Goal: Answer question/provide support: Share knowledge or assist other users

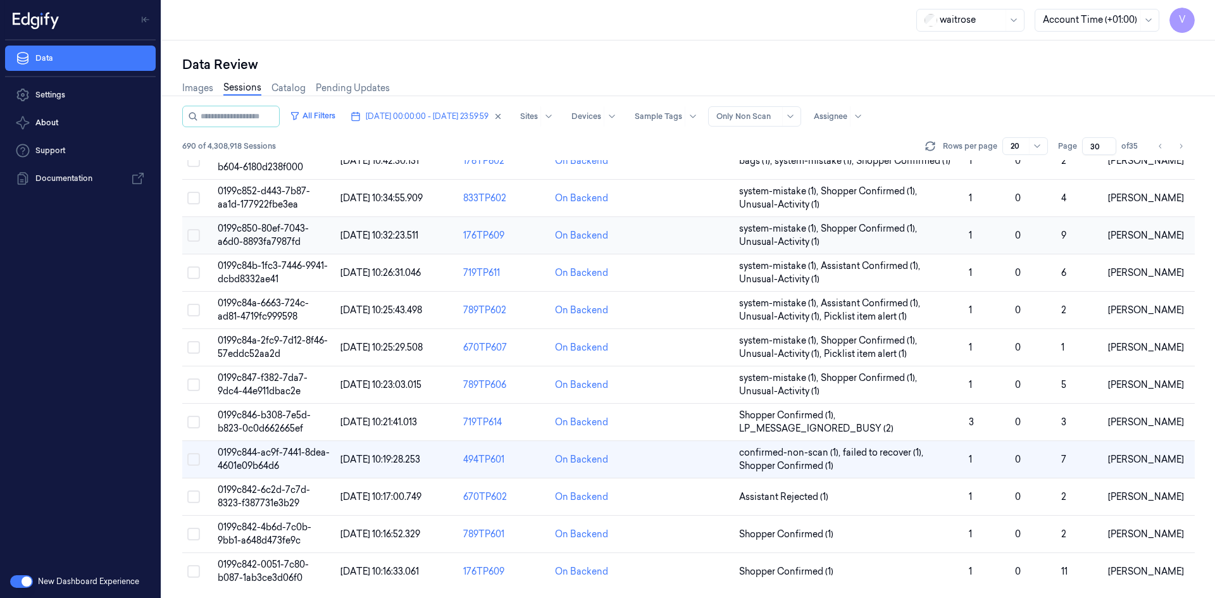
scroll to position [359, 0]
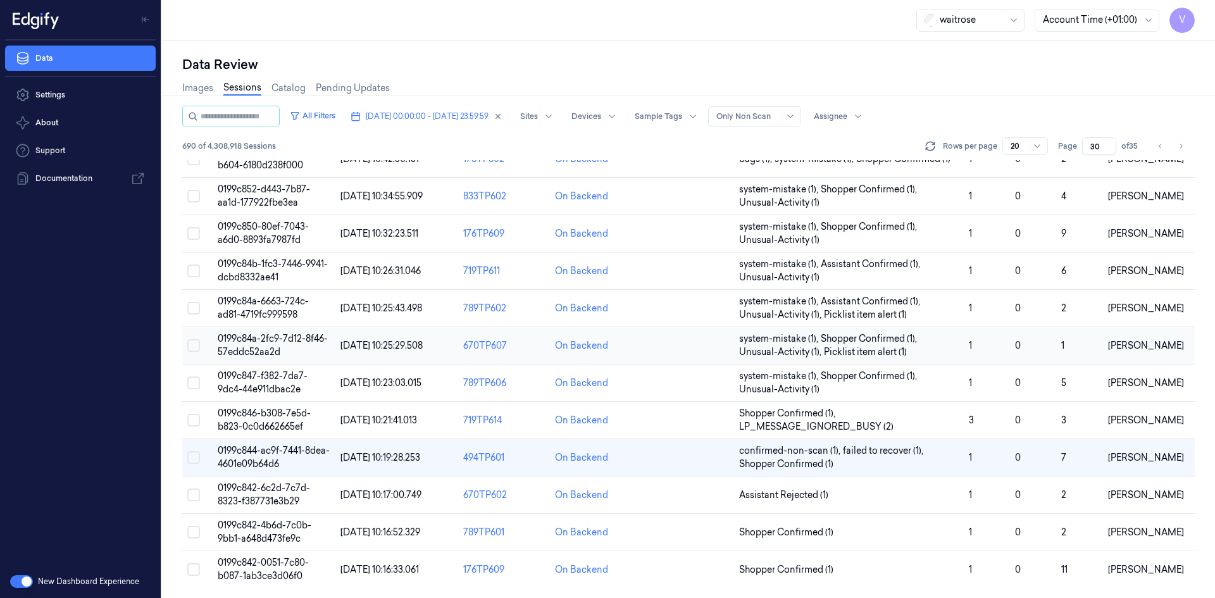
click at [192, 344] on button "Select row" at bounding box center [193, 345] width 13 height 13
click at [196, 418] on button "Select row" at bounding box center [193, 420] width 13 height 13
click at [193, 344] on button "Select row" at bounding box center [193, 346] width 13 height 13
click at [194, 417] on button "Select row" at bounding box center [193, 420] width 13 height 13
click at [271, 420] on td "0199c846-b308-7e5d-b823-0c0d662665ef" at bounding box center [274, 420] width 123 height 37
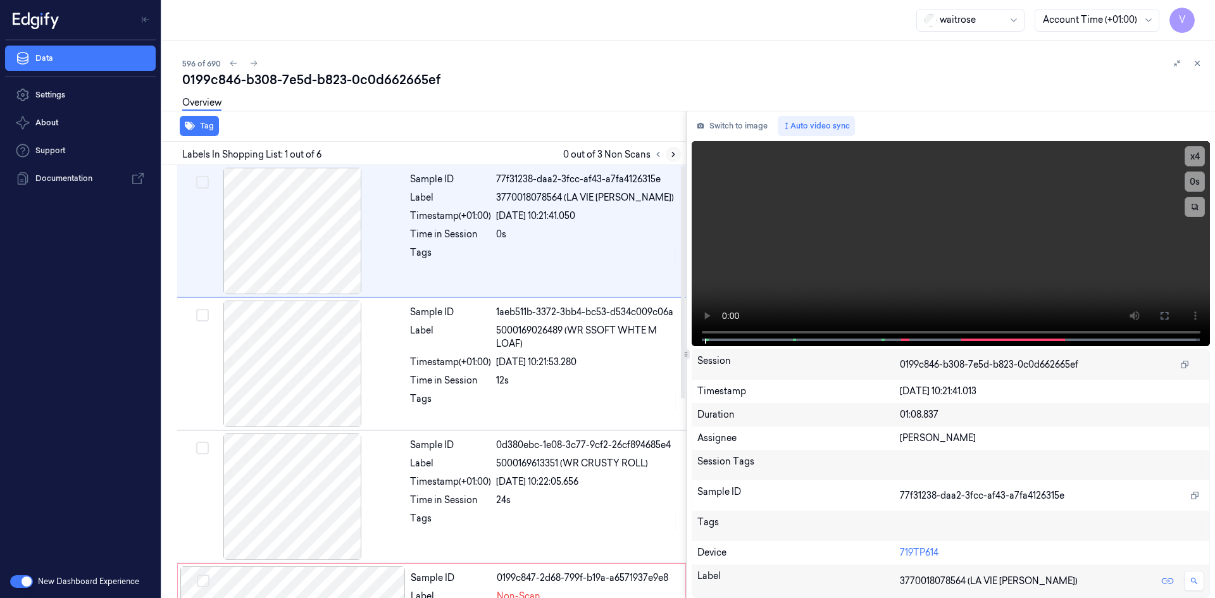
click at [673, 152] on icon at bounding box center [673, 154] width 9 height 9
click at [974, 232] on video at bounding box center [951, 243] width 519 height 205
click at [856, 259] on video at bounding box center [951, 243] width 519 height 205
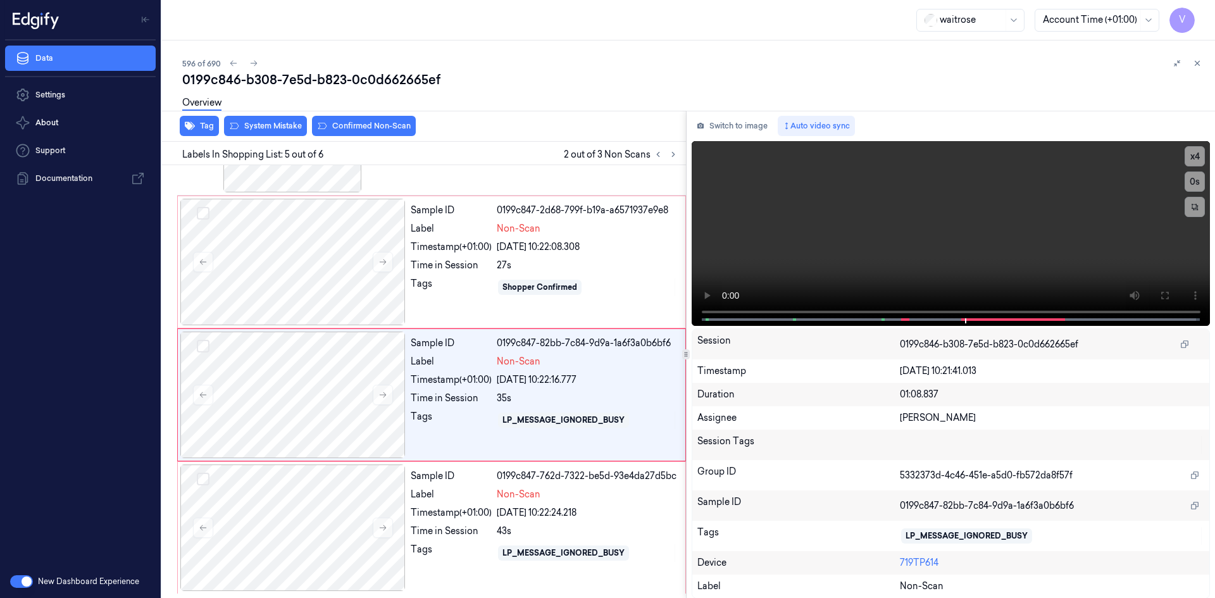
scroll to position [368, 0]
click at [926, 200] on video at bounding box center [951, 233] width 519 height 185
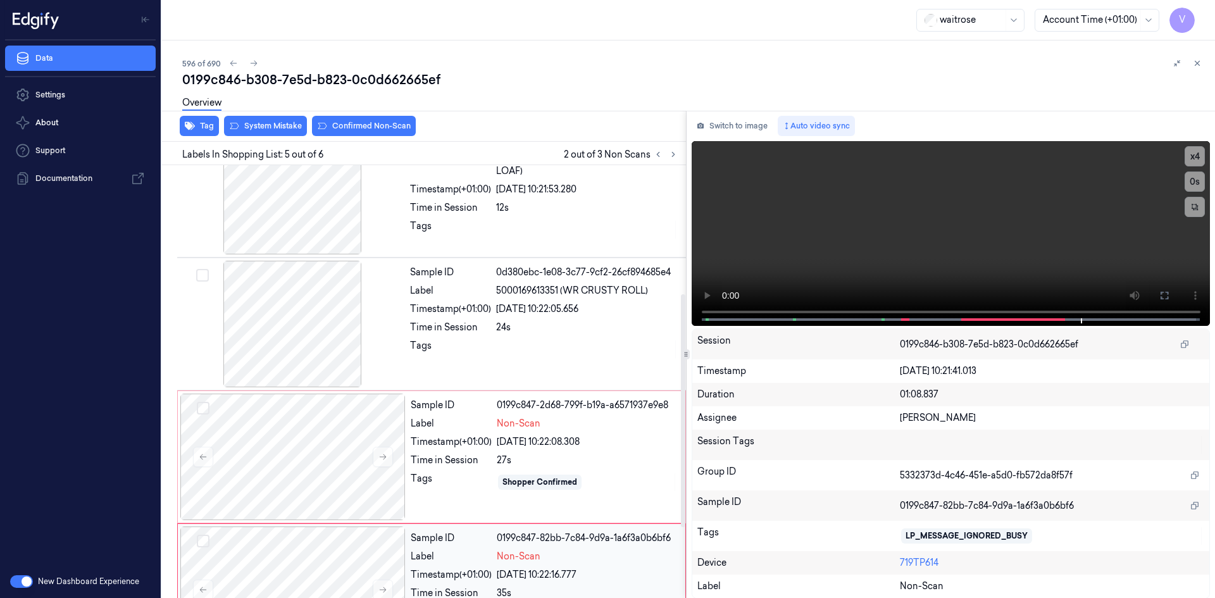
scroll to position [242, 0]
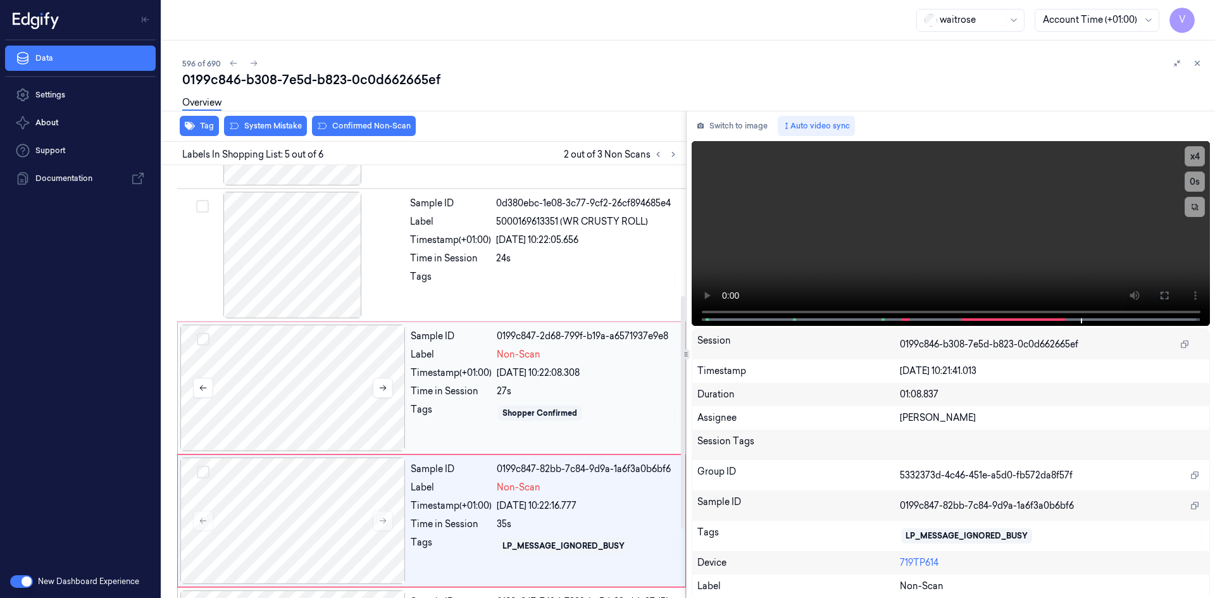
click at [339, 361] on div at bounding box center [292, 388] width 225 height 127
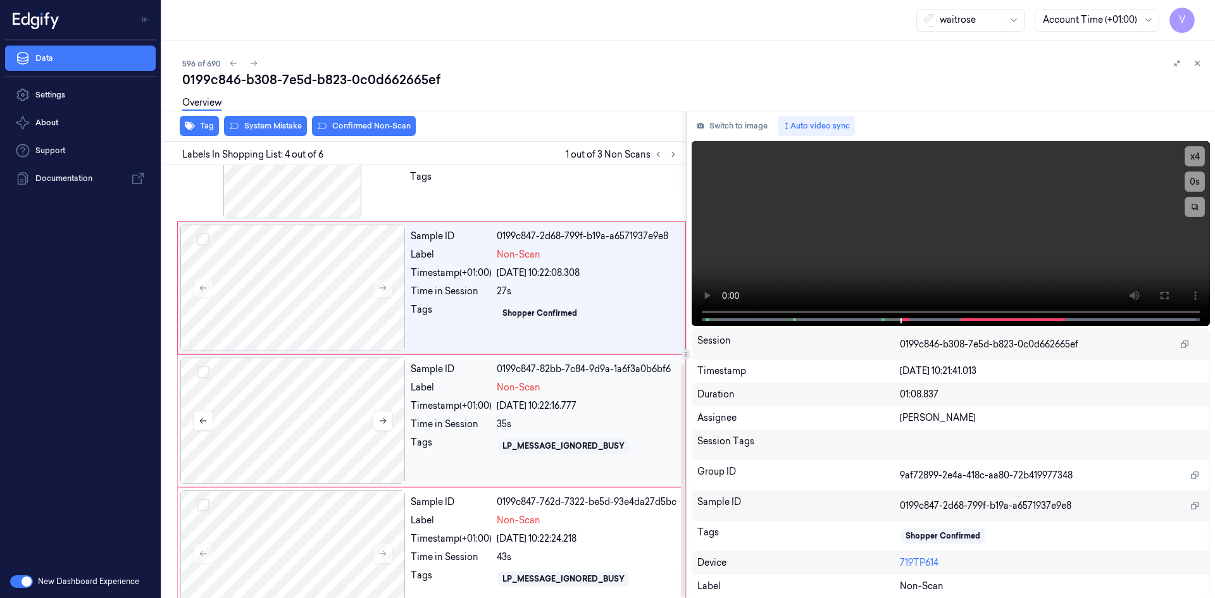
scroll to position [368, 0]
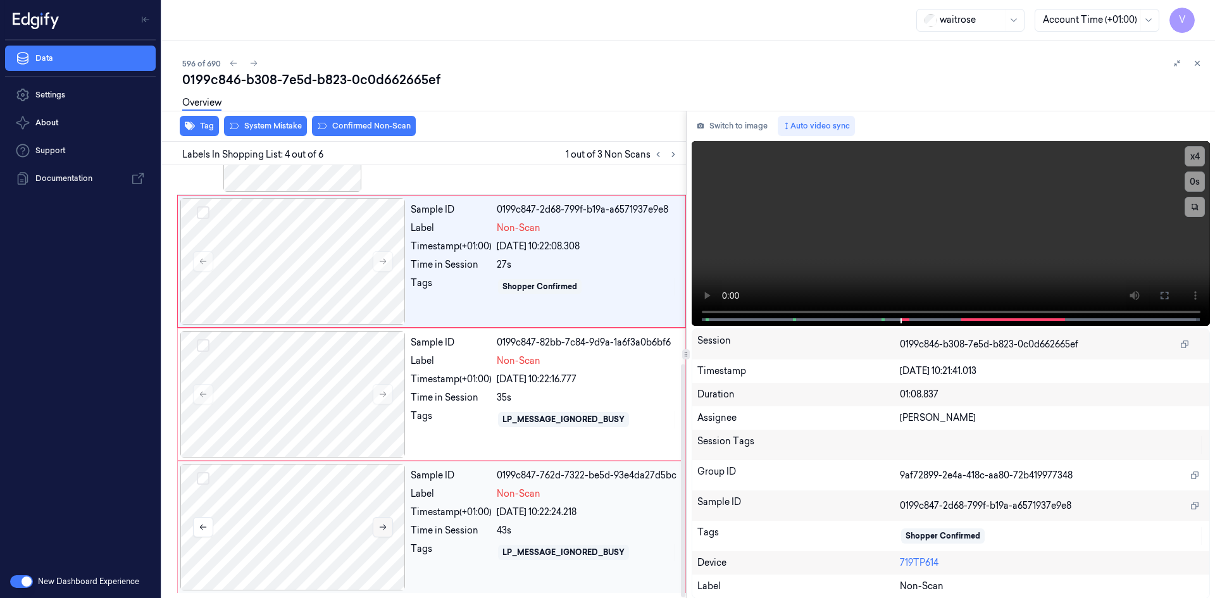
click at [382, 529] on icon at bounding box center [382, 527] width 9 height 9
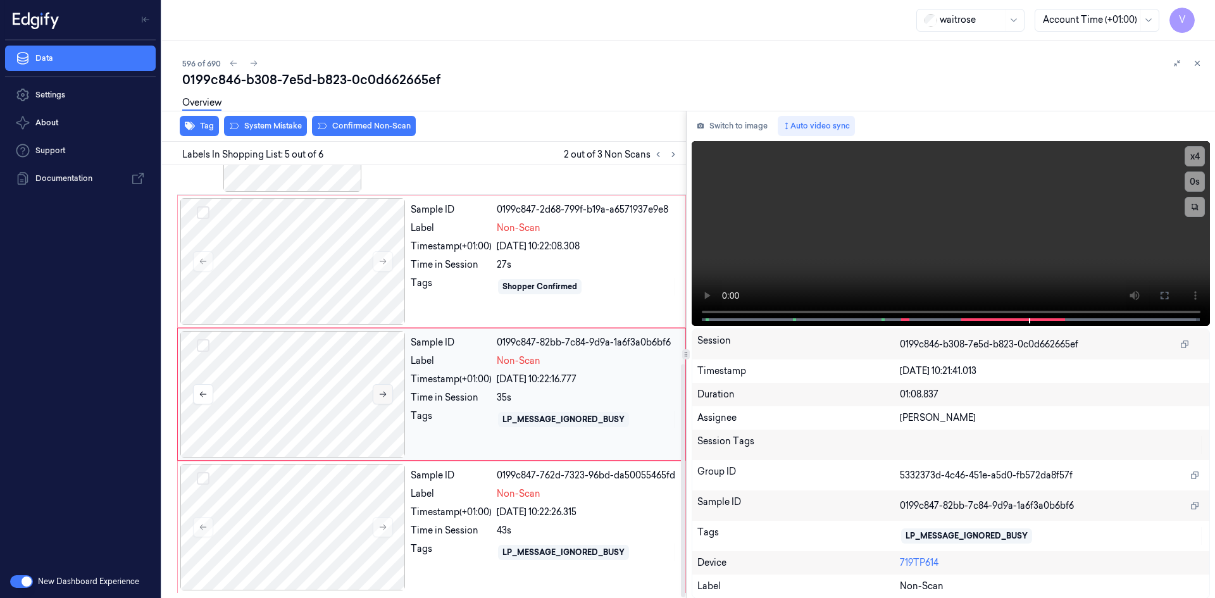
click at [388, 391] on button at bounding box center [383, 394] width 20 height 20
click at [385, 261] on icon at bounding box center [383, 262] width 7 height 6
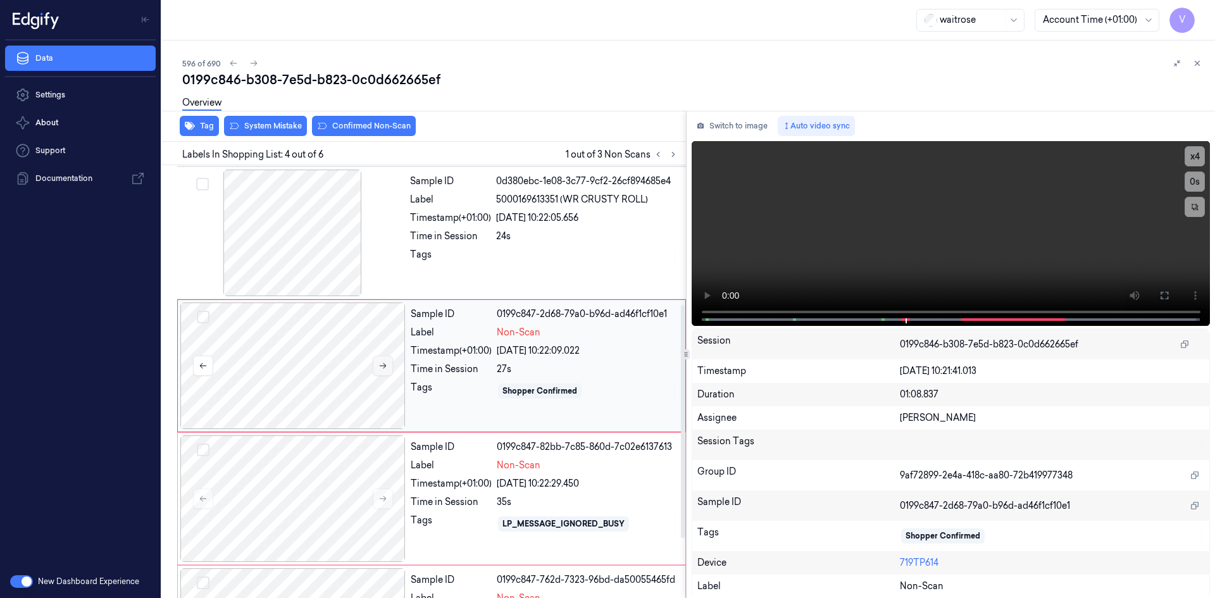
scroll to position [248, 0]
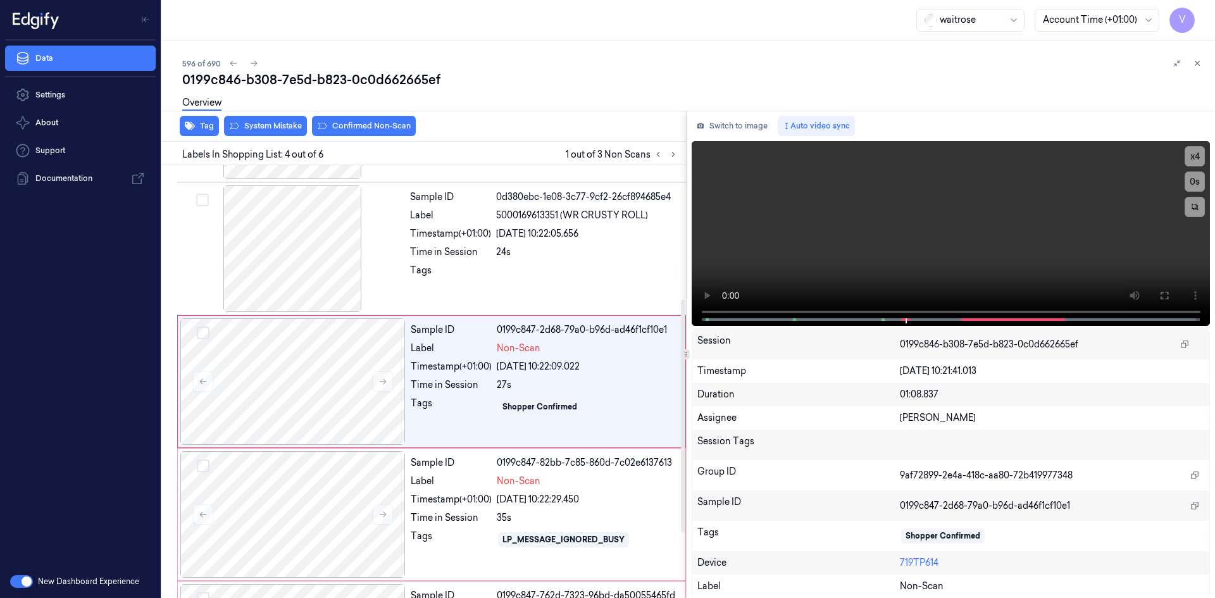
click at [289, 120] on div "Overview" at bounding box center [693, 105] width 1023 height 32
click at [1006, 277] on video at bounding box center [951, 233] width 519 height 185
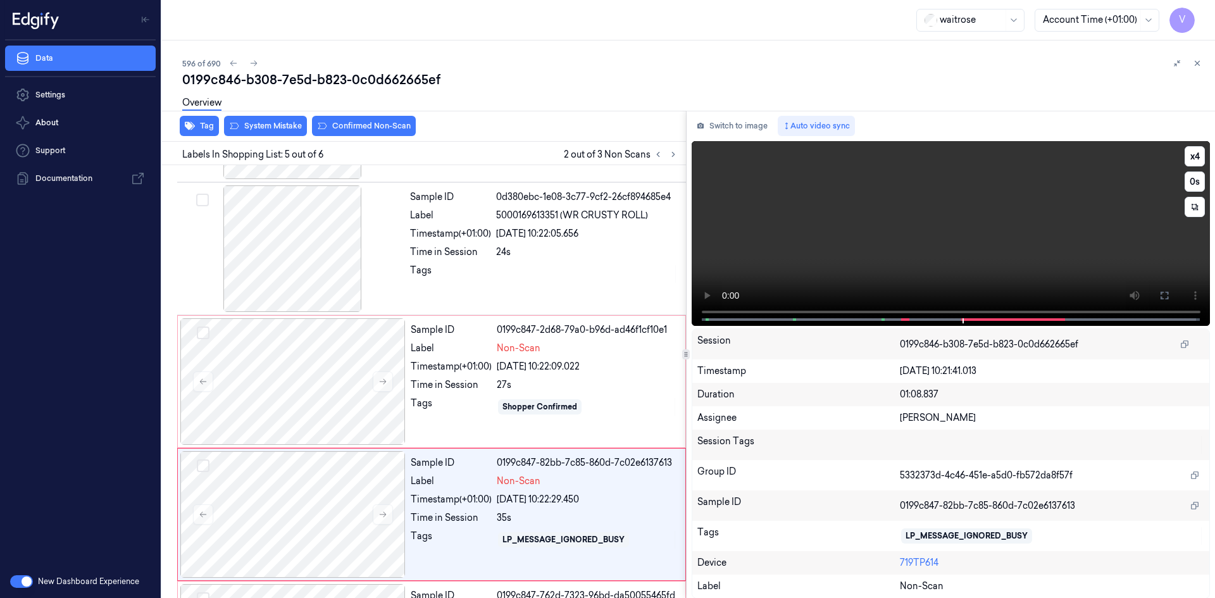
scroll to position [368, 0]
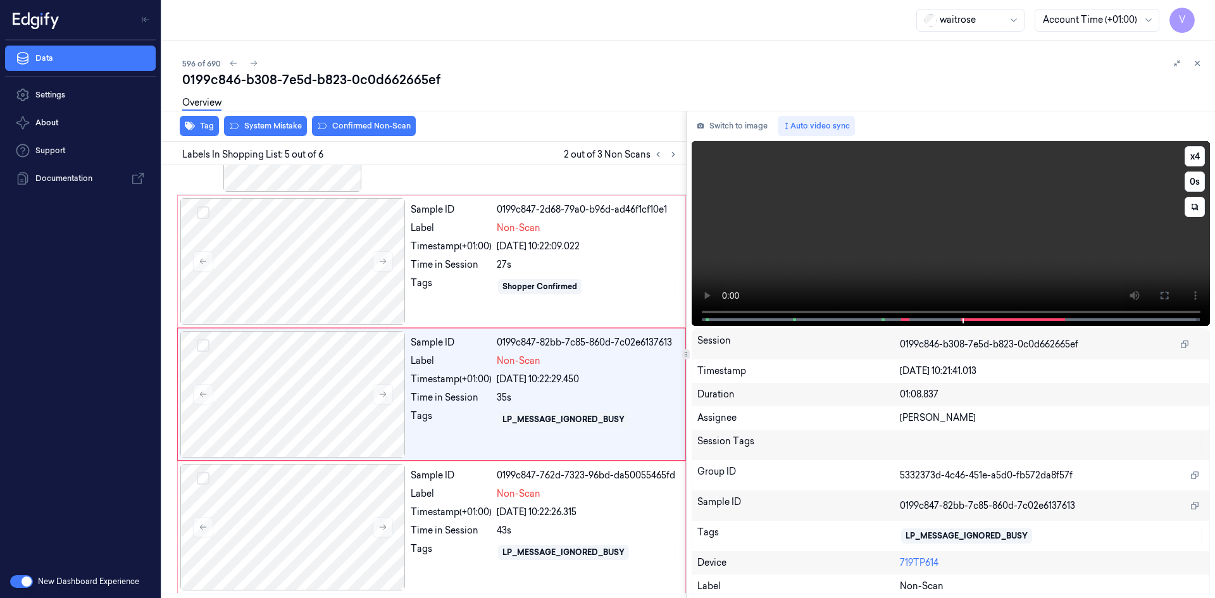
click at [919, 252] on video at bounding box center [951, 233] width 519 height 185
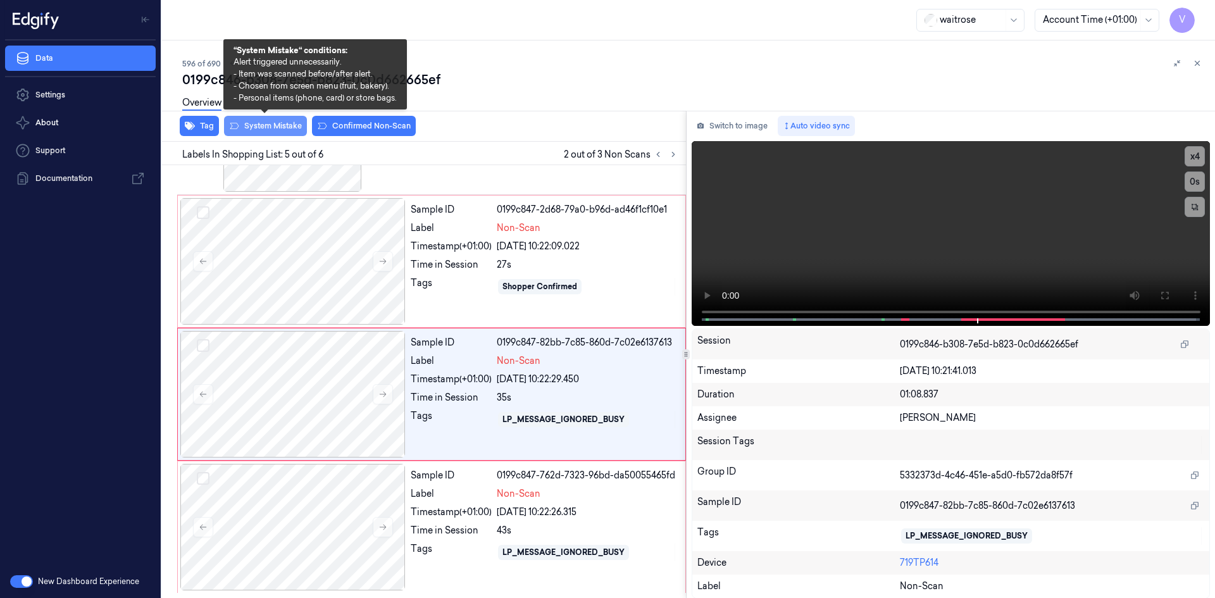
click at [273, 127] on button "System Mistake" at bounding box center [265, 126] width 83 height 20
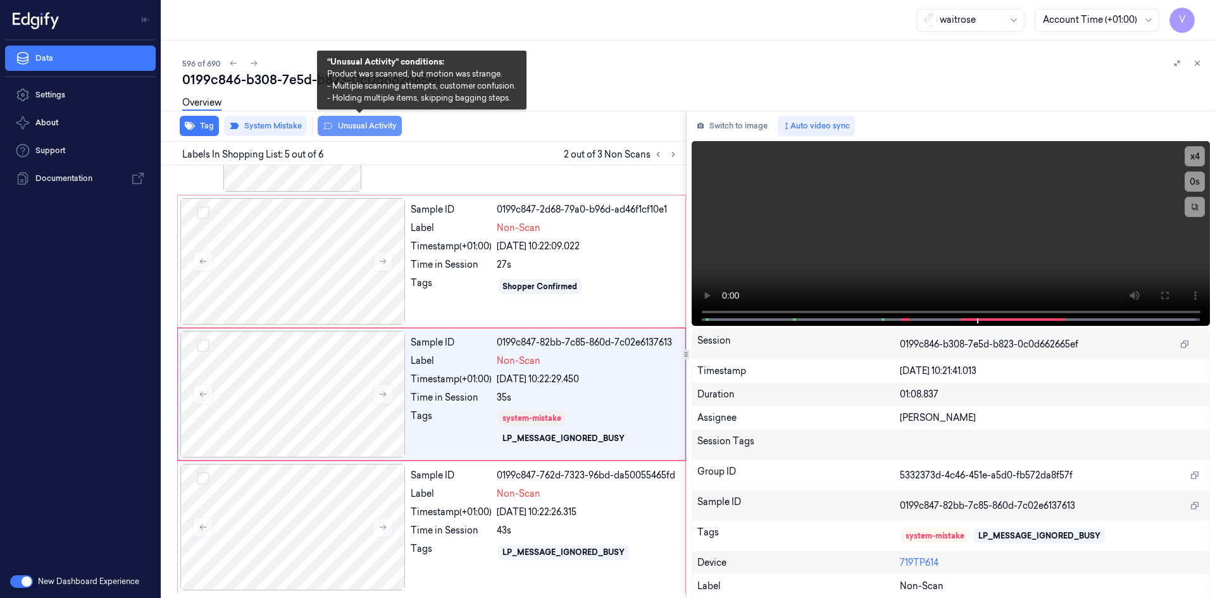
click at [359, 126] on button "Unusual Activity" at bounding box center [360, 126] width 84 height 20
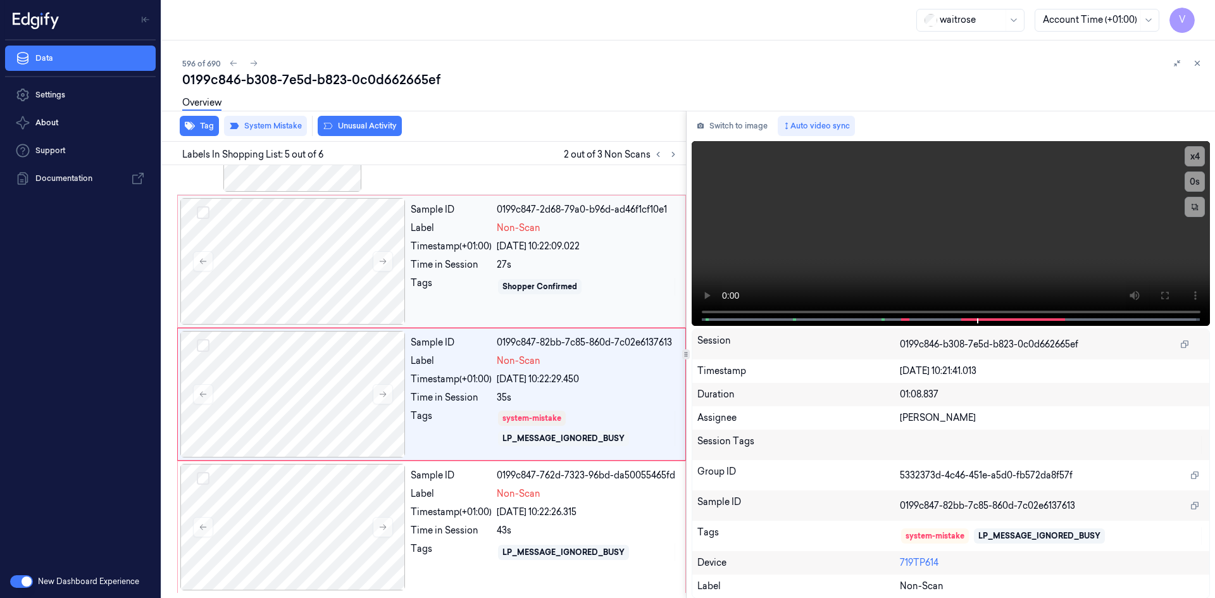
scroll to position [378, 0]
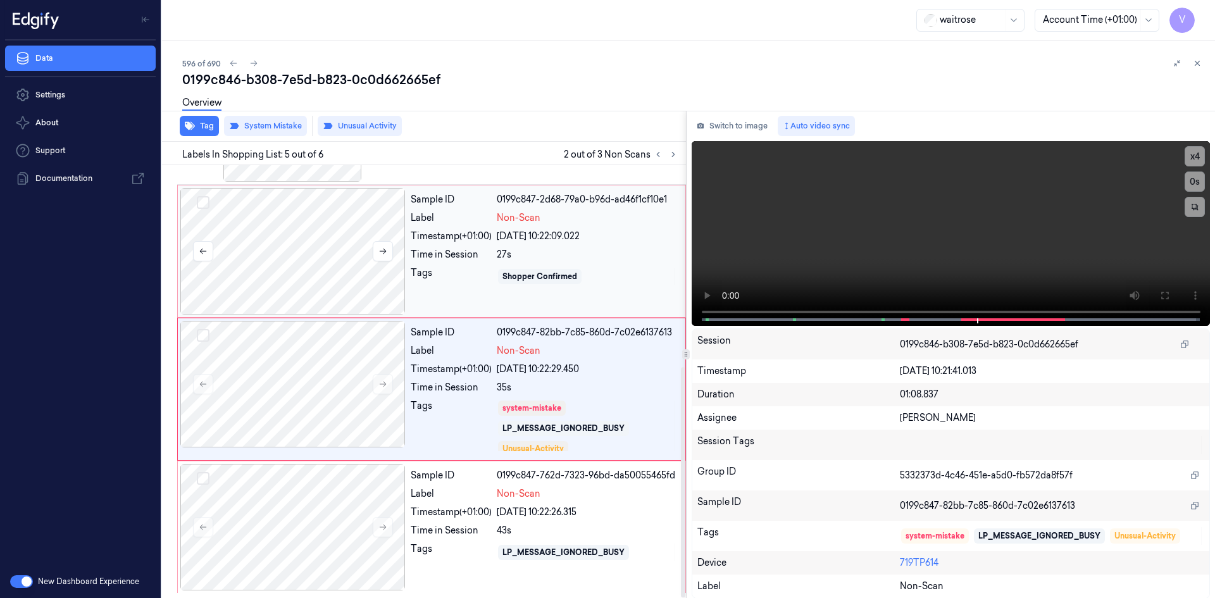
click at [346, 215] on div at bounding box center [292, 251] width 225 height 127
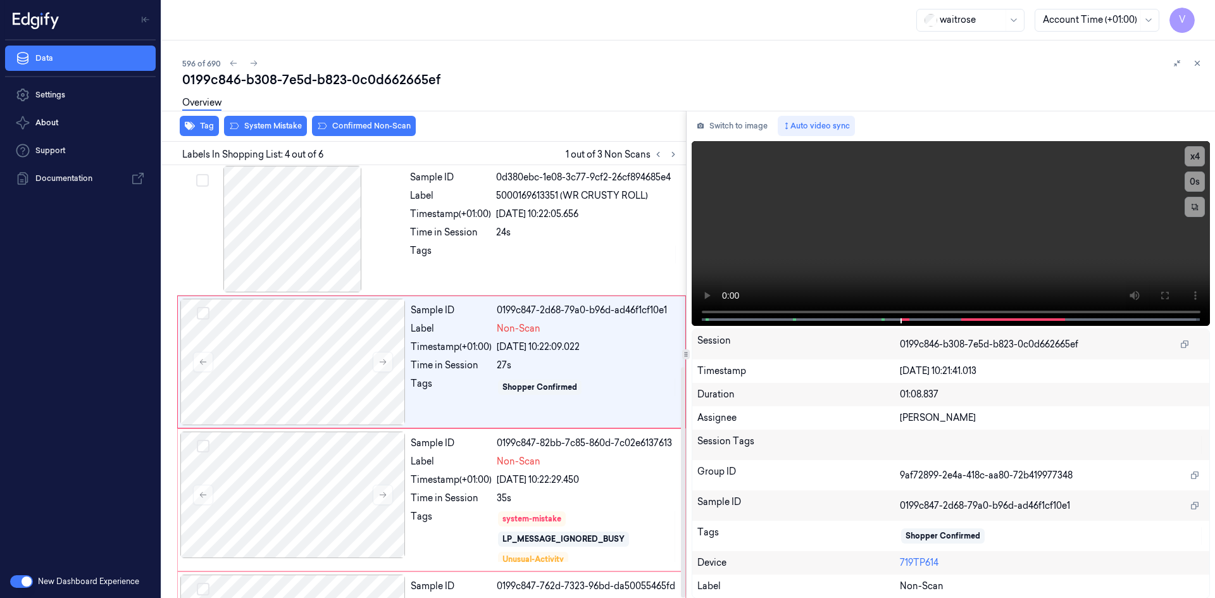
scroll to position [248, 0]
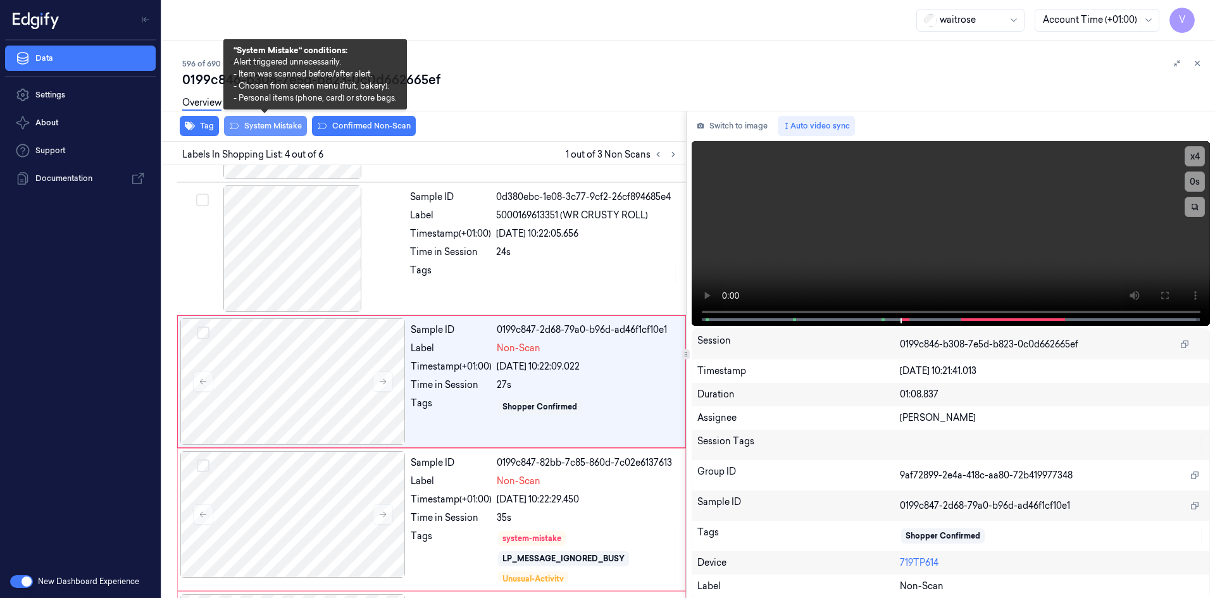
click at [261, 126] on button "System Mistake" at bounding box center [265, 126] width 83 height 20
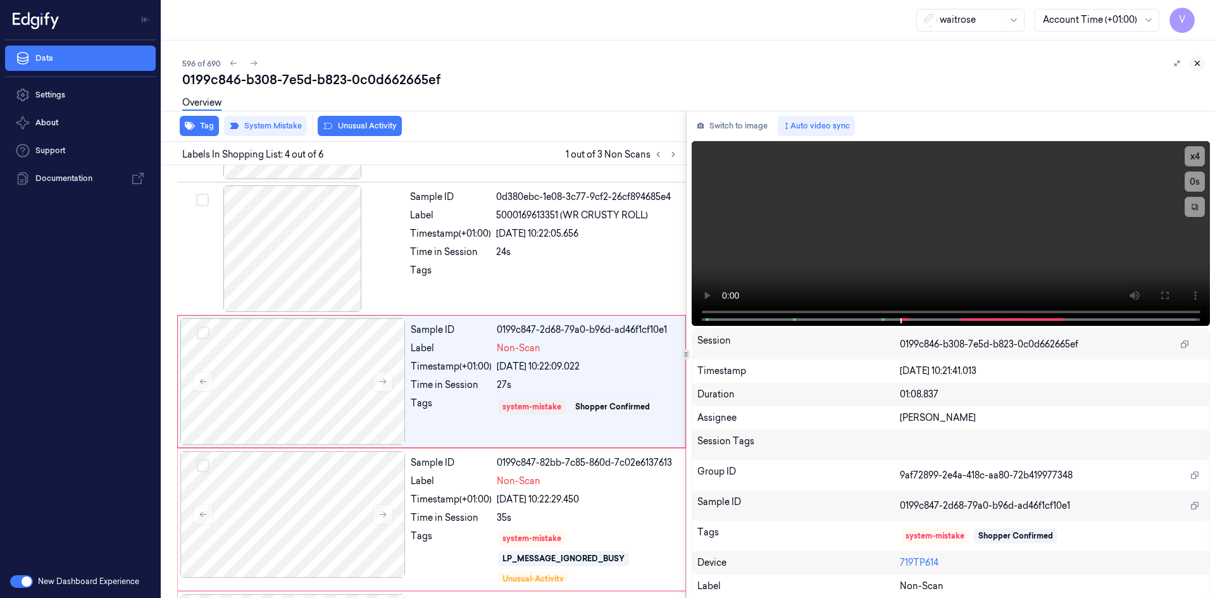
click at [1198, 65] on icon at bounding box center [1197, 63] width 9 height 9
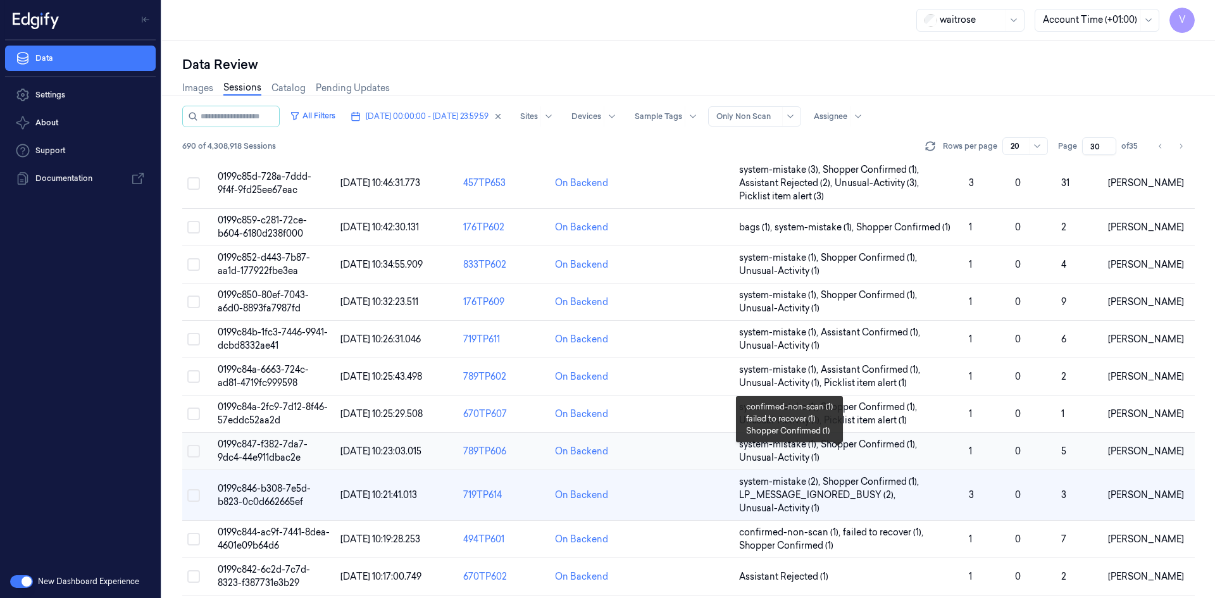
scroll to position [373, 0]
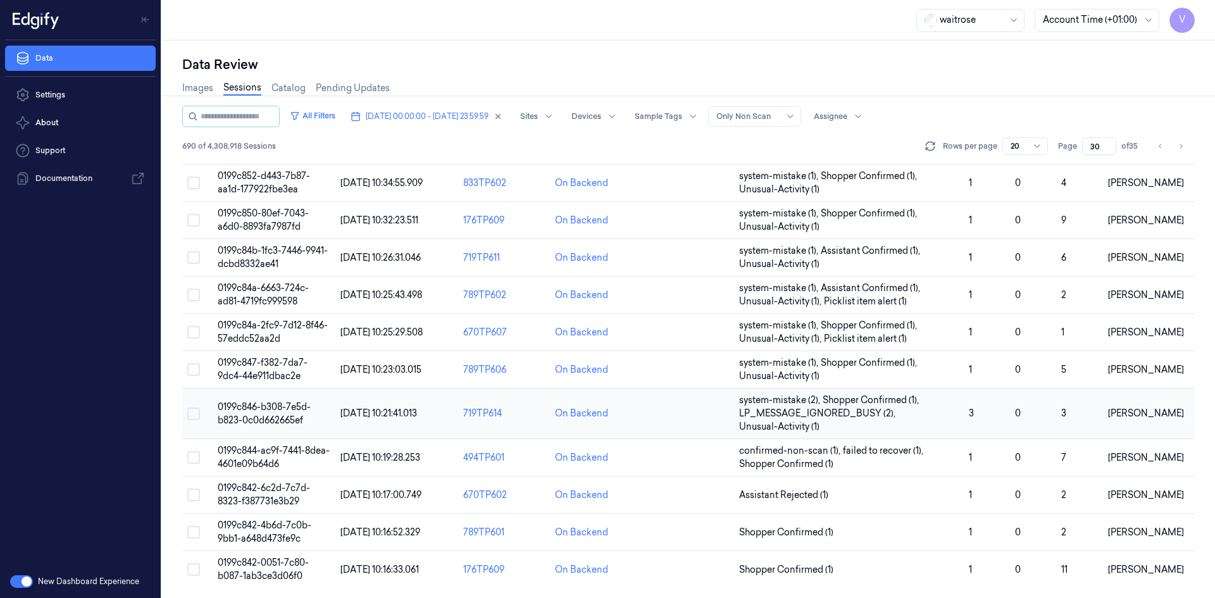
click at [267, 408] on span "0199c846-b308-7e5d-b823-0c0d662665ef" at bounding box center [264, 413] width 93 height 25
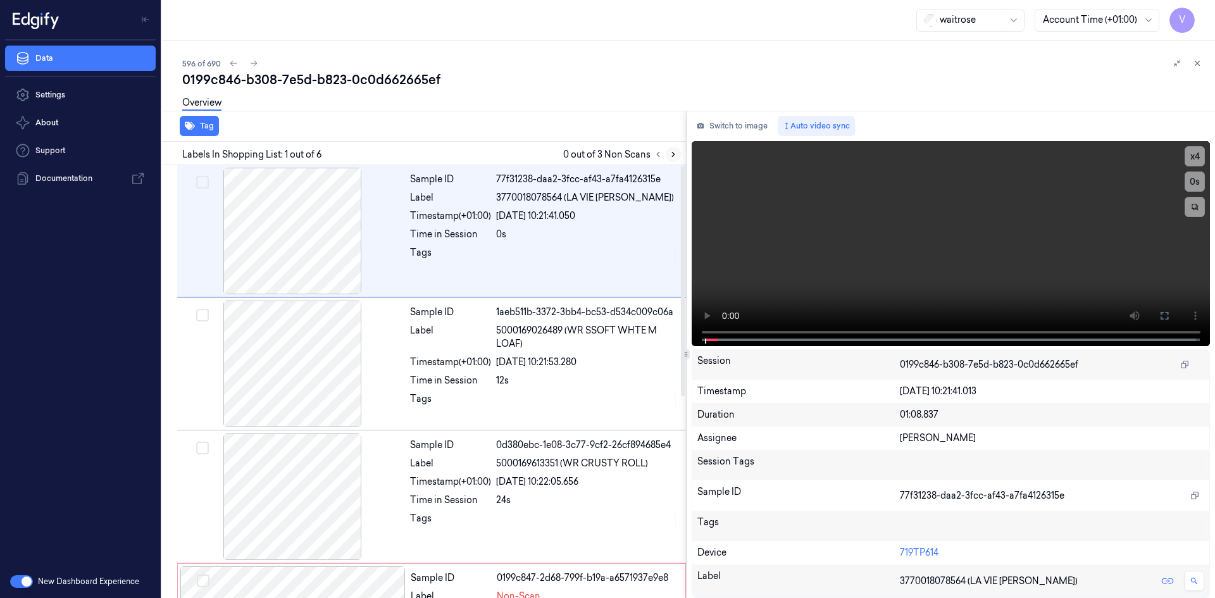
click at [675, 154] on icon at bounding box center [673, 154] width 9 height 9
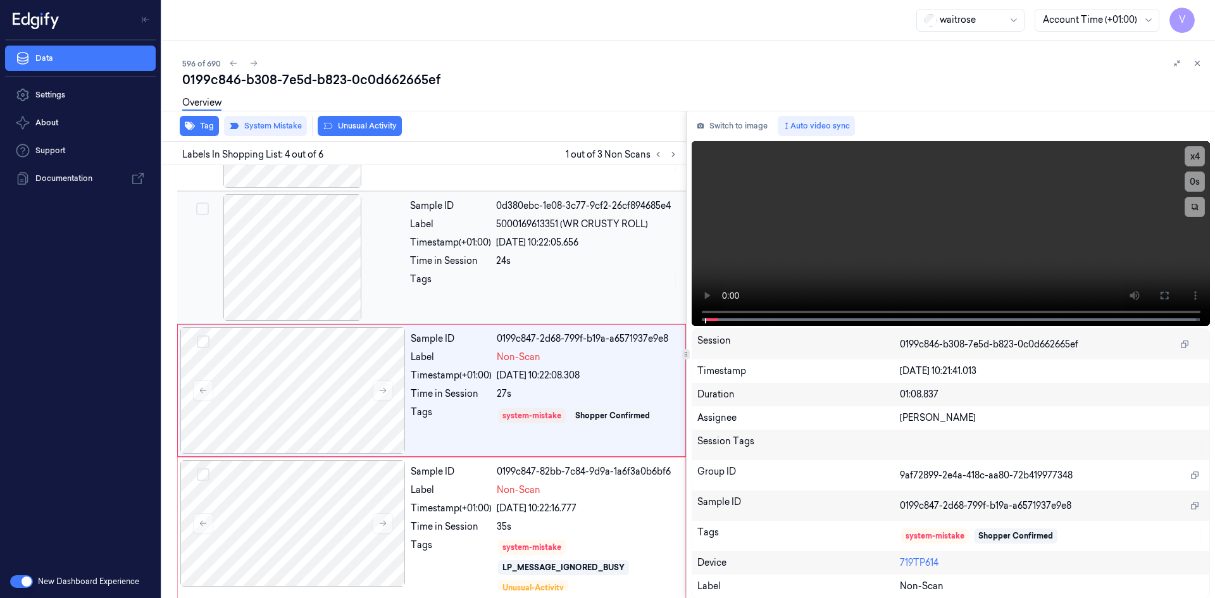
scroll to position [248, 0]
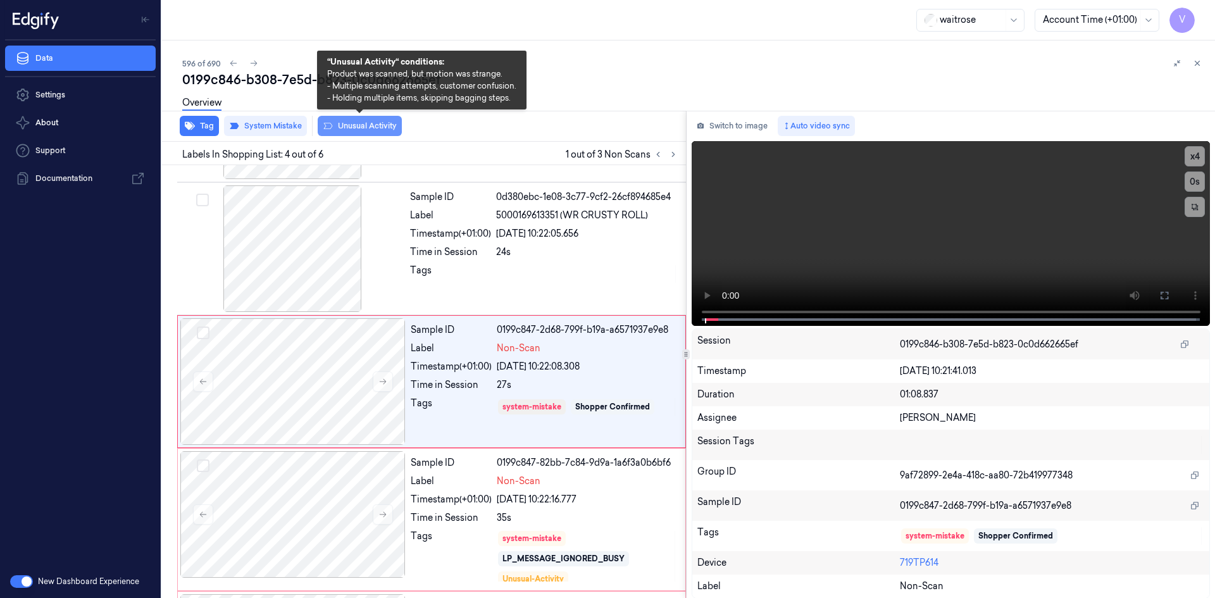
click at [355, 126] on button "Unusual Activity" at bounding box center [360, 126] width 84 height 20
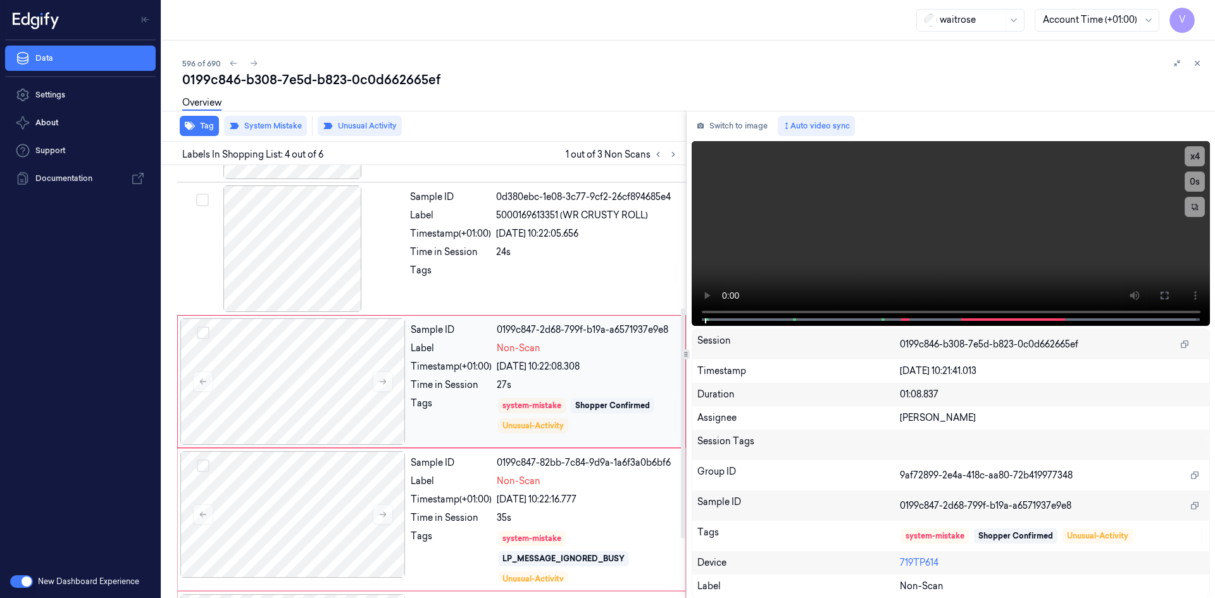
scroll to position [375, 0]
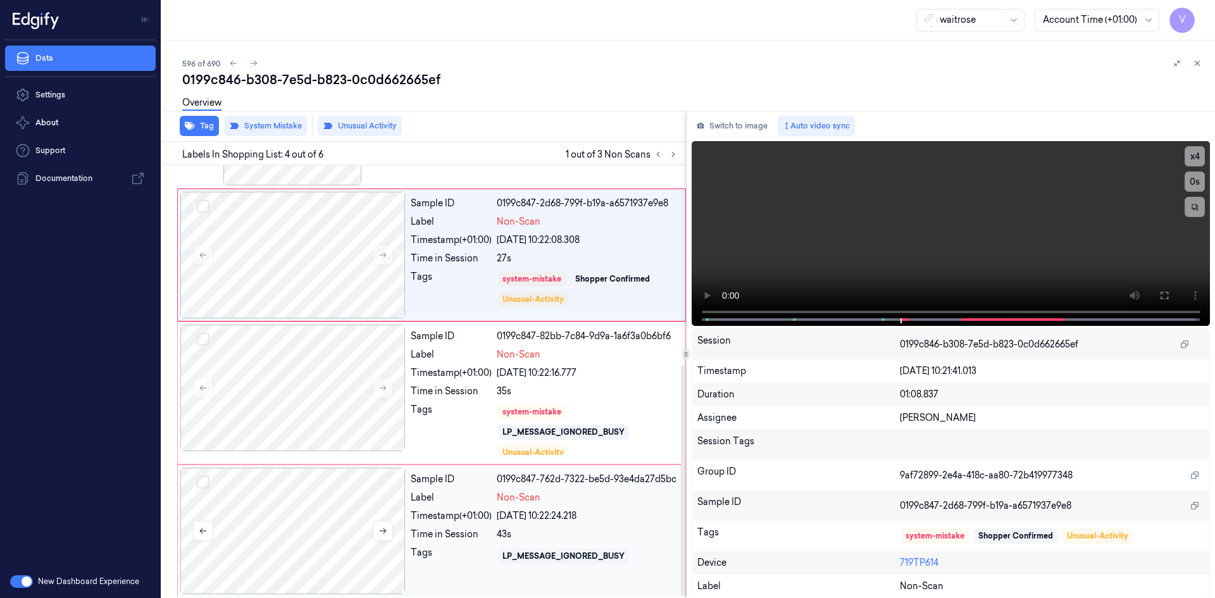
click at [330, 514] on div at bounding box center [292, 531] width 225 height 127
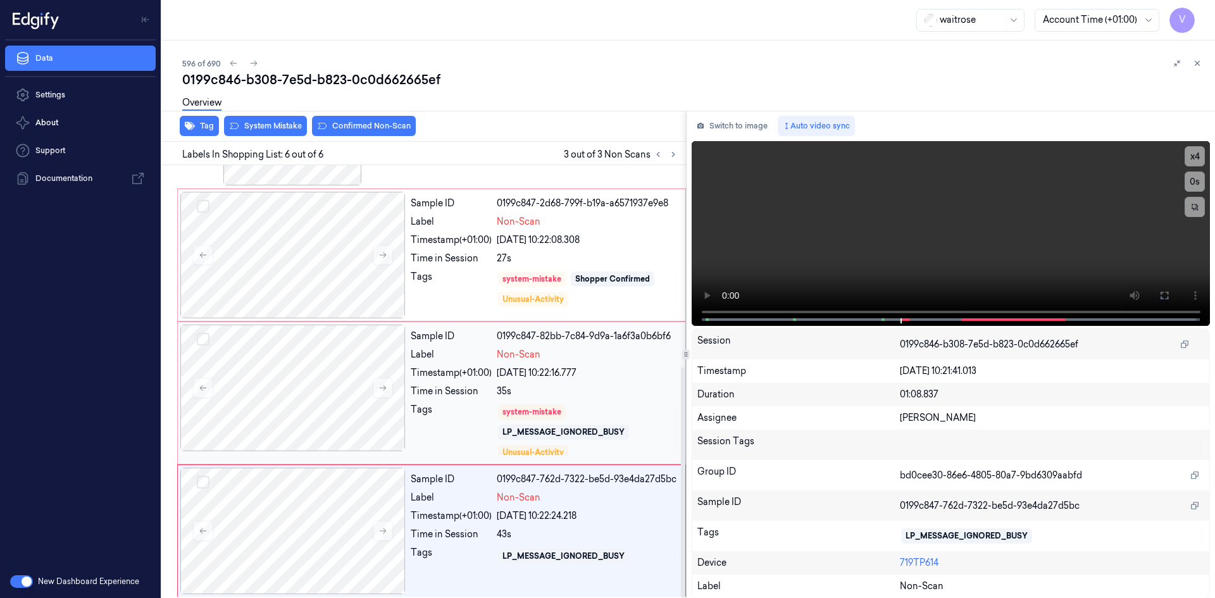
scroll to position [378, 0]
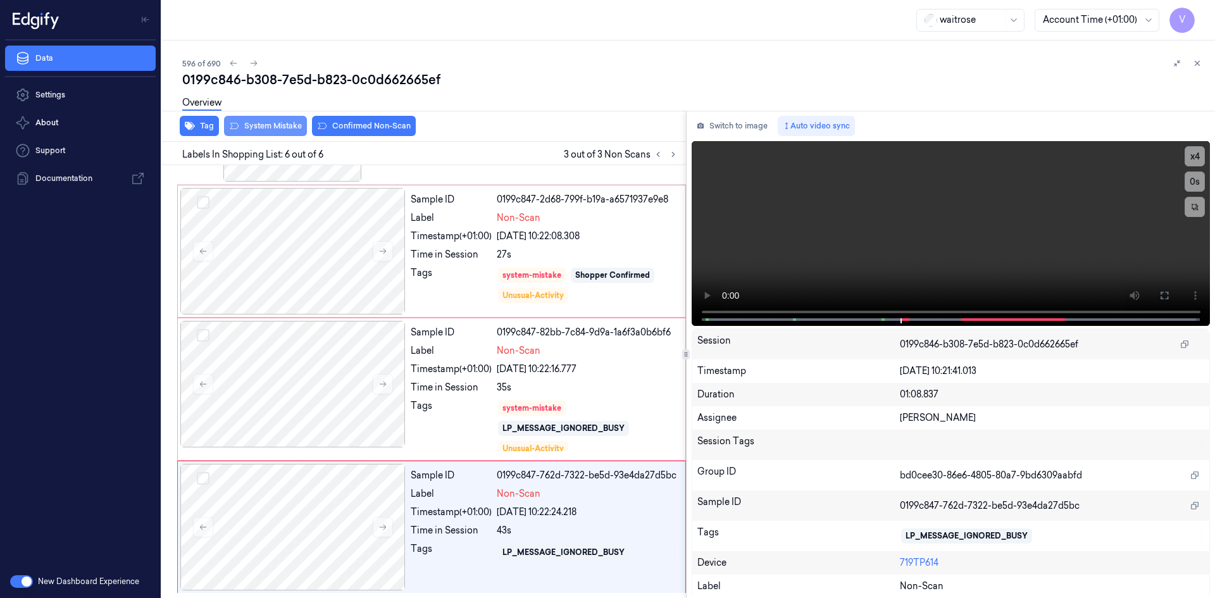
click at [277, 125] on button "System Mistake" at bounding box center [265, 126] width 83 height 20
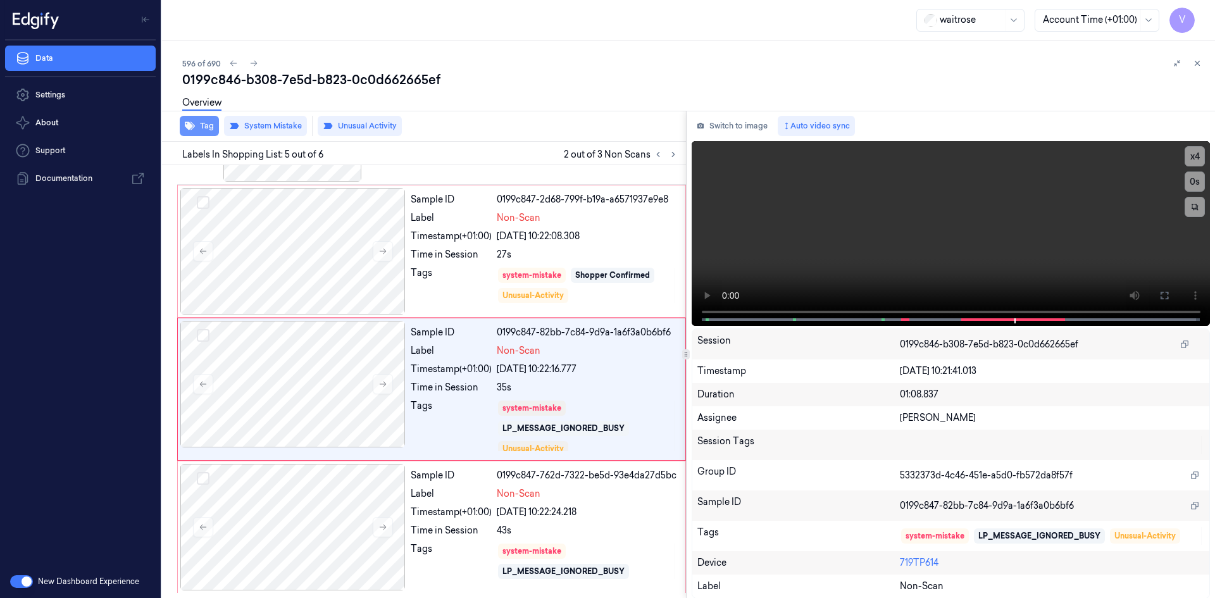
click at [206, 125] on button "Tag" at bounding box center [199, 126] width 39 height 20
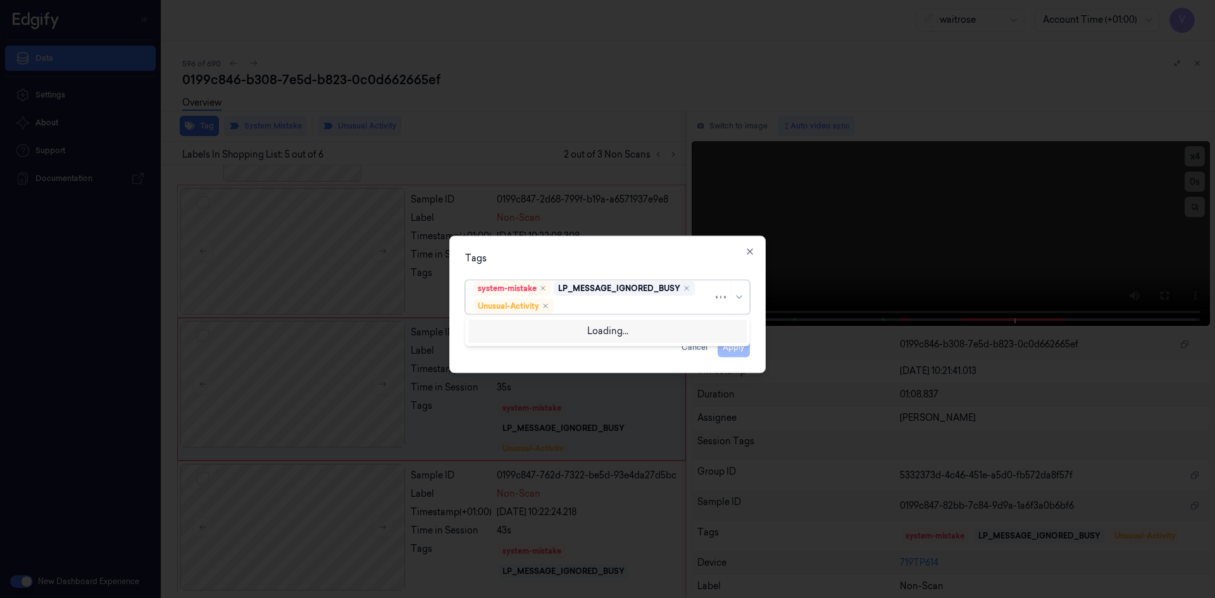
click at [601, 307] on div at bounding box center [634, 305] width 157 height 13
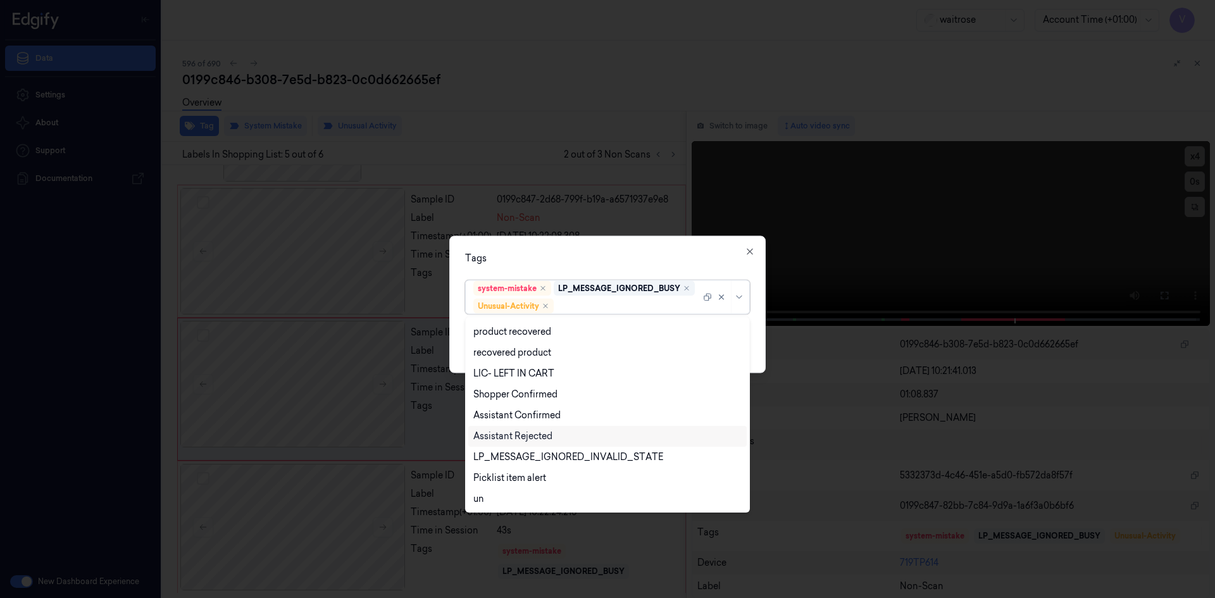
scroll to position [249, 0]
click at [517, 392] on div "Picklist item alert" at bounding box center [509, 394] width 73 height 13
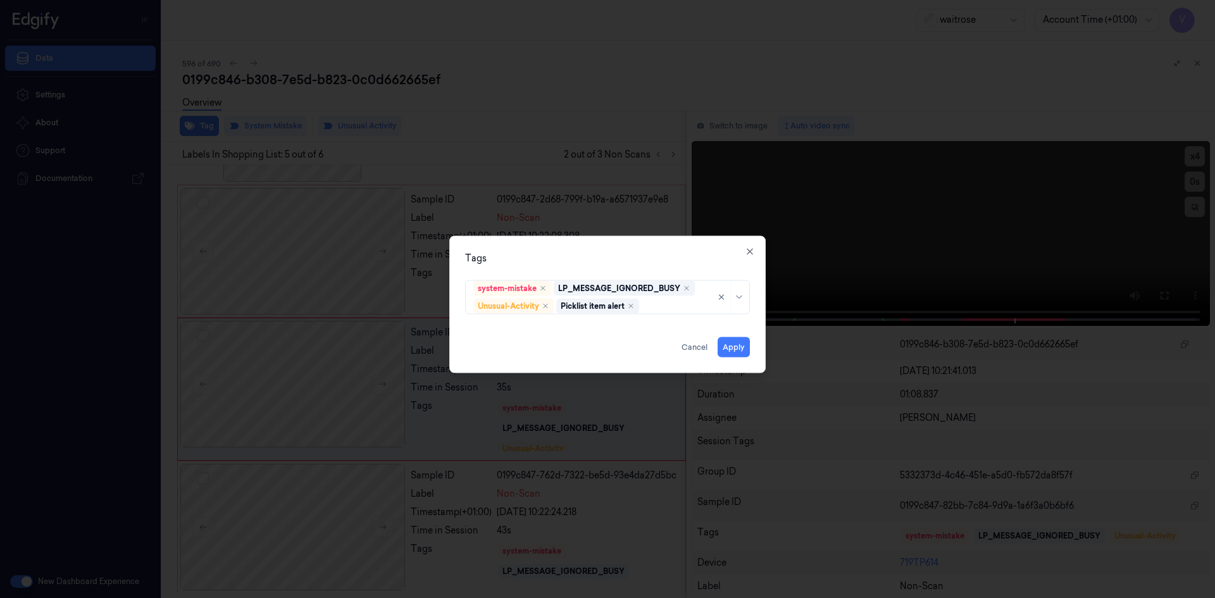
drag, startPoint x: 608, startPoint y: 258, endPoint x: 642, endPoint y: 275, distance: 37.6
click at [615, 264] on div "Tags" at bounding box center [607, 257] width 285 height 13
click at [726, 351] on button "Apply" at bounding box center [734, 347] width 32 height 20
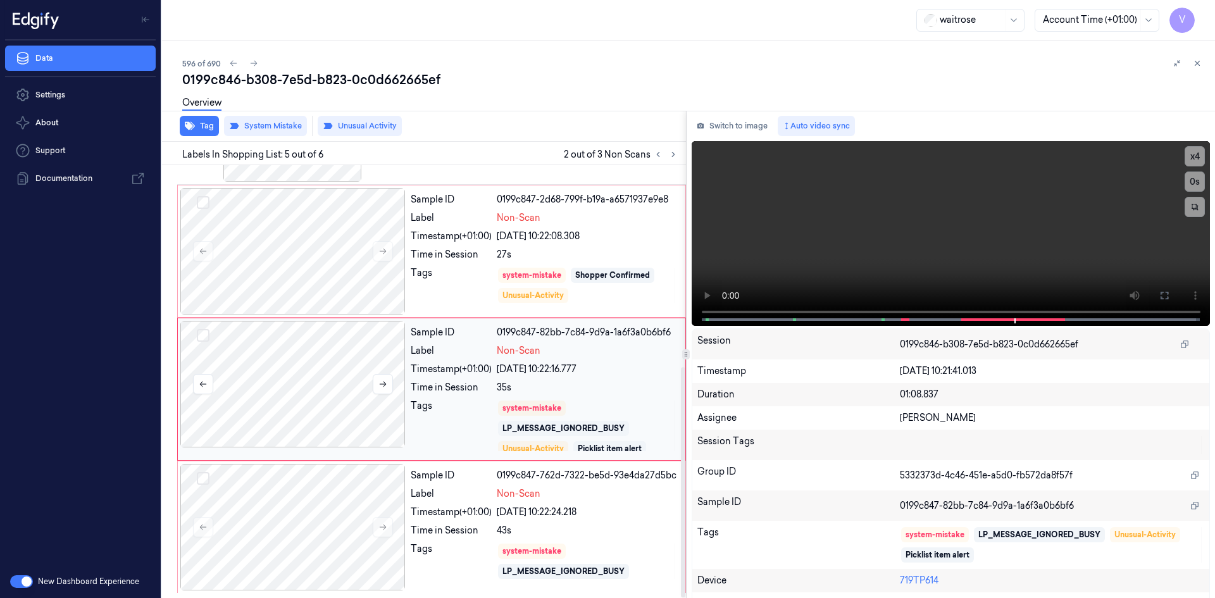
click at [381, 346] on div at bounding box center [292, 384] width 225 height 127
click at [208, 123] on button "Tag" at bounding box center [199, 126] width 39 height 20
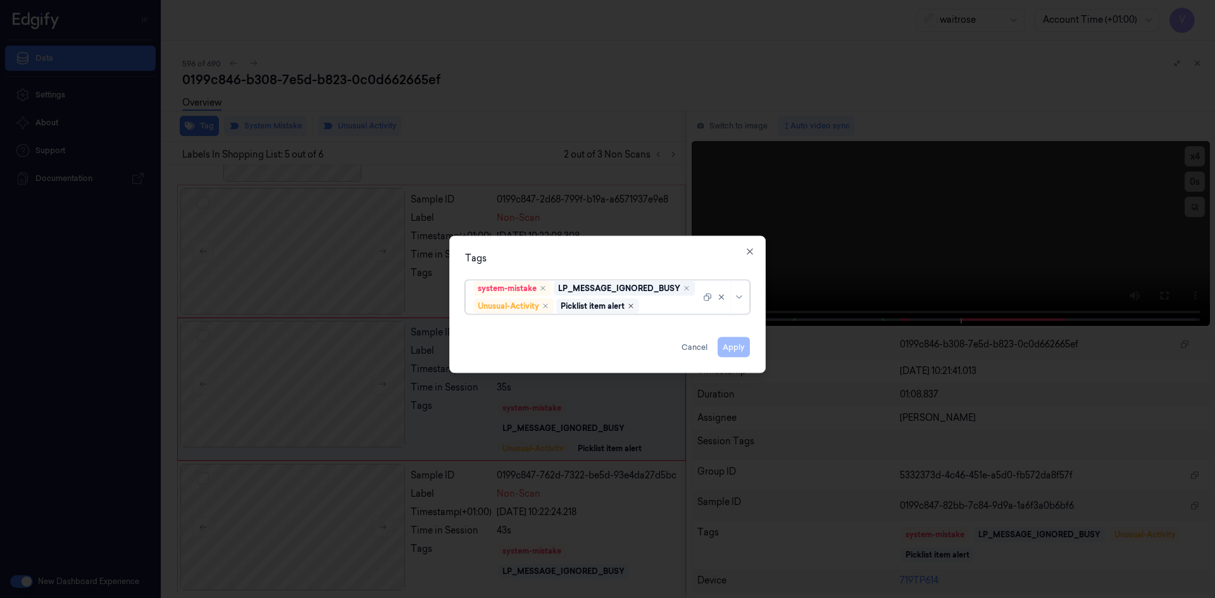
click at [632, 302] on icon "Remove ,Picklist item alert" at bounding box center [631, 306] width 8 height 8
click at [732, 350] on button "Apply" at bounding box center [734, 347] width 32 height 20
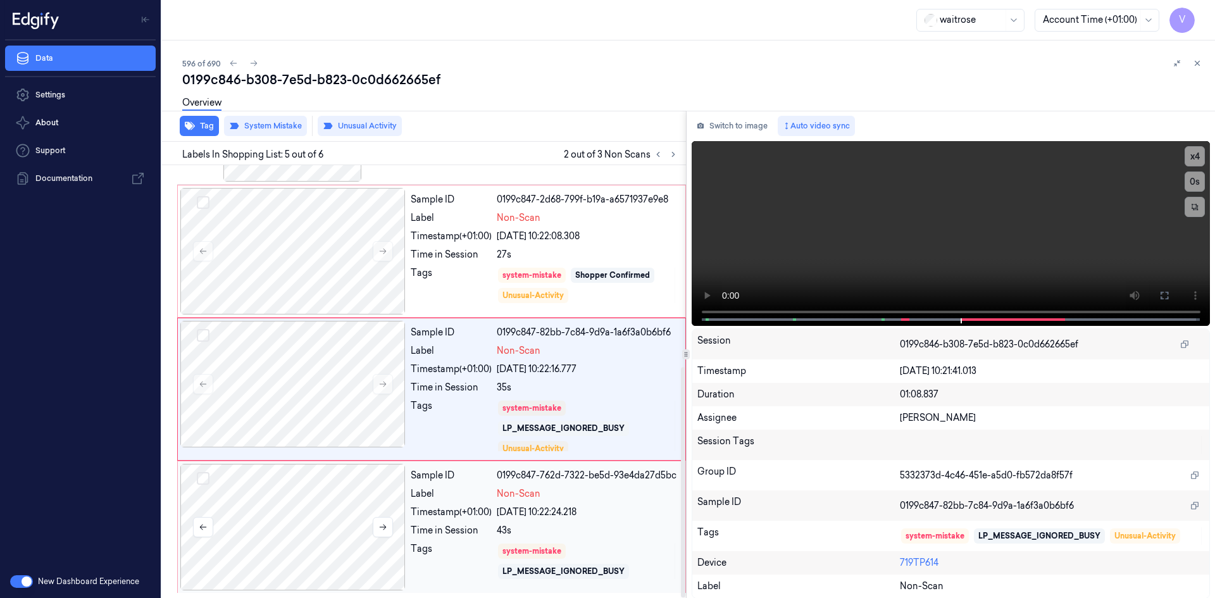
click at [274, 470] on div at bounding box center [292, 527] width 225 height 127
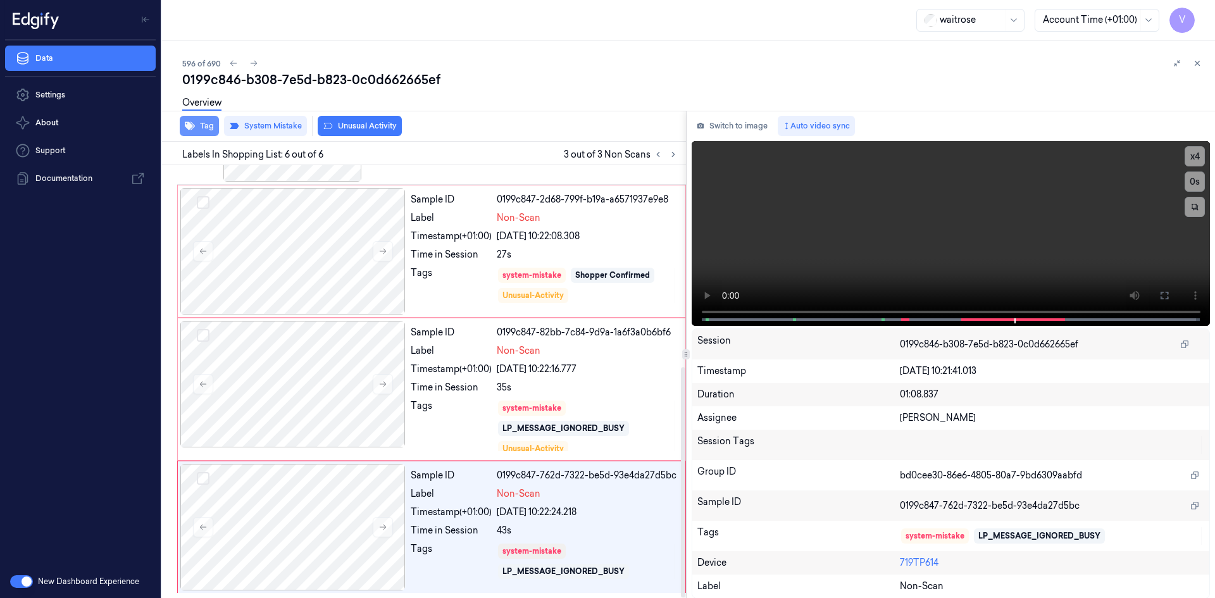
click at [198, 127] on button "Tag" at bounding box center [199, 126] width 39 height 20
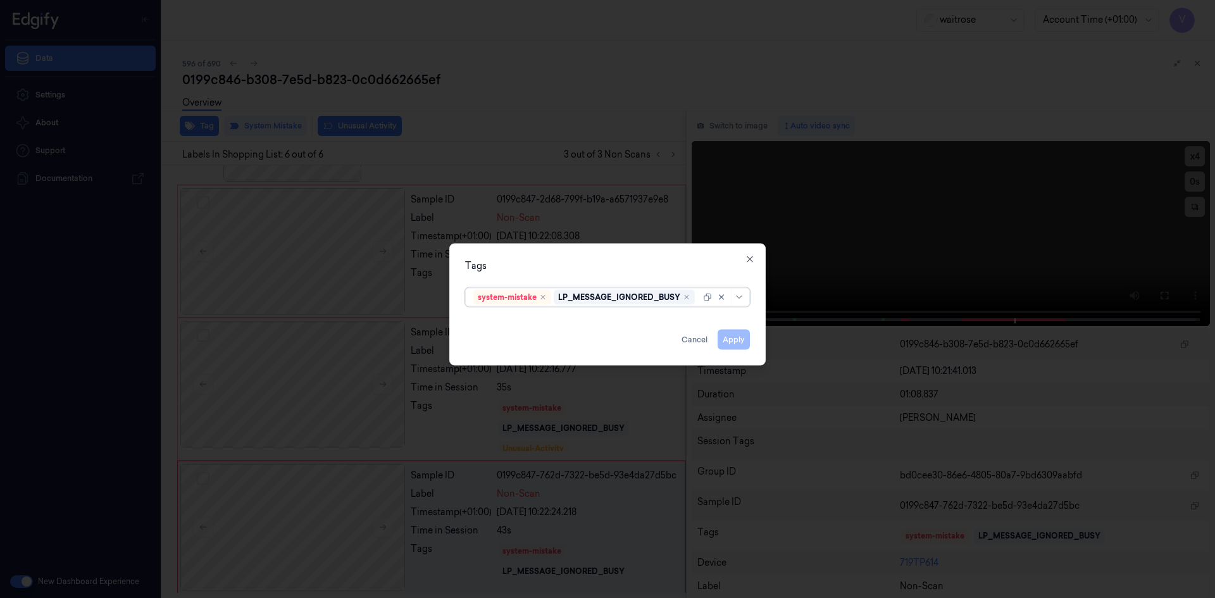
click at [697, 304] on div at bounding box center [698, 296] width 3 height 13
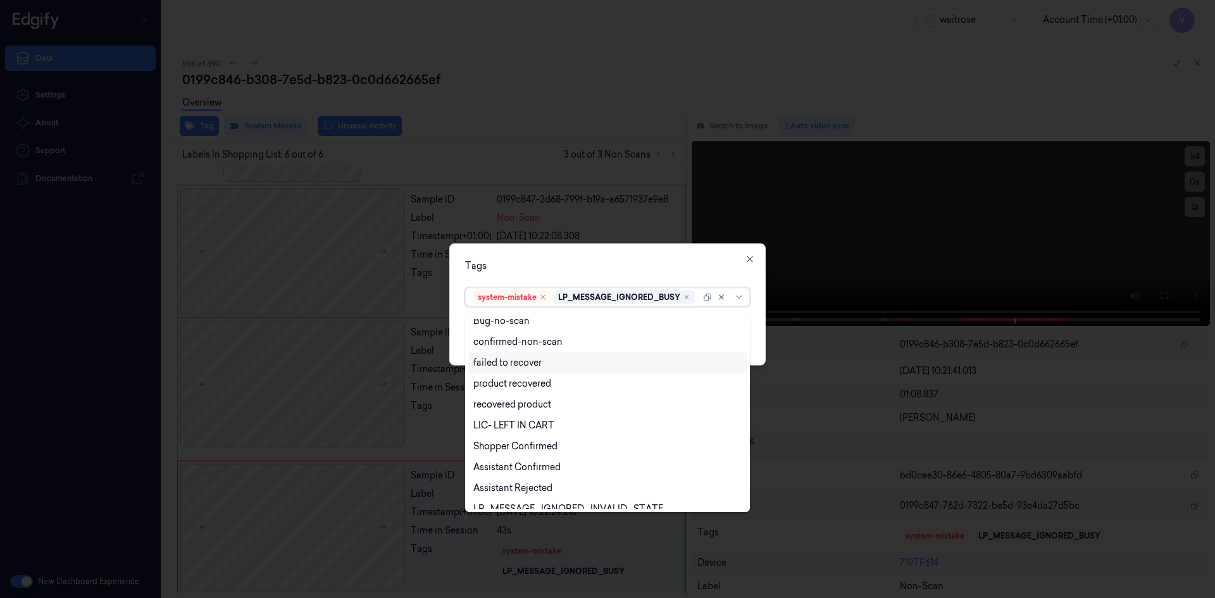
scroll to position [186, 0]
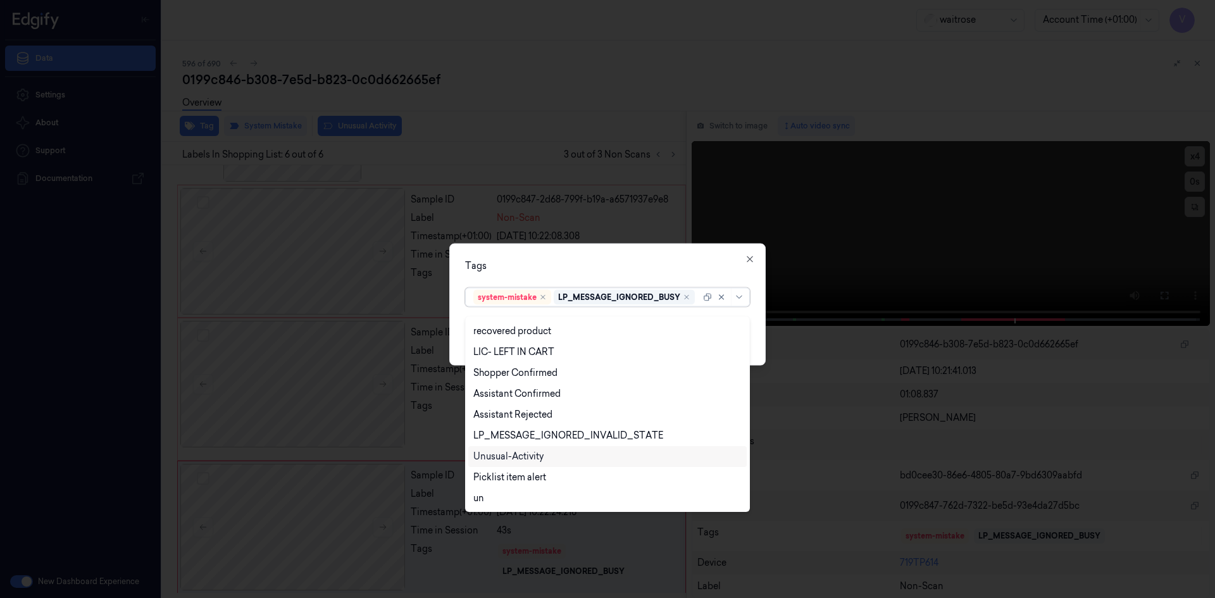
click at [530, 456] on div "Unusual-Activity" at bounding box center [508, 456] width 70 height 13
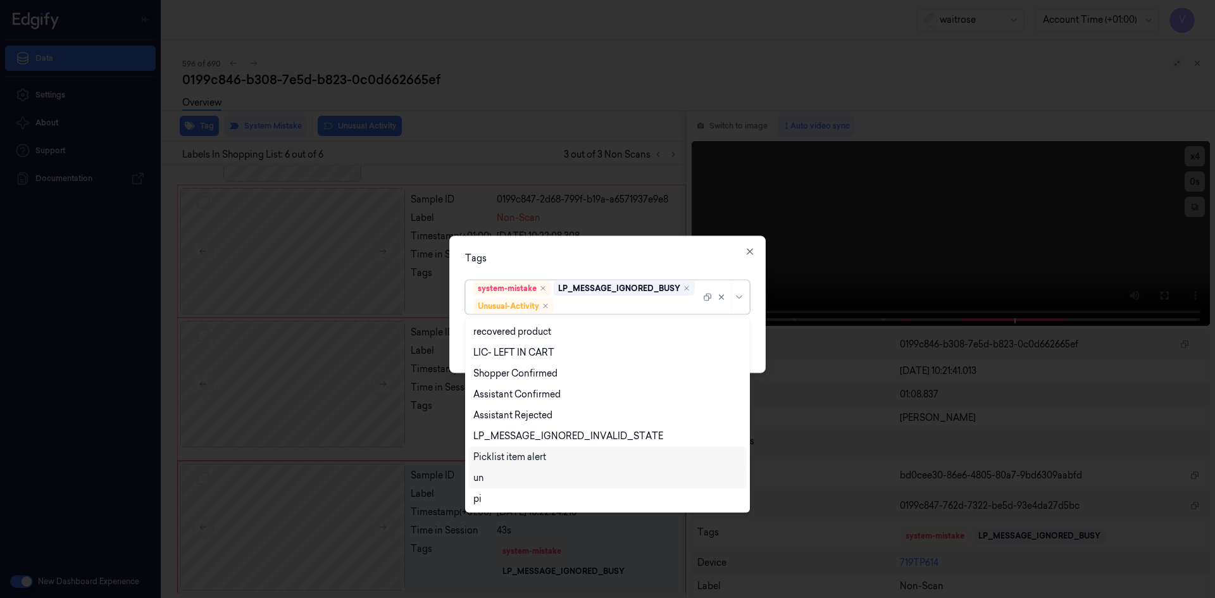
click at [528, 464] on div "Picklist item alert" at bounding box center [607, 457] width 278 height 21
click at [594, 261] on div "Tags" at bounding box center [607, 257] width 285 height 13
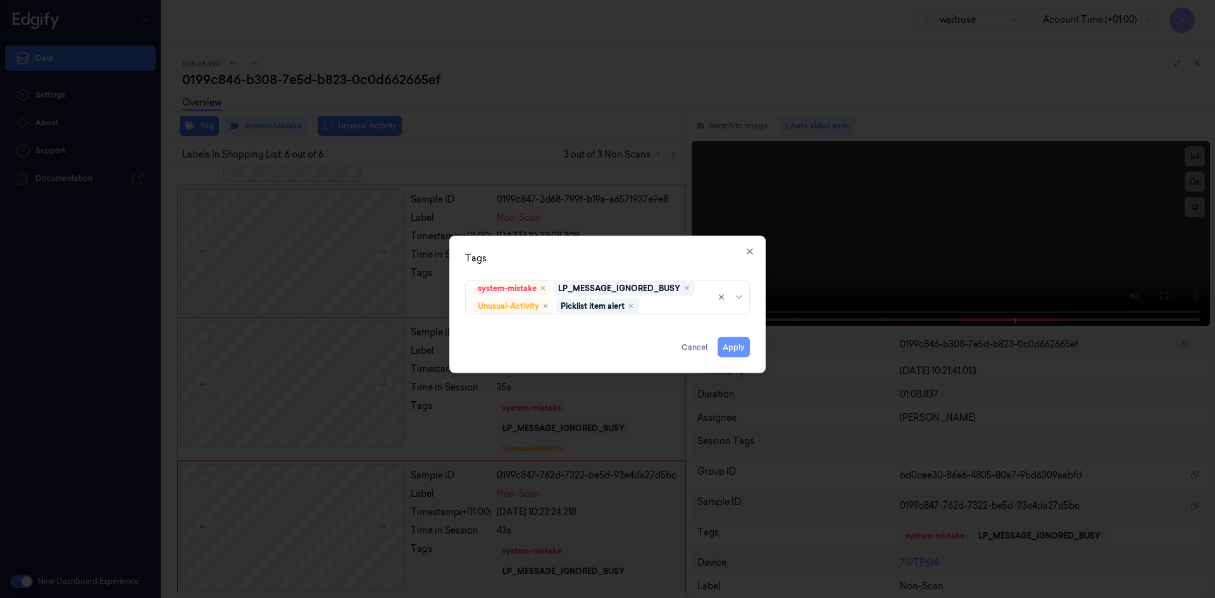
click at [736, 344] on button "Apply" at bounding box center [734, 347] width 32 height 20
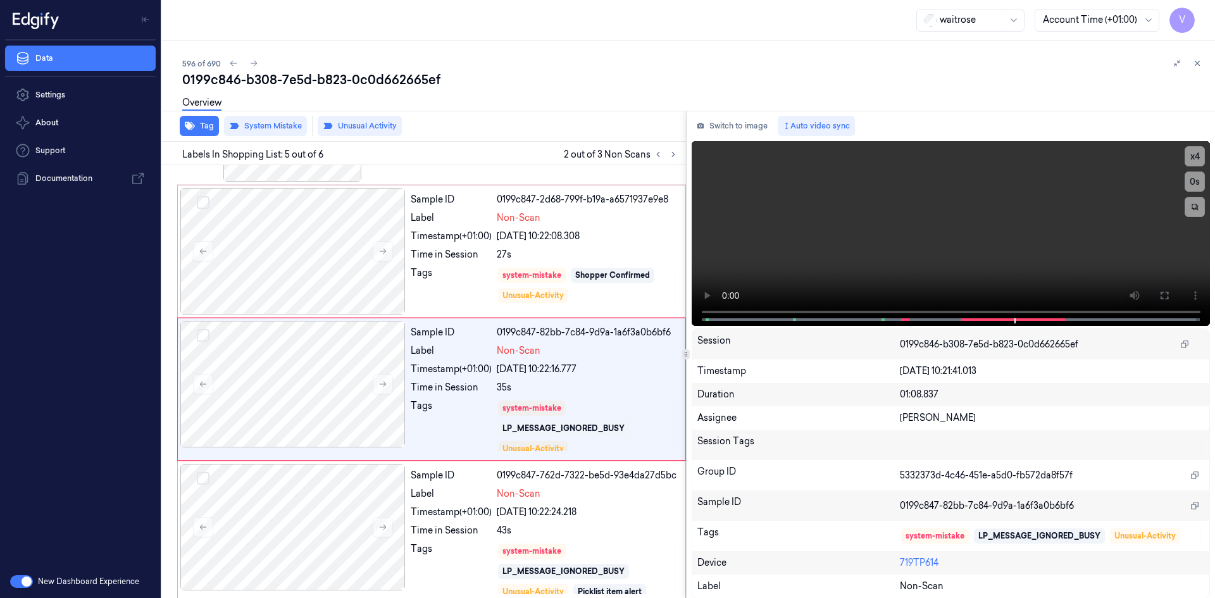
scroll to position [386, 0]
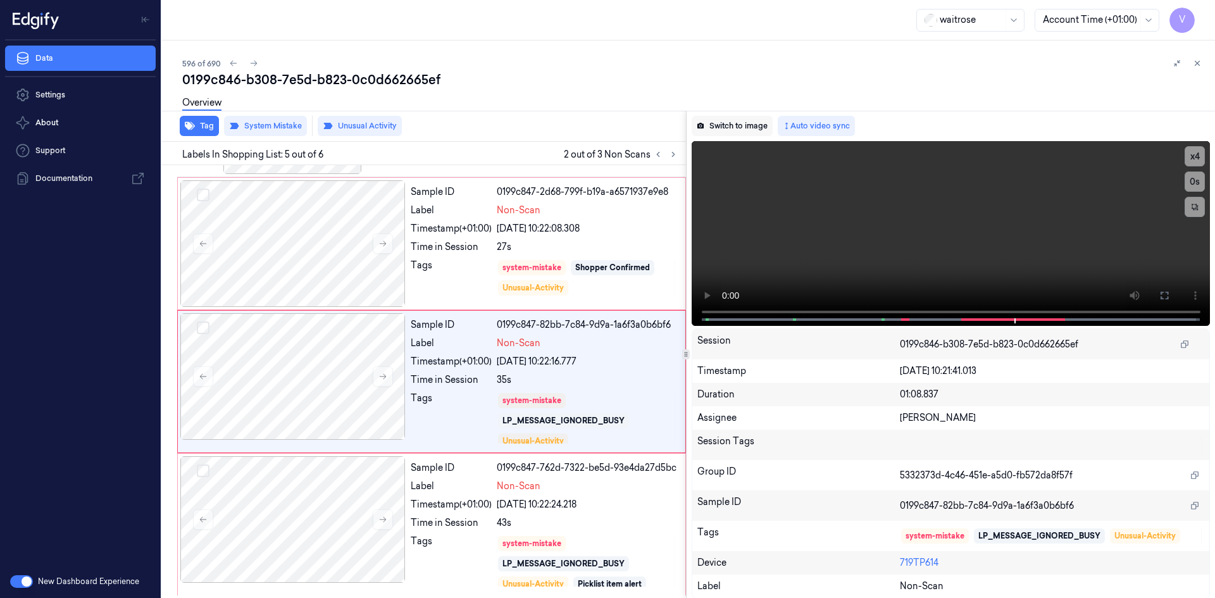
click at [731, 118] on button "Switch to image" at bounding box center [732, 126] width 81 height 20
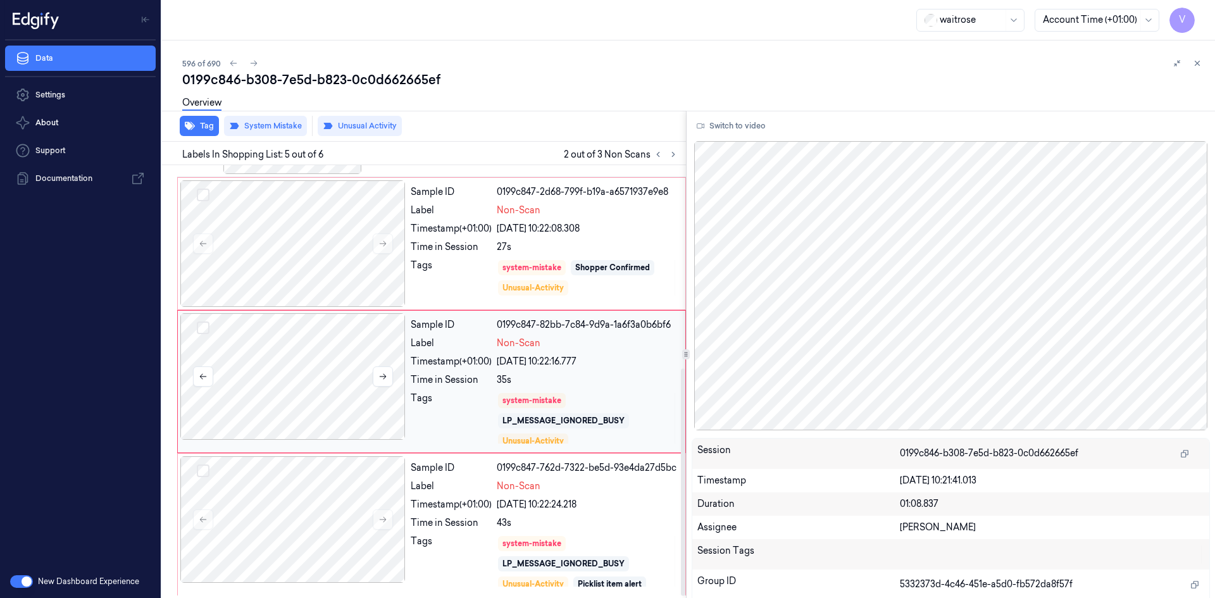
click at [401, 378] on div at bounding box center [292, 376] width 225 height 127
click at [432, 238] on div "Sample ID 0199c847-2d68-799f-b19a-a6571937e9e8 Label Non-Scan Timestamp (+01:00…" at bounding box center [544, 243] width 277 height 127
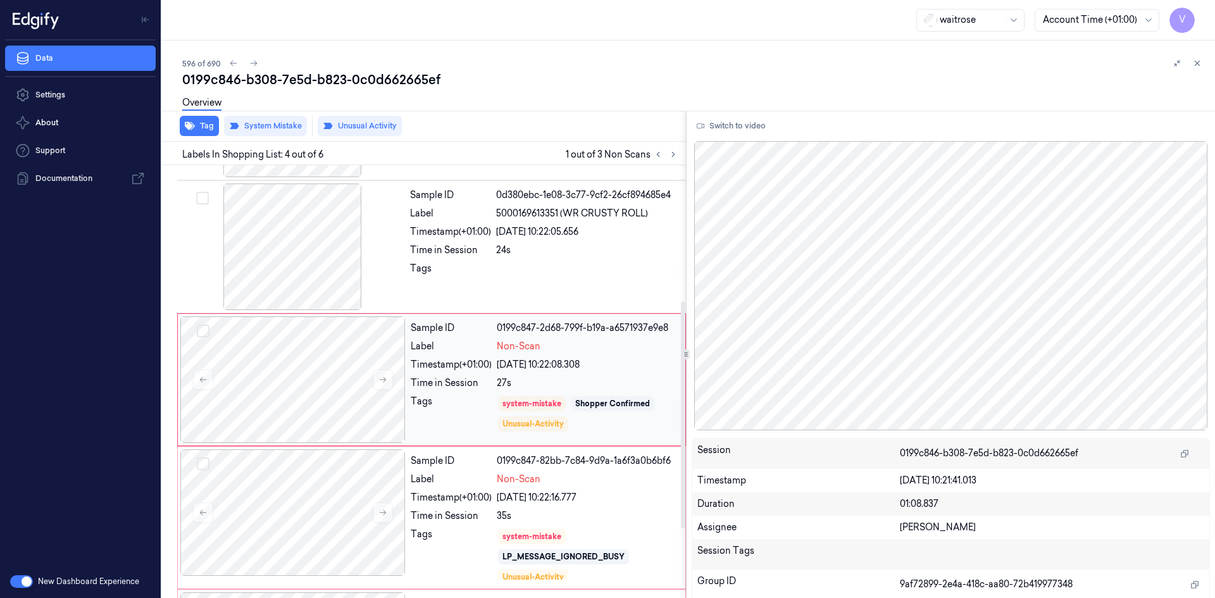
scroll to position [248, 0]
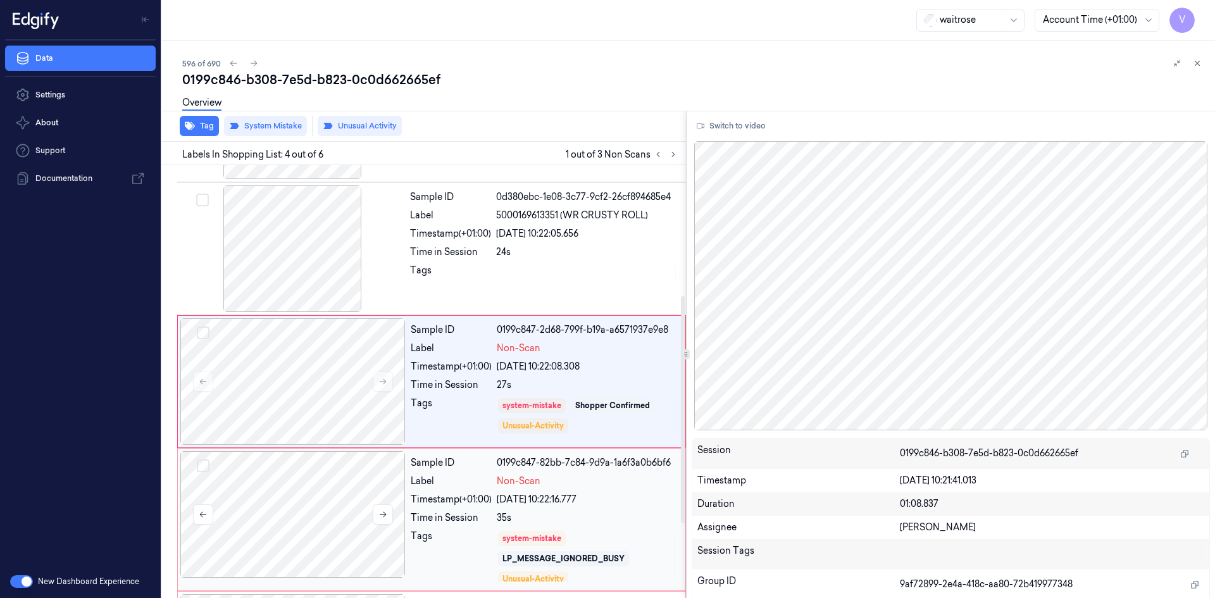
click at [401, 511] on div at bounding box center [292, 514] width 225 height 127
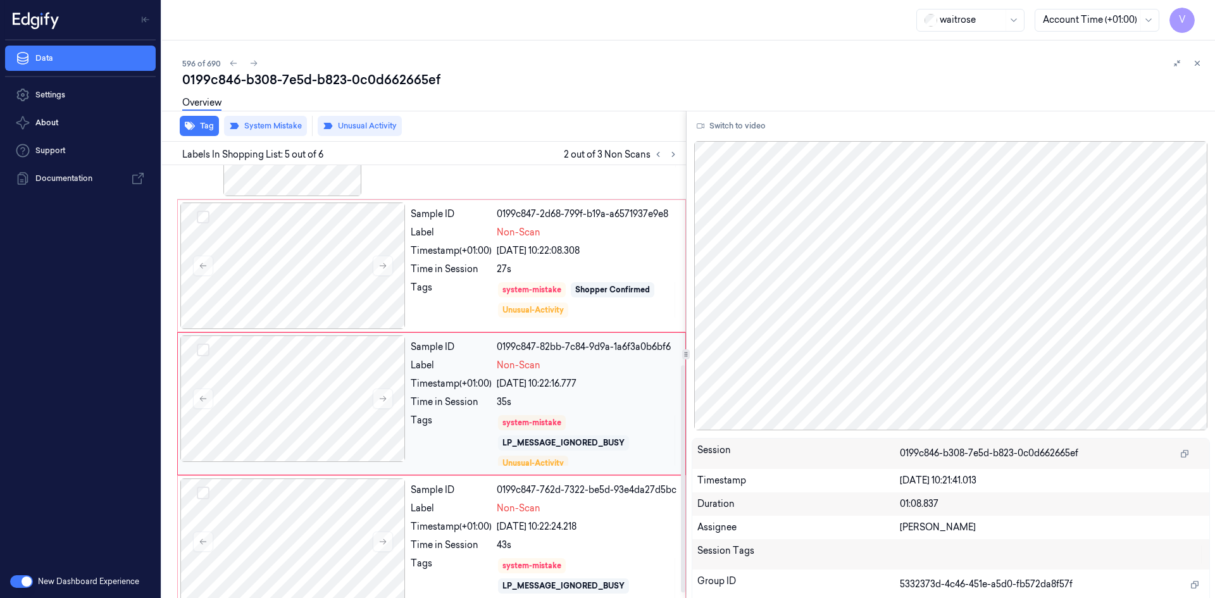
scroll to position [386, 0]
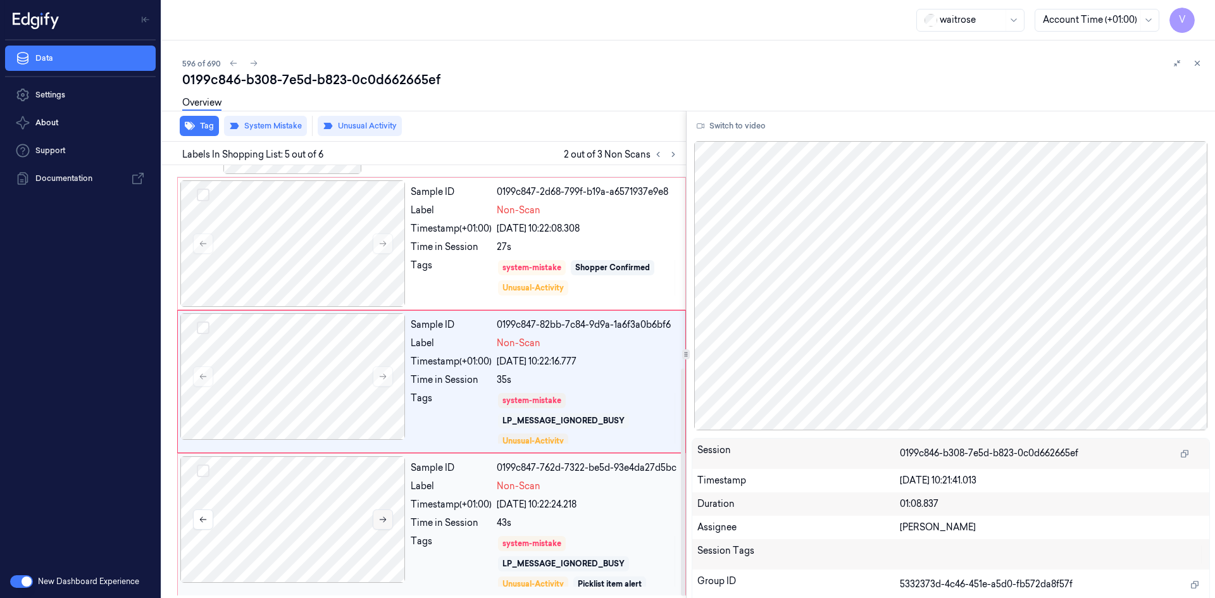
click at [380, 523] on icon at bounding box center [382, 519] width 9 height 9
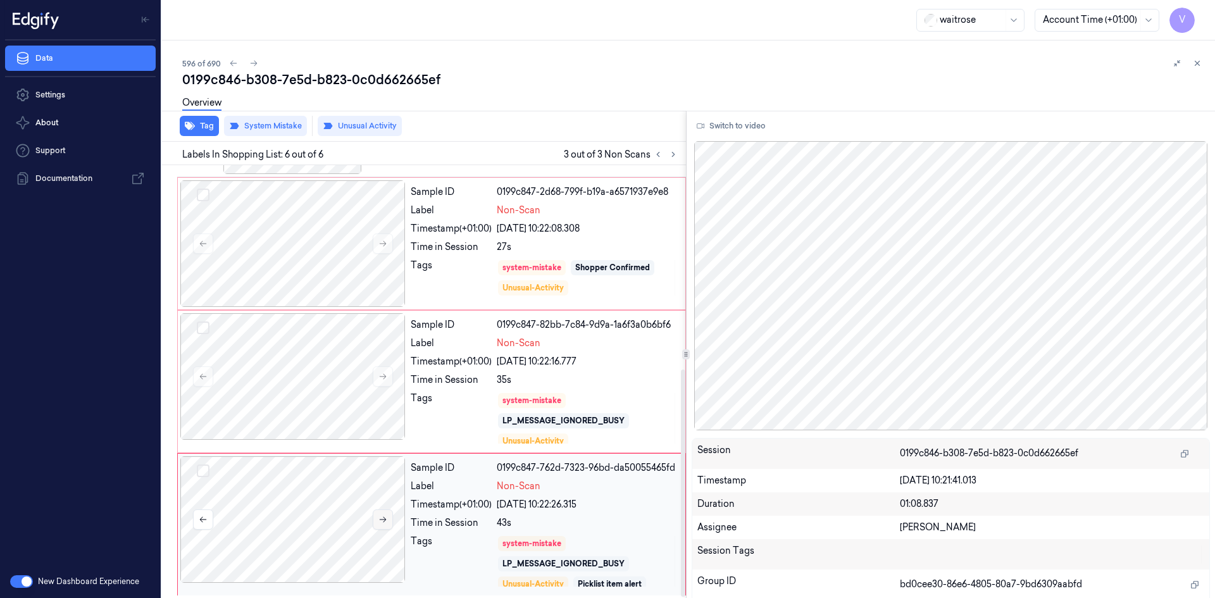
scroll to position [389, 0]
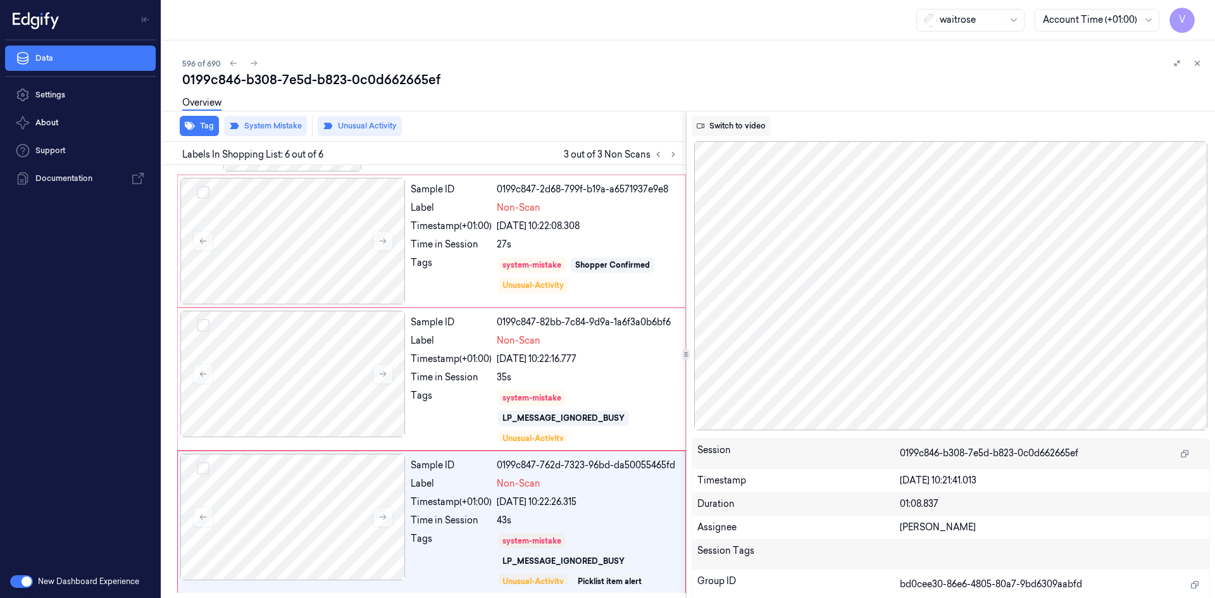
click at [744, 126] on button "Switch to video" at bounding box center [731, 126] width 79 height 20
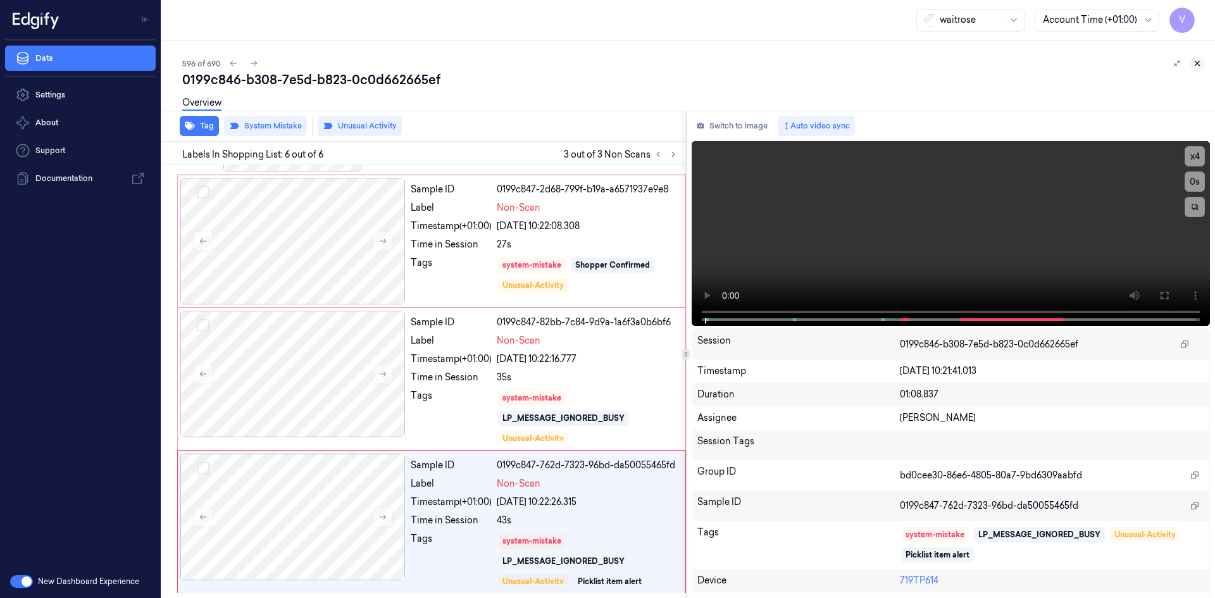
click at [1198, 58] on button at bounding box center [1197, 63] width 15 height 15
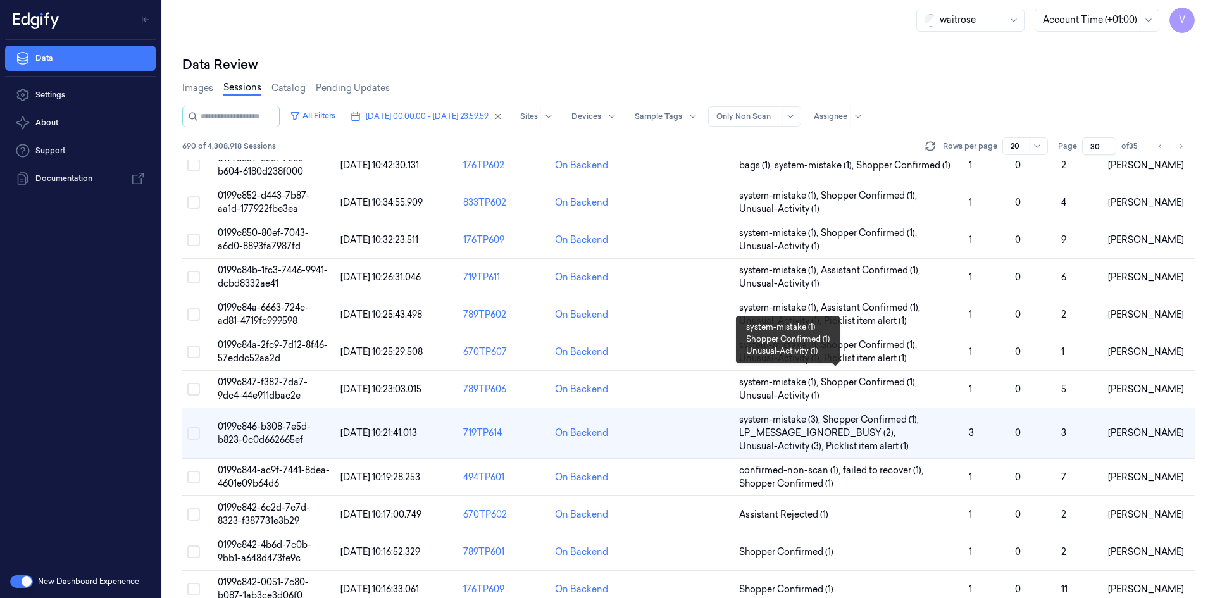
scroll to position [373, 0]
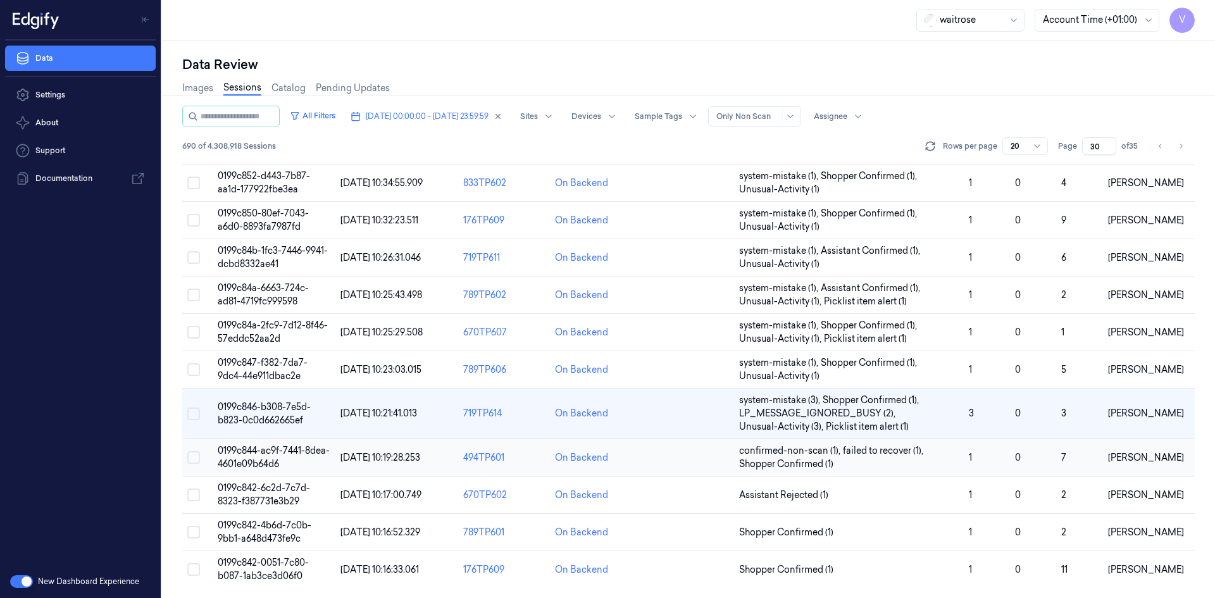
click at [279, 451] on span "0199c844-ac9f-7441-8dea-4601e09b64d6" at bounding box center [274, 457] width 112 height 25
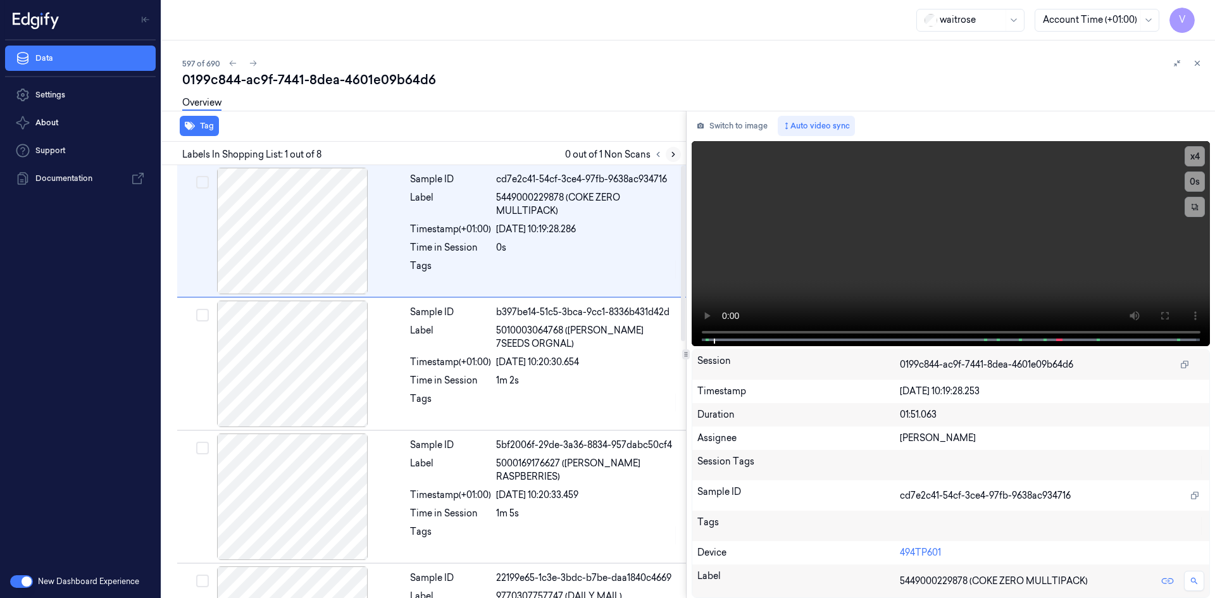
click at [673, 152] on icon at bounding box center [673, 154] width 9 height 9
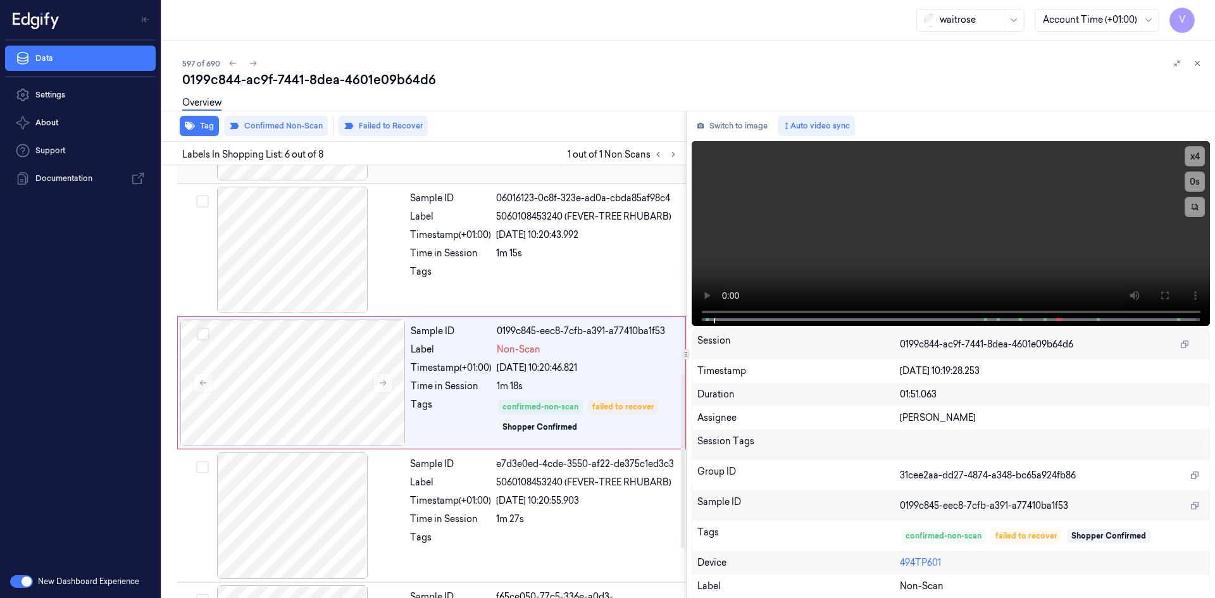
scroll to position [514, 0]
click at [769, 252] on video at bounding box center [951, 233] width 519 height 185
click at [978, 263] on video at bounding box center [951, 233] width 519 height 185
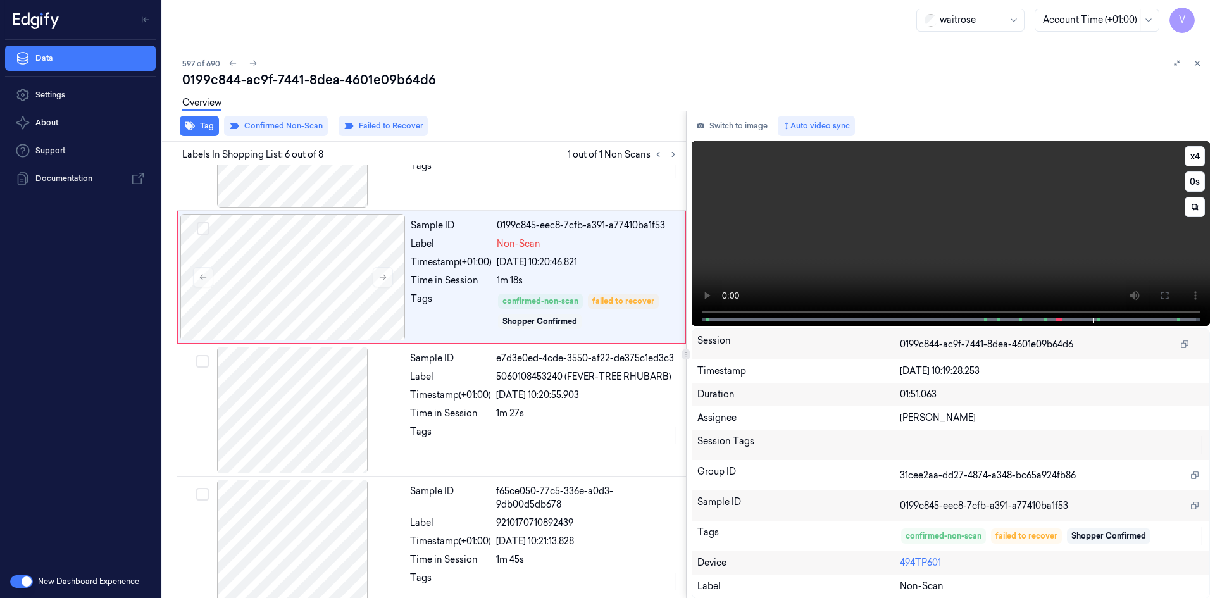
scroll to position [634, 0]
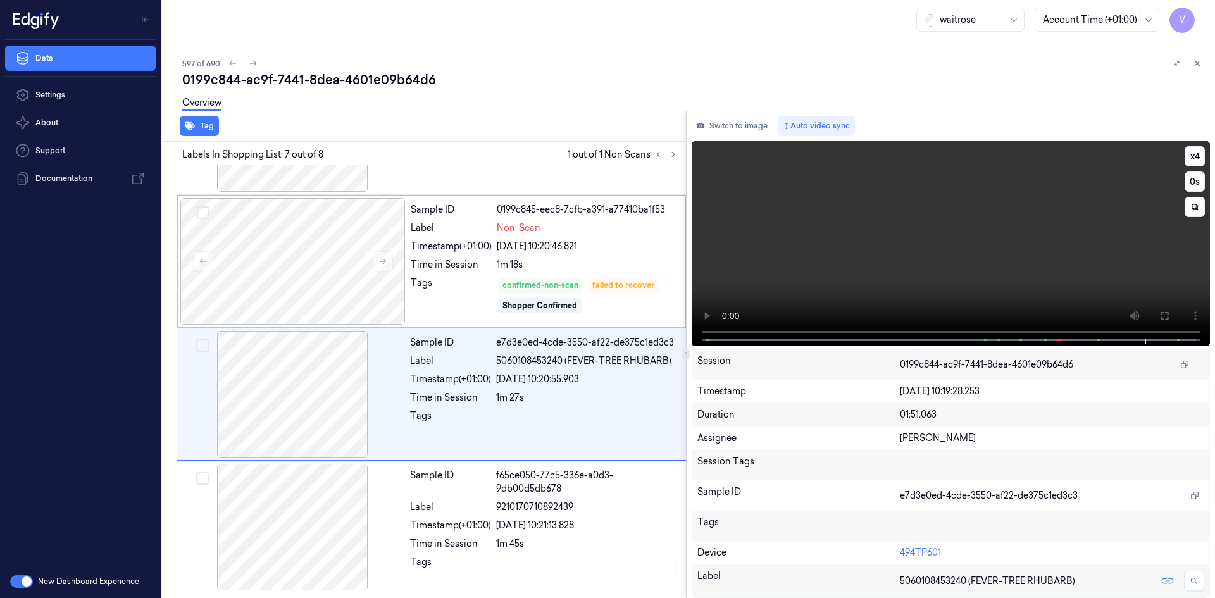
click at [907, 248] on video at bounding box center [951, 243] width 519 height 205
click at [911, 296] on video at bounding box center [951, 243] width 519 height 205
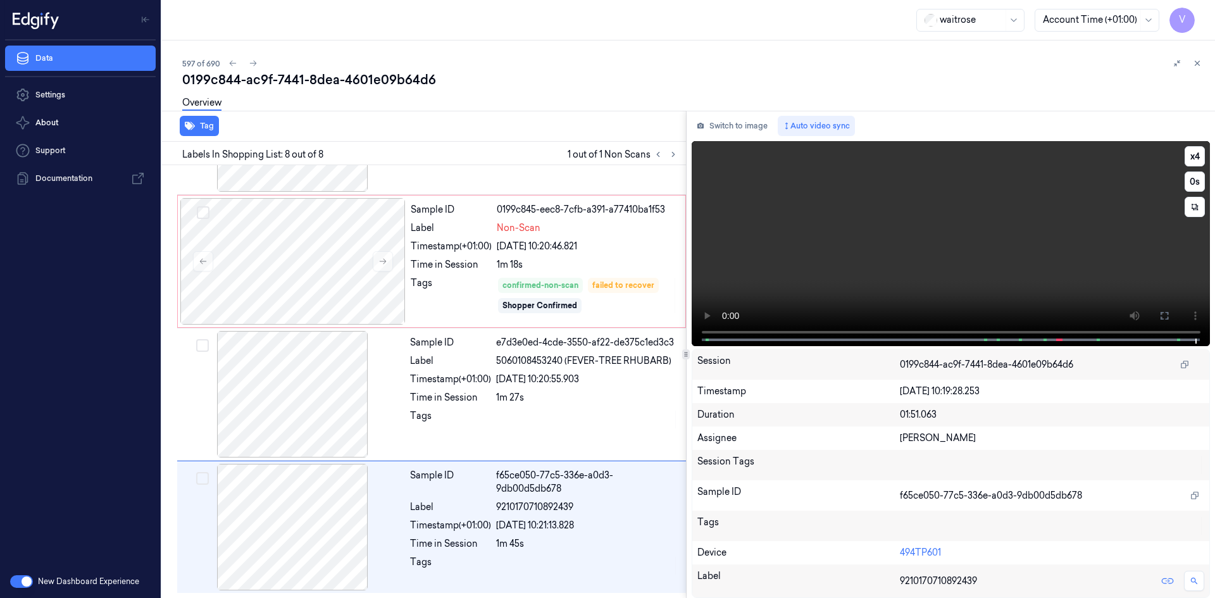
click at [854, 192] on video at bounding box center [951, 243] width 519 height 205
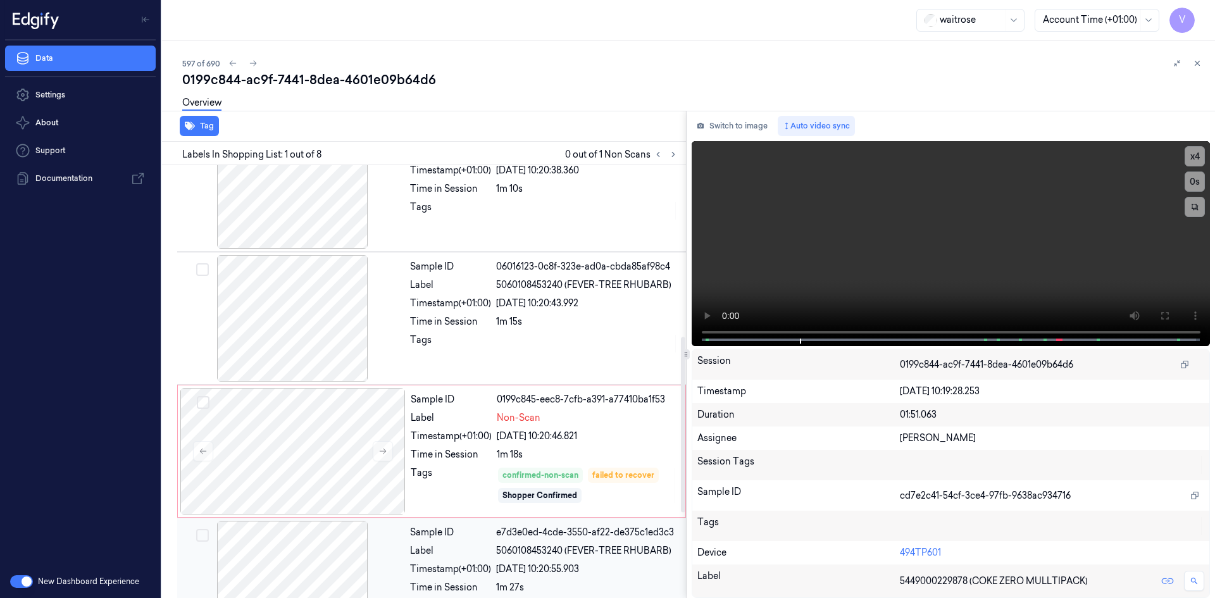
scroll to position [318, 0]
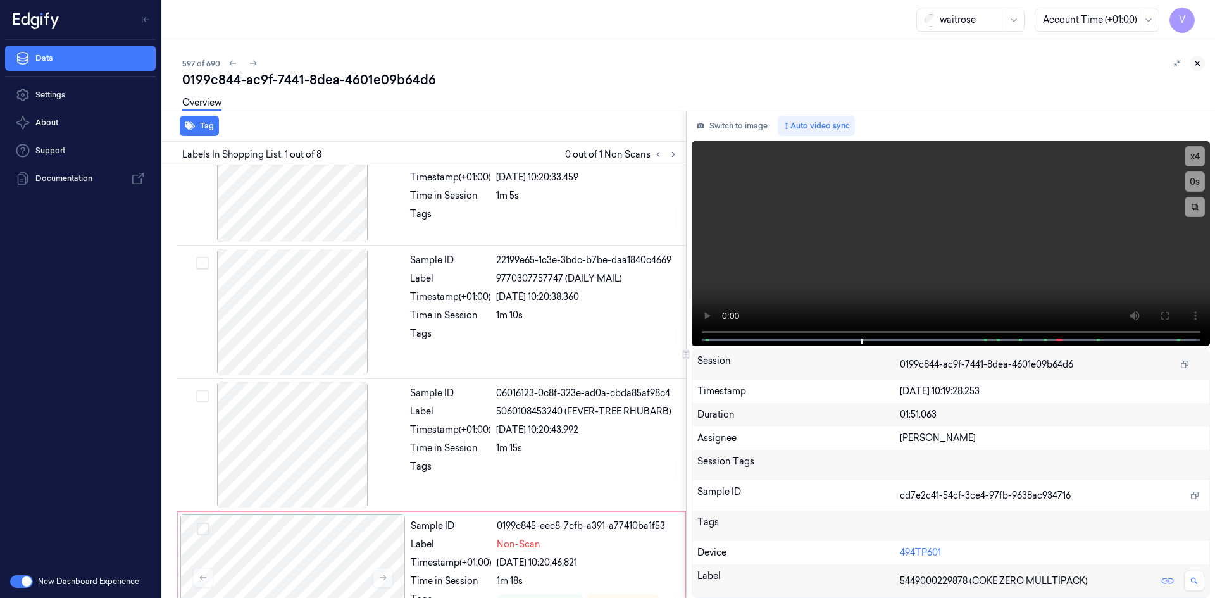
click at [1199, 59] on icon at bounding box center [1197, 63] width 9 height 9
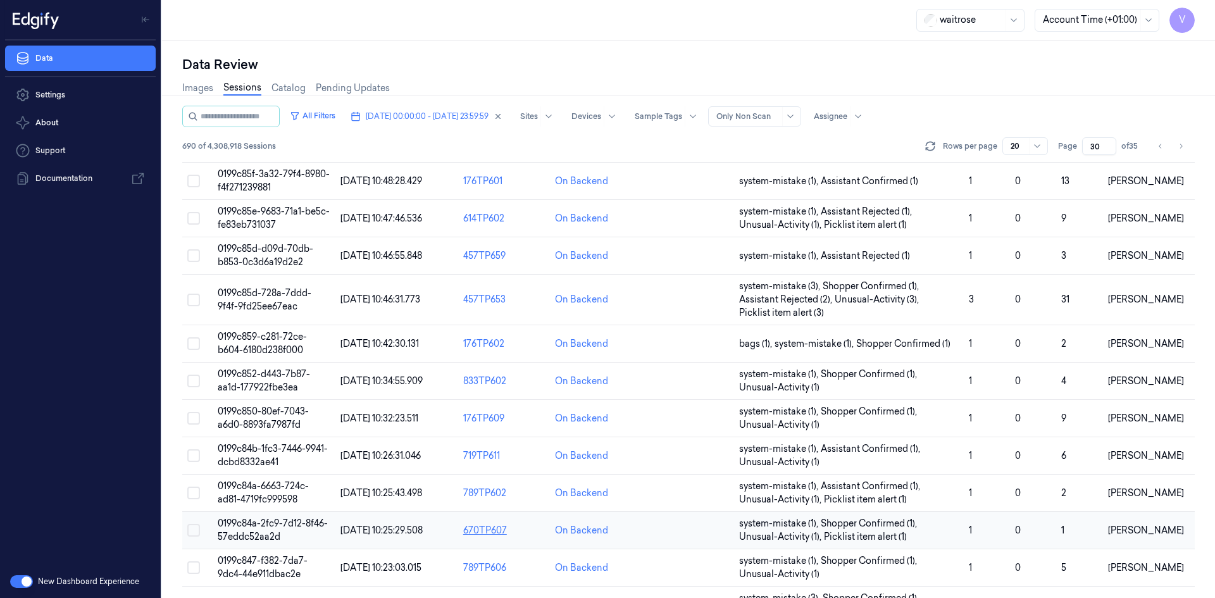
scroll to position [373, 0]
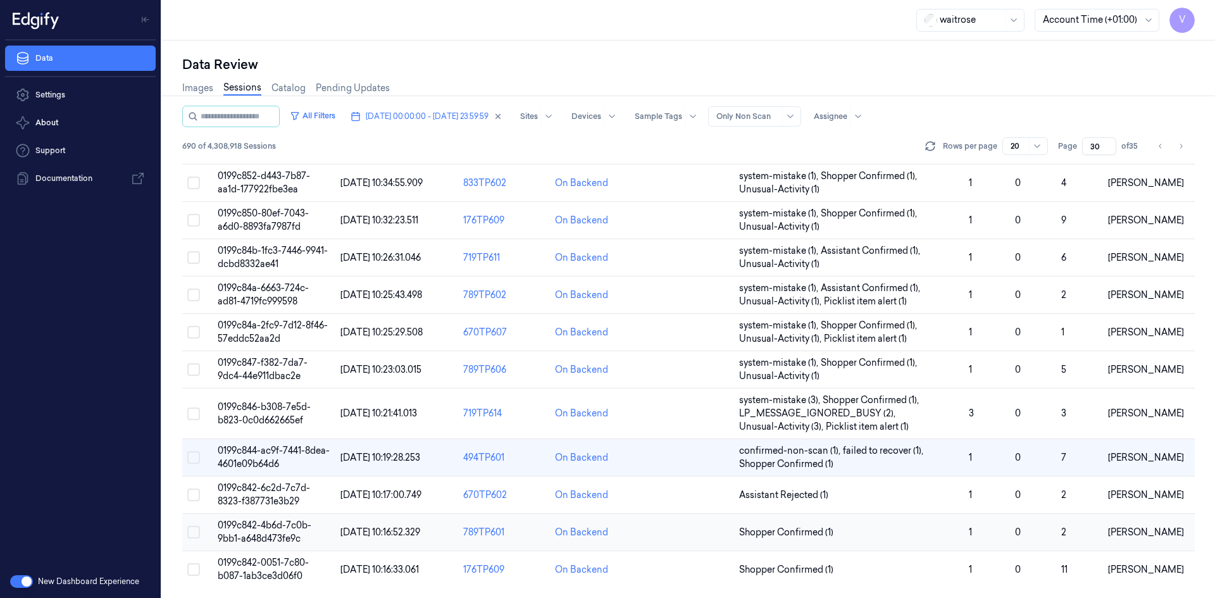
click at [277, 524] on span "0199c842-4b6d-7c0b-9bb1-a648d473fe9c" at bounding box center [265, 532] width 94 height 25
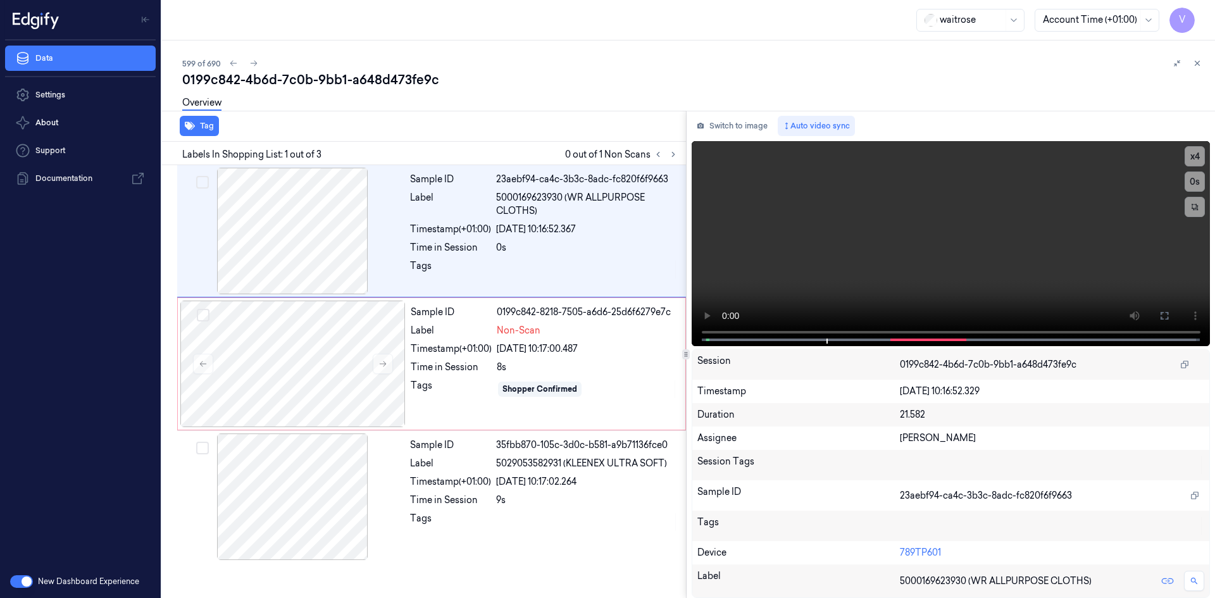
click at [1197, 68] on button at bounding box center [1197, 63] width 15 height 15
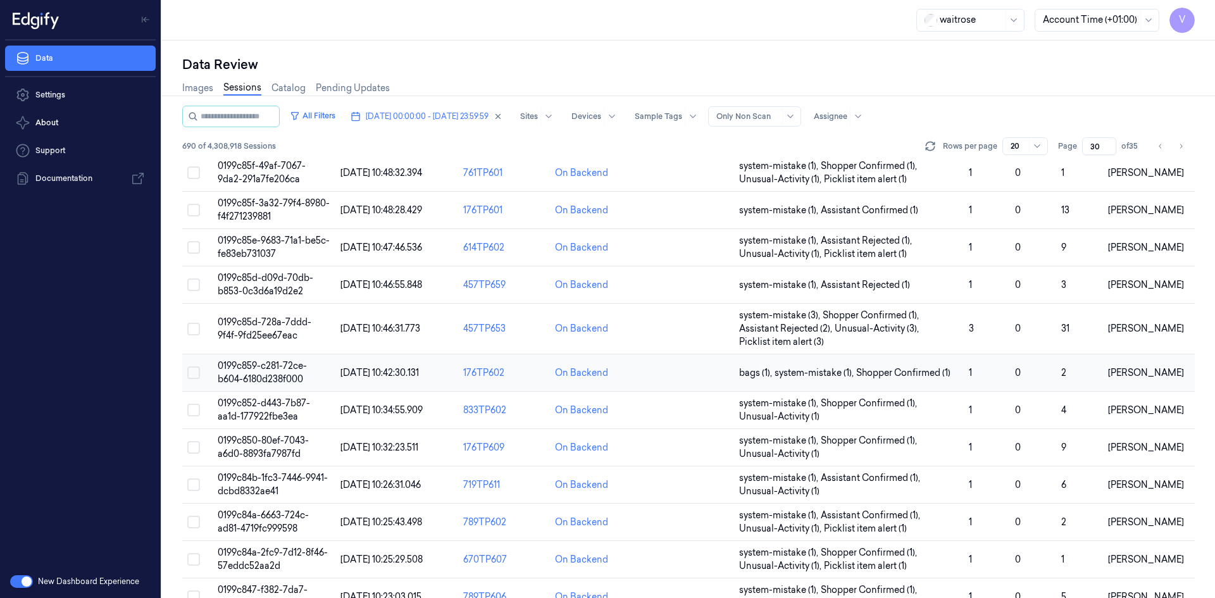
scroll to position [373, 0]
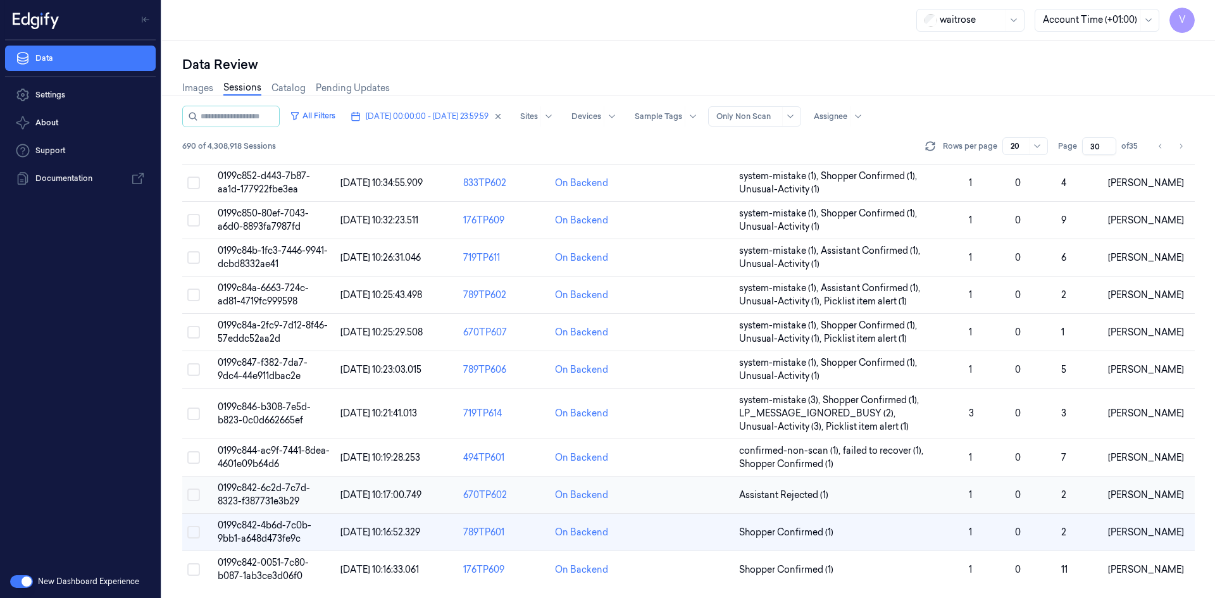
click at [259, 485] on span "0199c842-6c2d-7c7d-8323-f387731e3b29" at bounding box center [264, 494] width 92 height 25
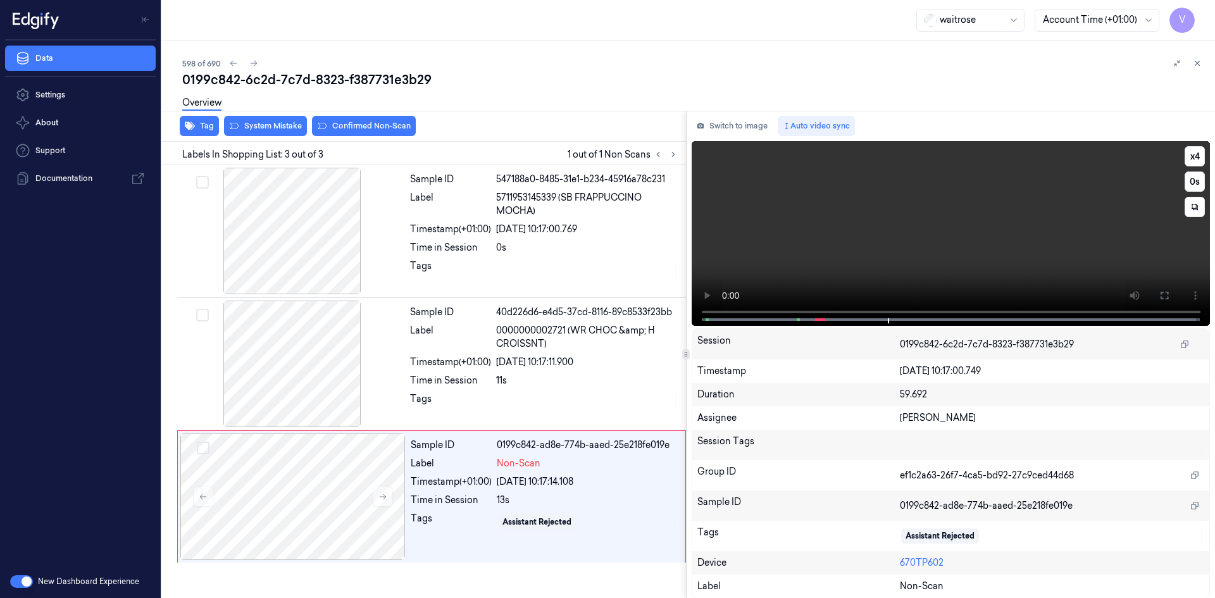
click at [761, 229] on video at bounding box center [951, 233] width 519 height 185
click at [299, 497] on div at bounding box center [292, 496] width 225 height 127
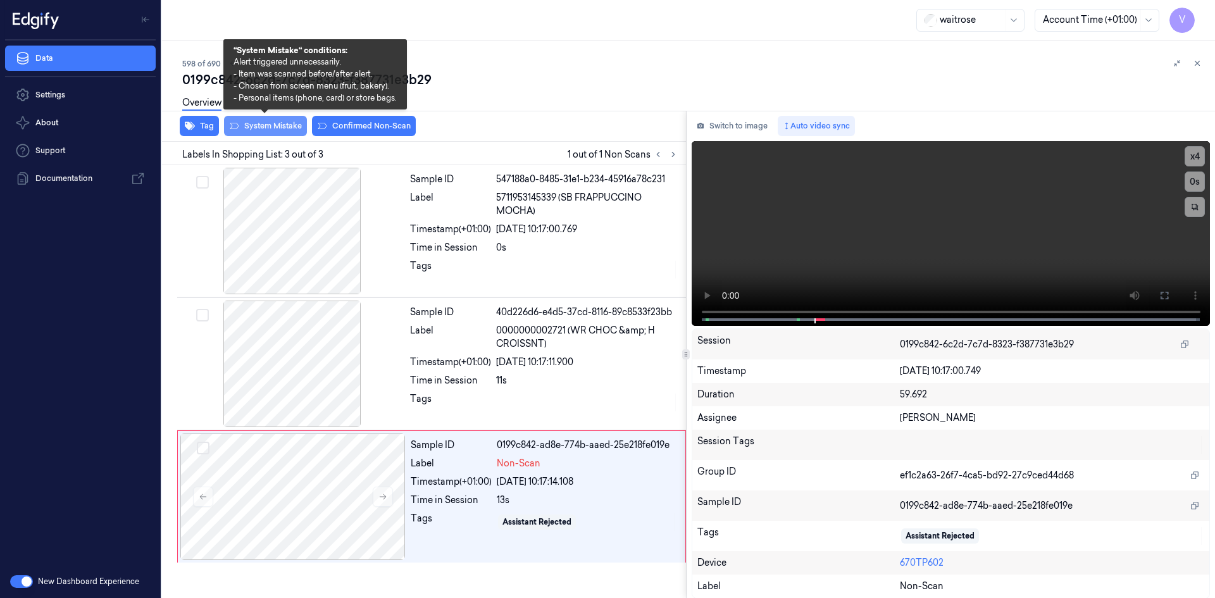
click at [275, 126] on button "System Mistake" at bounding box center [265, 126] width 83 height 20
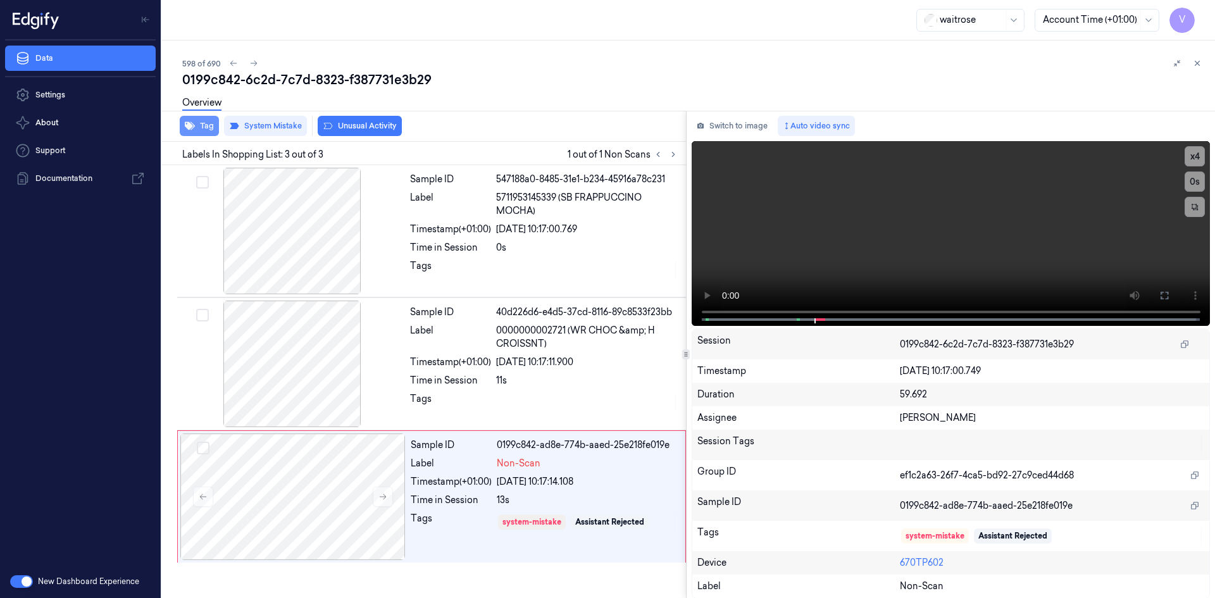
click at [210, 126] on button "Tag" at bounding box center [199, 126] width 39 height 20
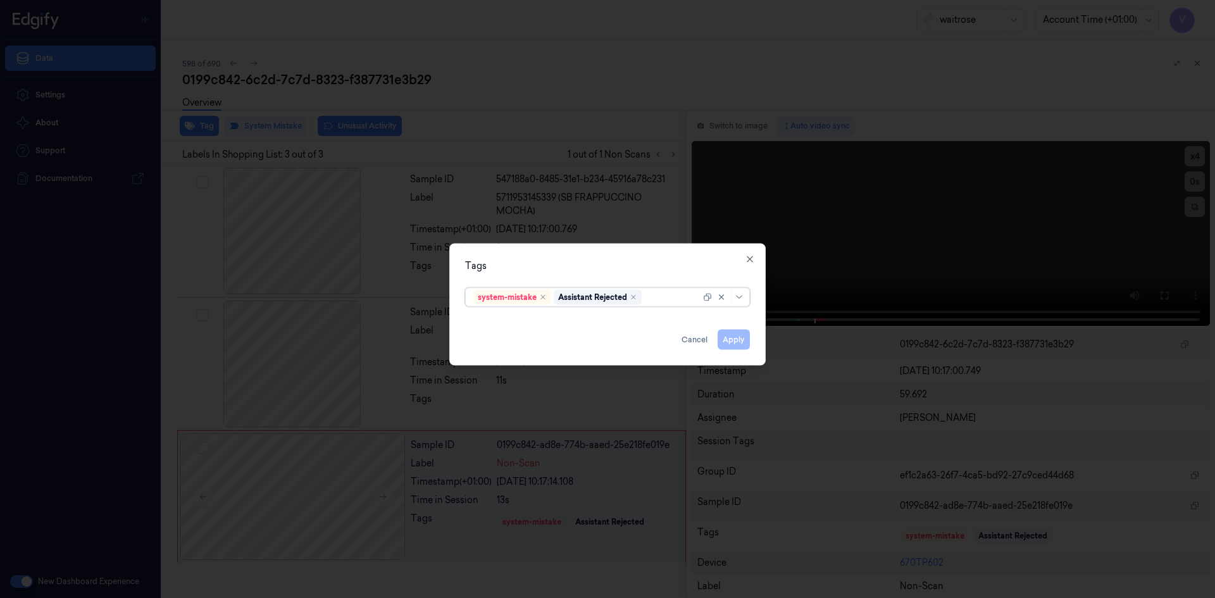
click at [668, 299] on div at bounding box center [672, 296] width 56 height 13
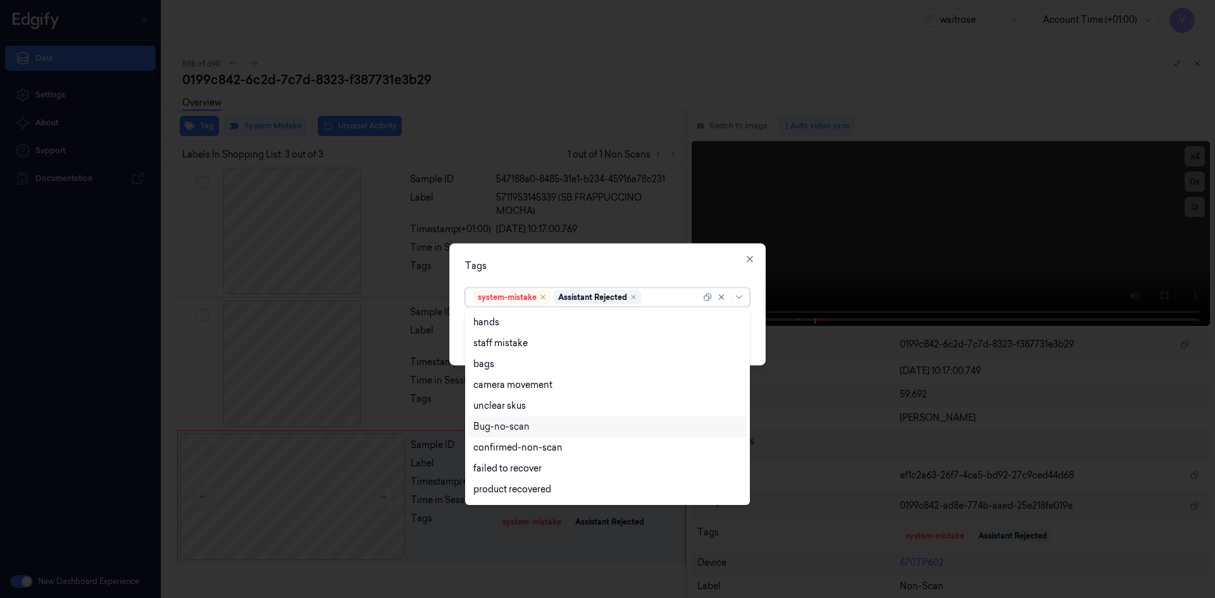
scroll to position [186, 0]
click at [537, 446] on div "Unusual-Activity" at bounding box center [508, 449] width 70 height 13
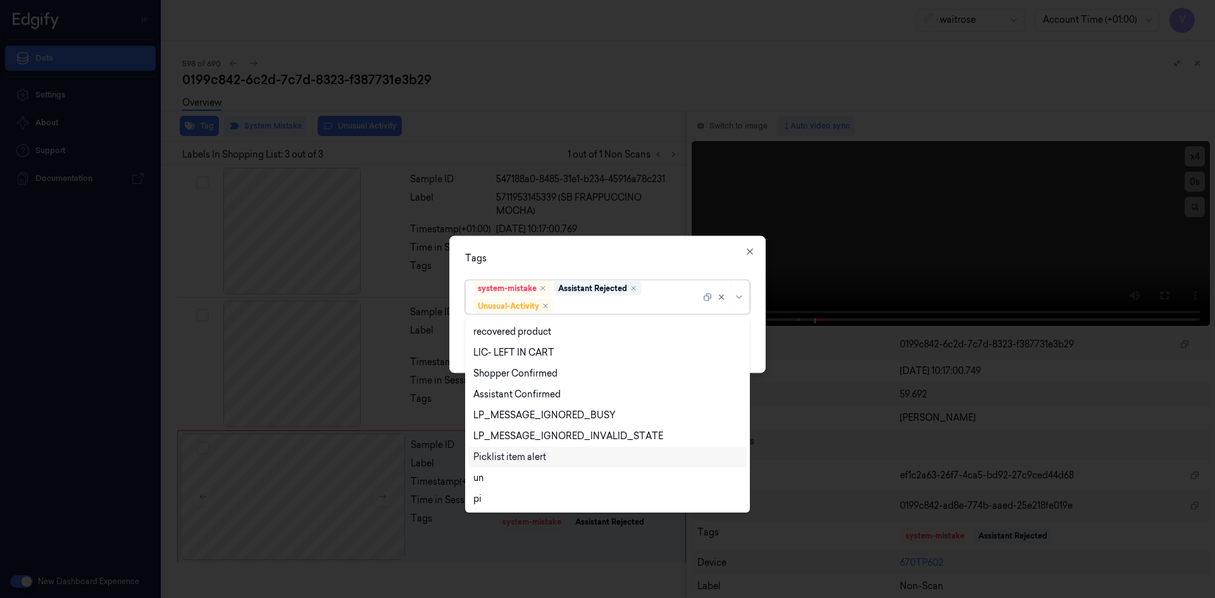
click at [531, 456] on div "Picklist item alert" at bounding box center [509, 457] width 73 height 13
click at [634, 284] on icon "Remove ,Assistant Rejected" at bounding box center [634, 288] width 8 height 8
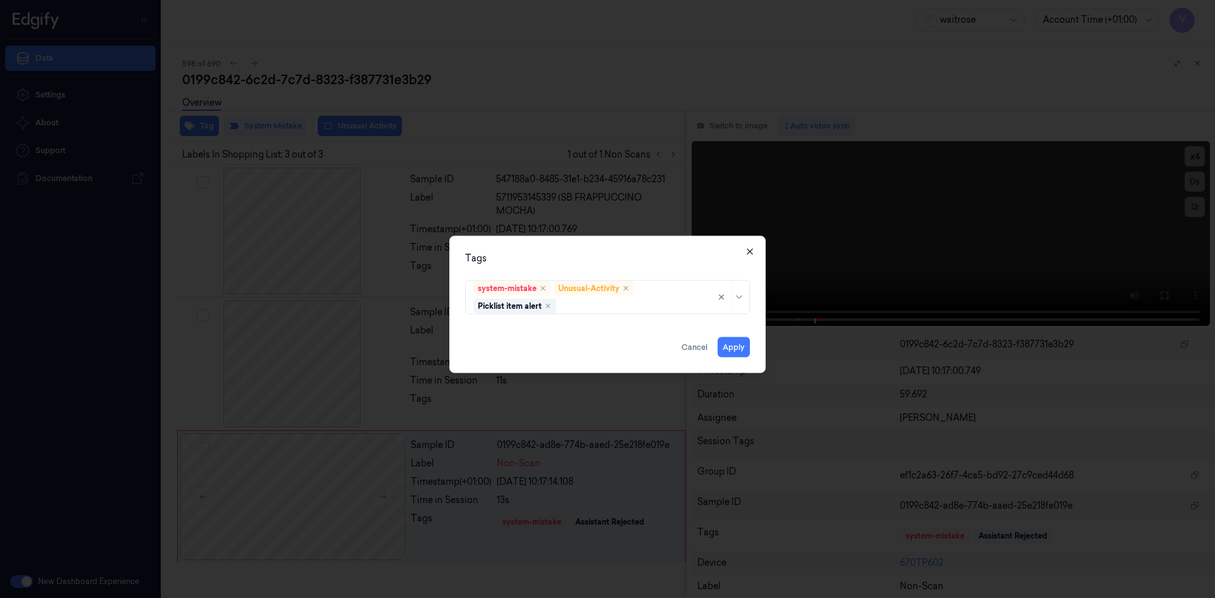
click at [748, 251] on icon "button" at bounding box center [750, 251] width 10 height 10
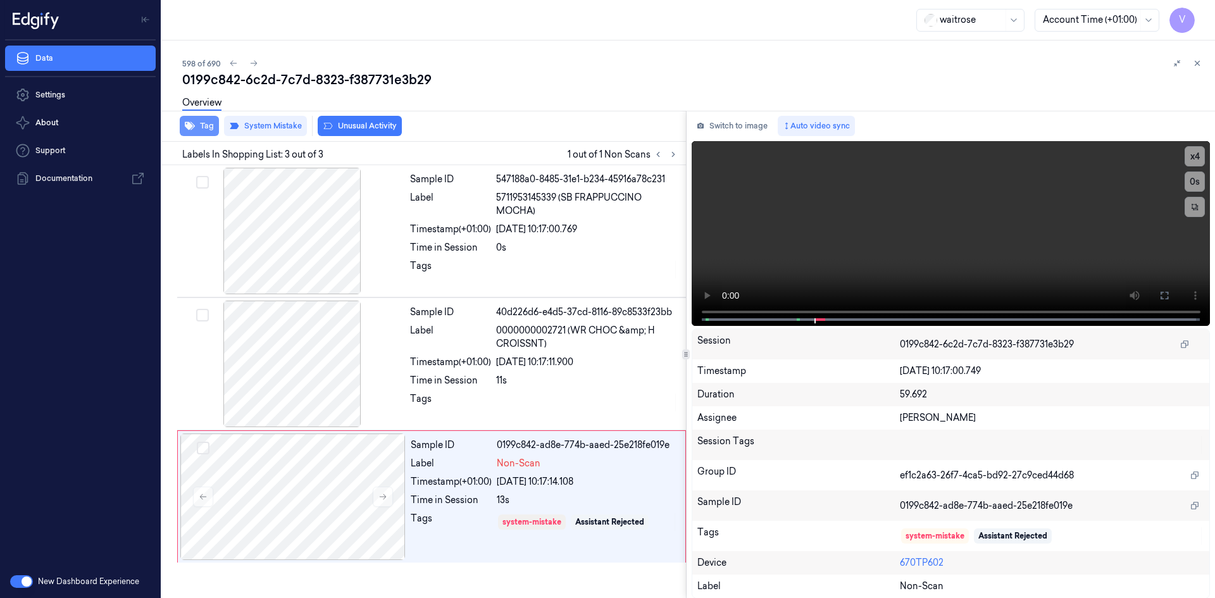
click at [205, 126] on button "Tag" at bounding box center [199, 126] width 39 height 20
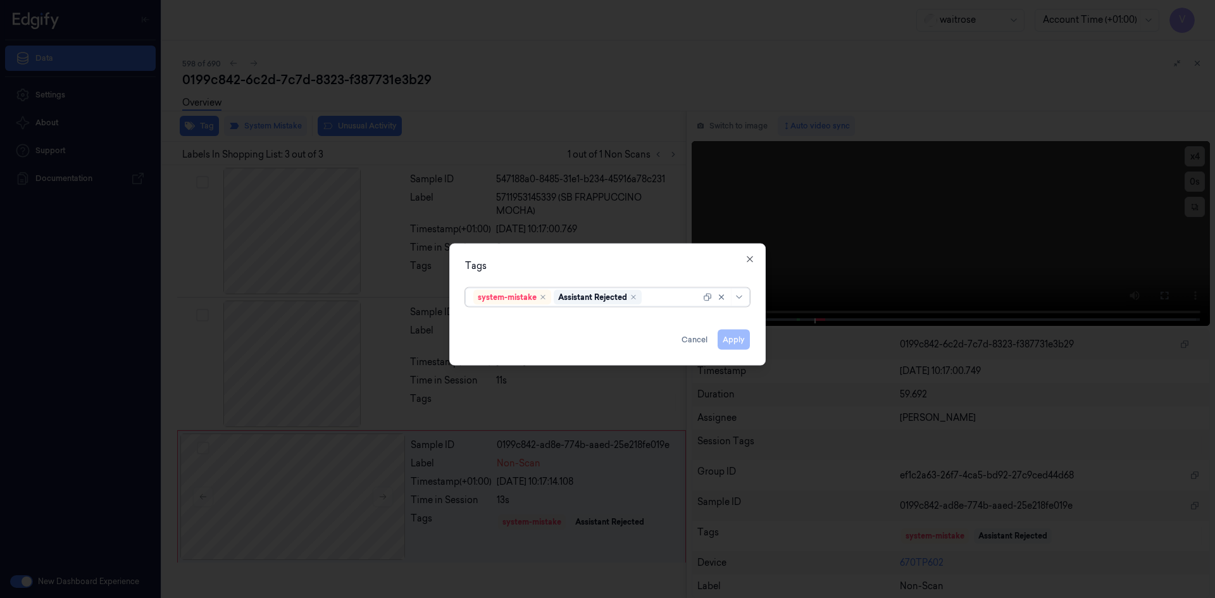
click at [659, 297] on div at bounding box center [672, 296] width 56 height 13
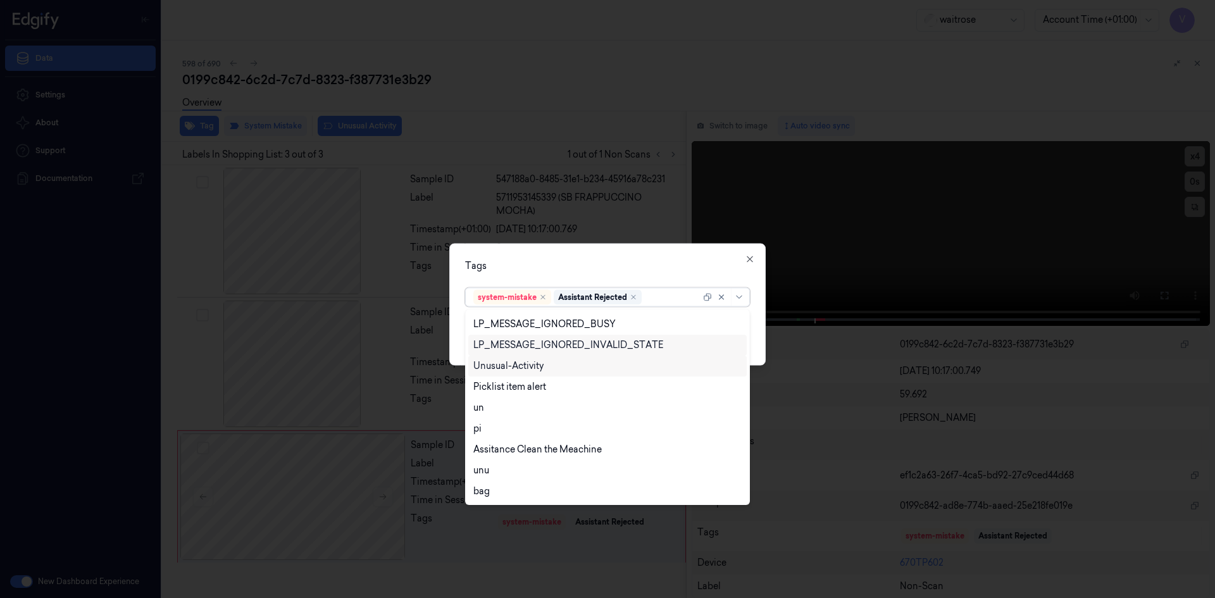
click at [523, 364] on div "Unusual-Activity" at bounding box center [508, 365] width 70 height 13
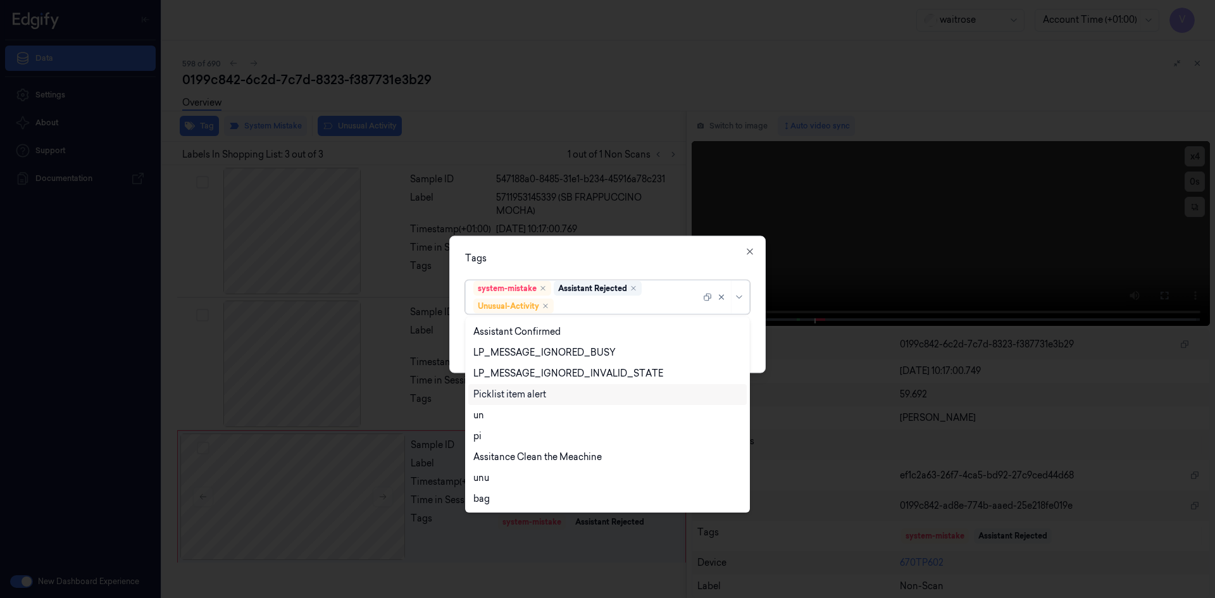
drag, startPoint x: 511, startPoint y: 392, endPoint x: 568, endPoint y: 324, distance: 88.9
click at [511, 392] on div "Picklist item alert" at bounding box center [509, 394] width 73 height 13
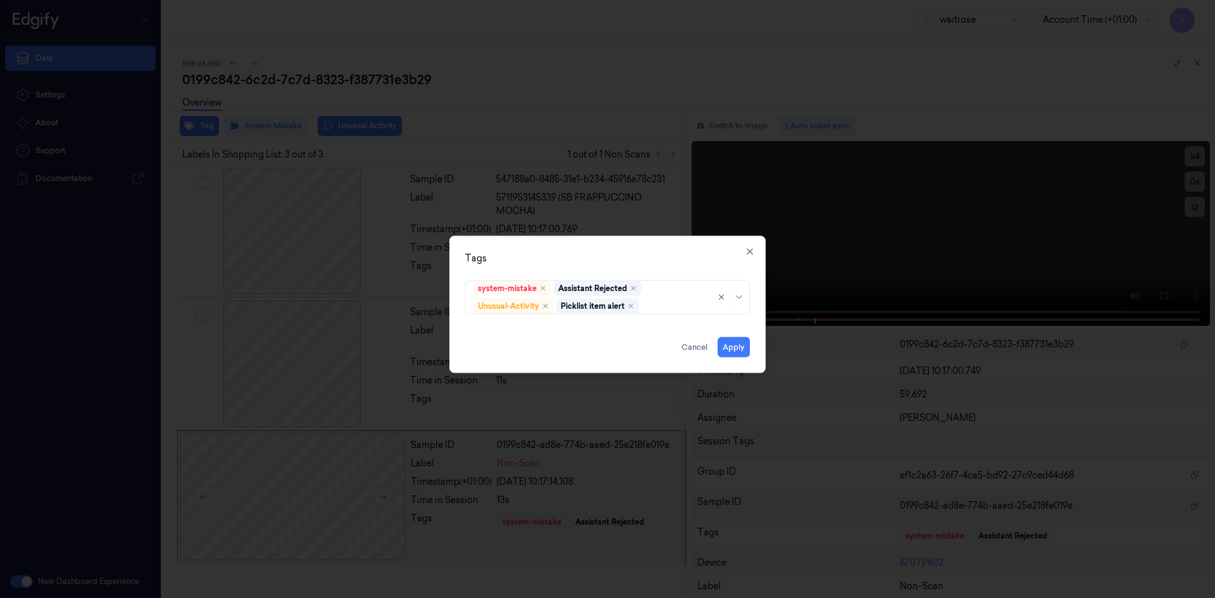
click at [590, 256] on div "Tags" at bounding box center [607, 257] width 285 height 13
click at [723, 349] on button "Apply" at bounding box center [734, 347] width 32 height 20
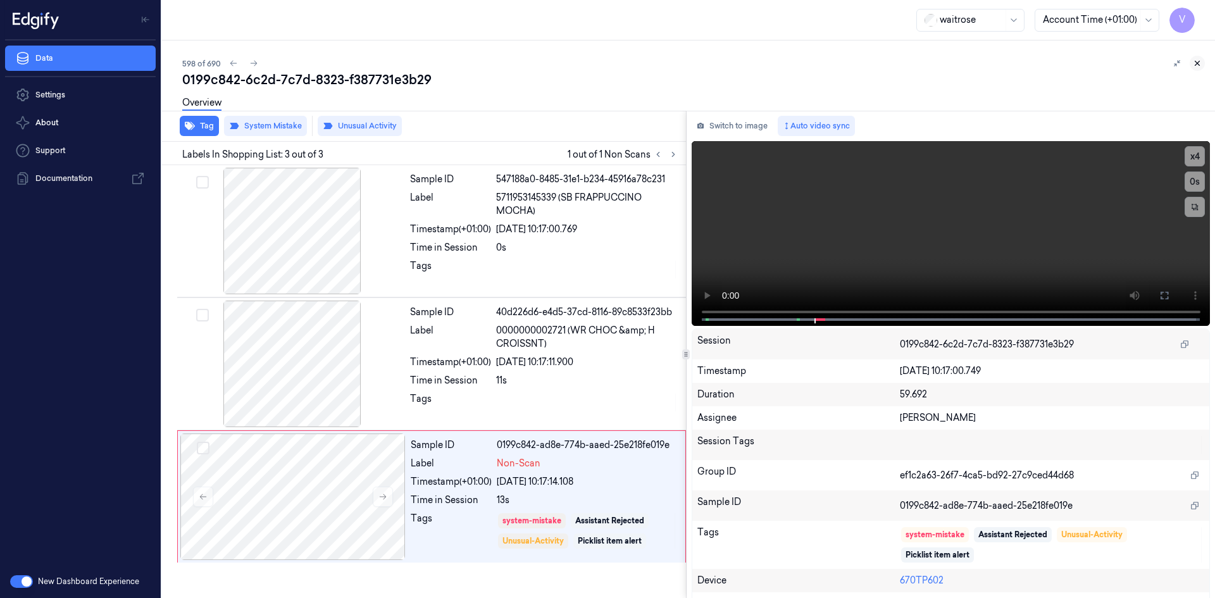
click at [1200, 61] on icon at bounding box center [1197, 63] width 9 height 9
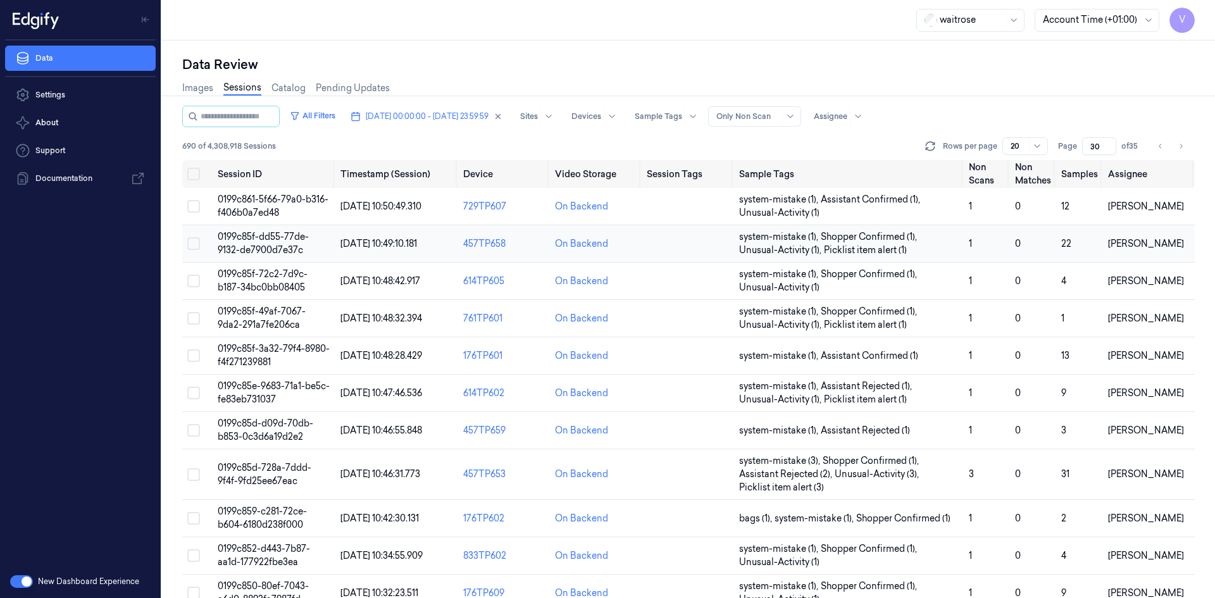
scroll to position [373, 0]
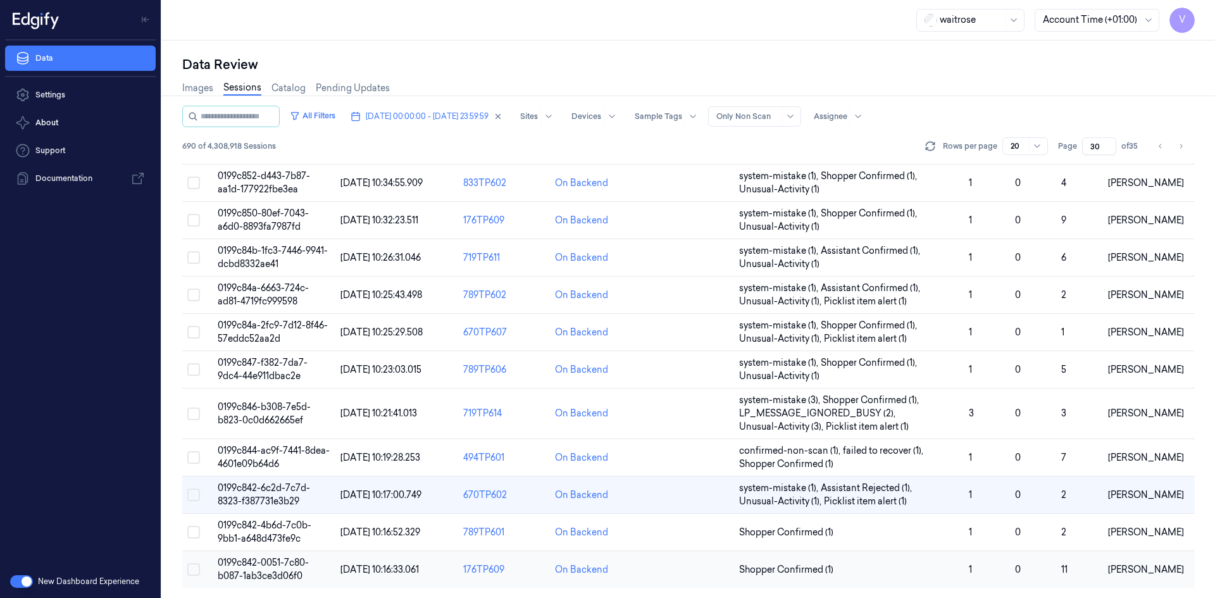
click at [273, 571] on span "0199c842-0051-7c80-b087-1ab3ce3d06f0" at bounding box center [263, 569] width 91 height 25
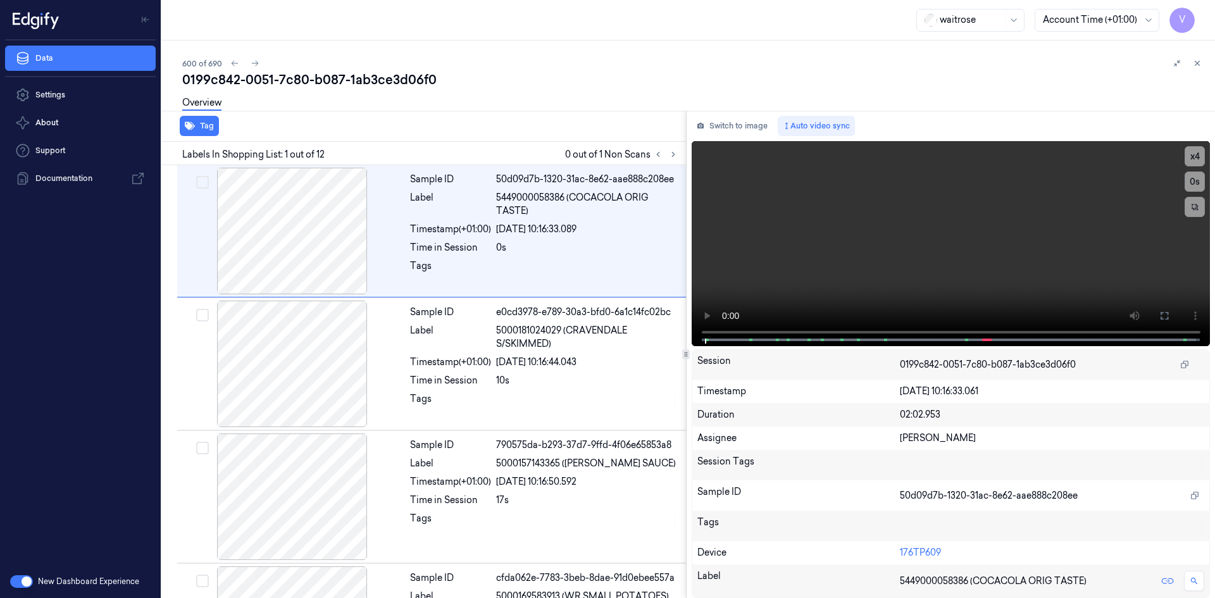
click at [506, 85] on div "0199c842-0051-7c80-b087-1ab3ce3d06f0" at bounding box center [693, 80] width 1023 height 18
click at [676, 147] on button at bounding box center [673, 154] width 15 height 15
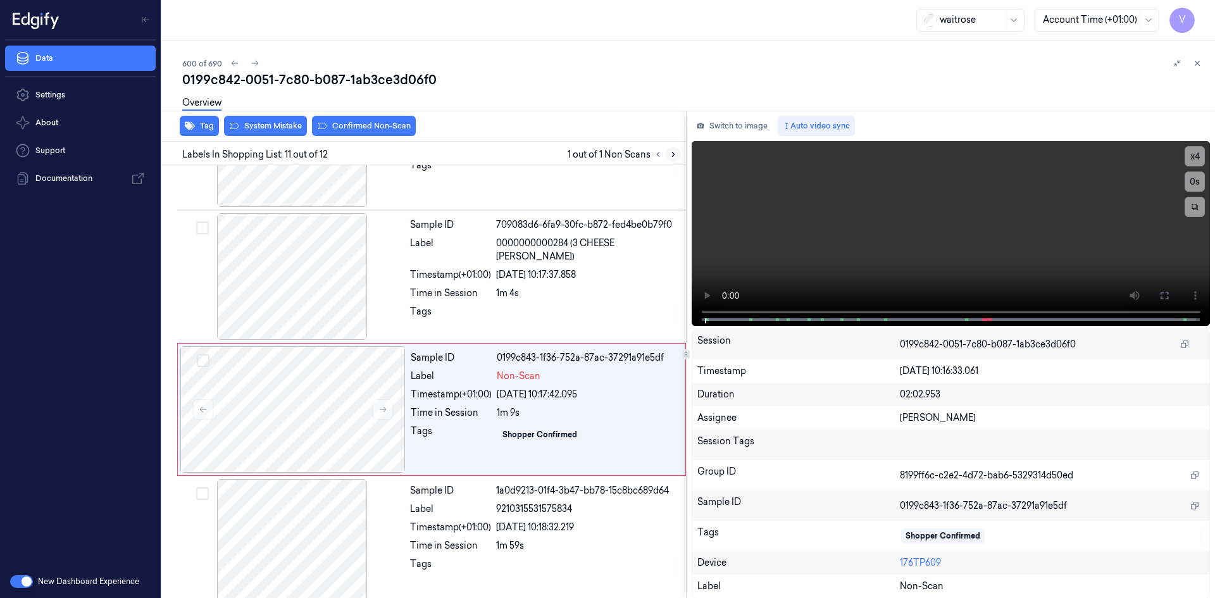
scroll to position [1166, 0]
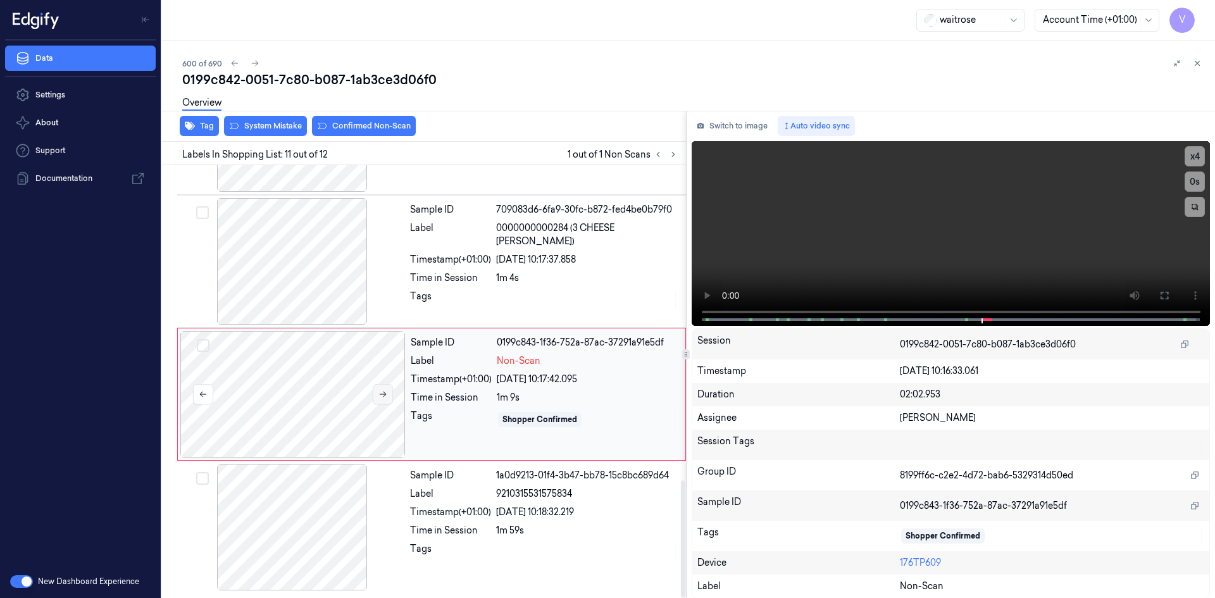
click at [379, 390] on icon at bounding box center [382, 394] width 9 height 9
click at [874, 243] on video at bounding box center [951, 233] width 519 height 185
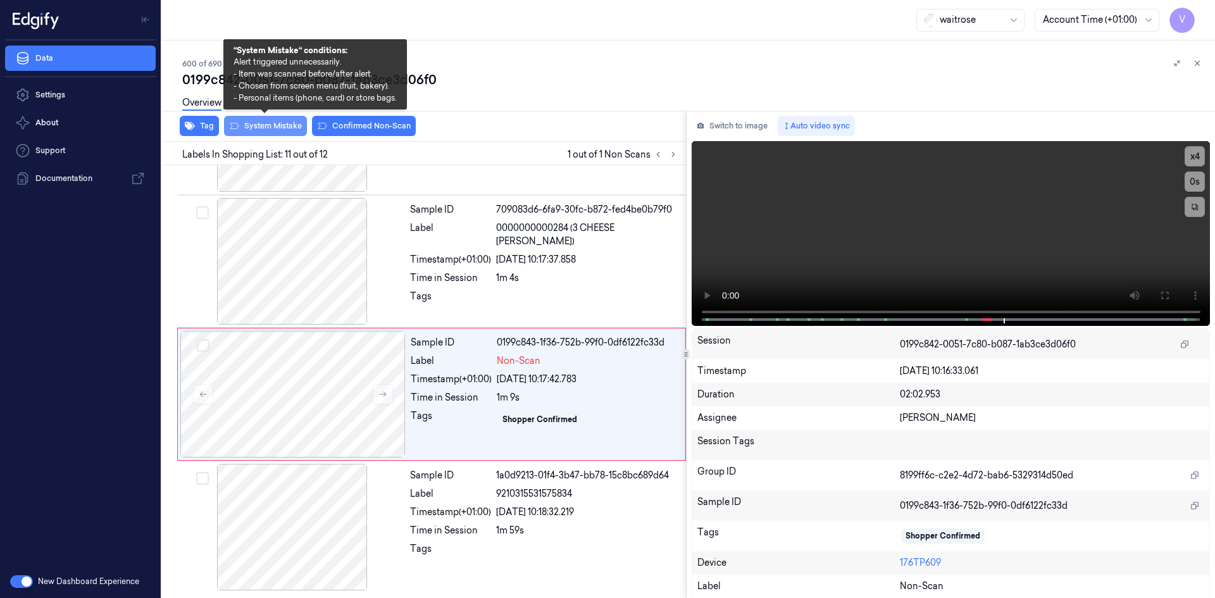
click at [279, 128] on button "System Mistake" at bounding box center [265, 126] width 83 height 20
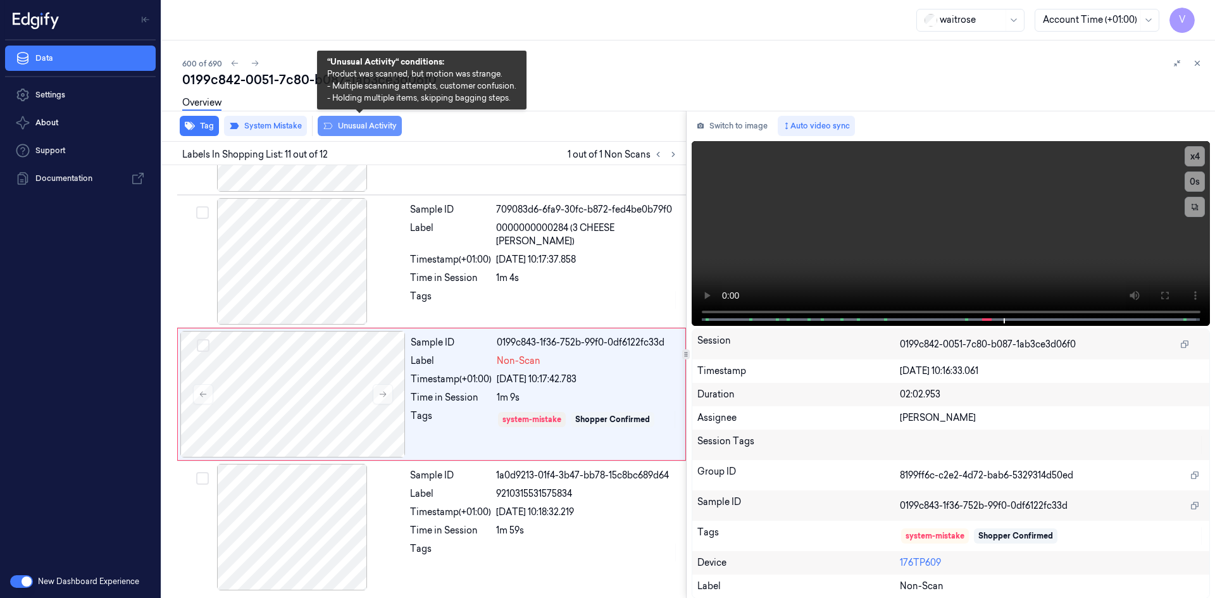
click at [363, 130] on button "Unusual Activity" at bounding box center [360, 126] width 84 height 20
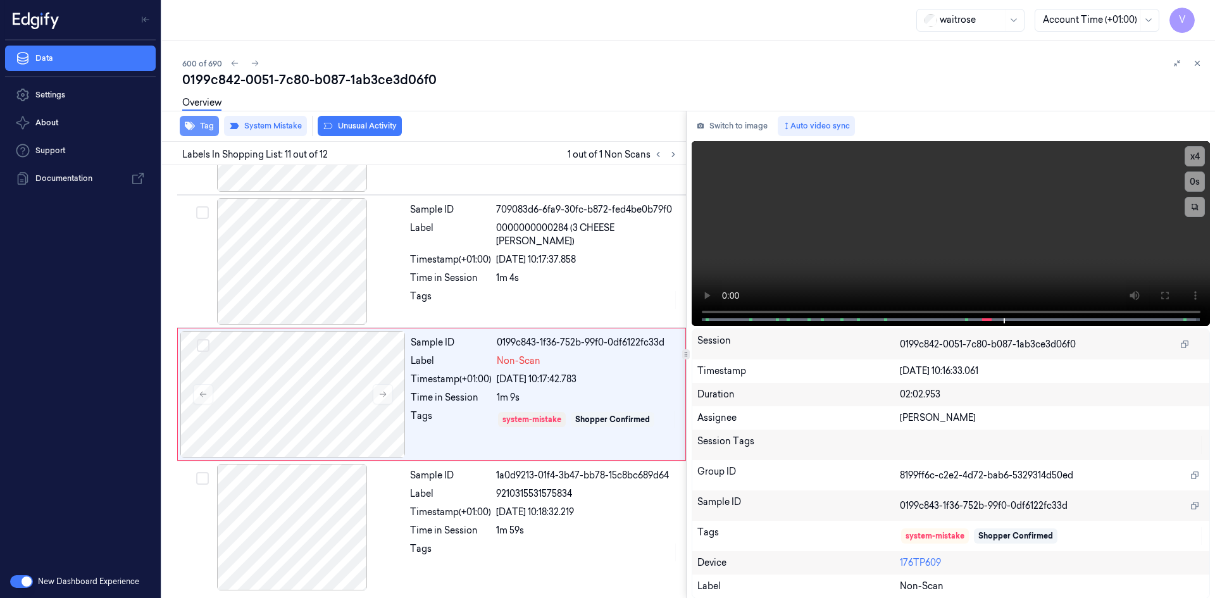
click at [208, 129] on button "Tag" at bounding box center [199, 126] width 39 height 20
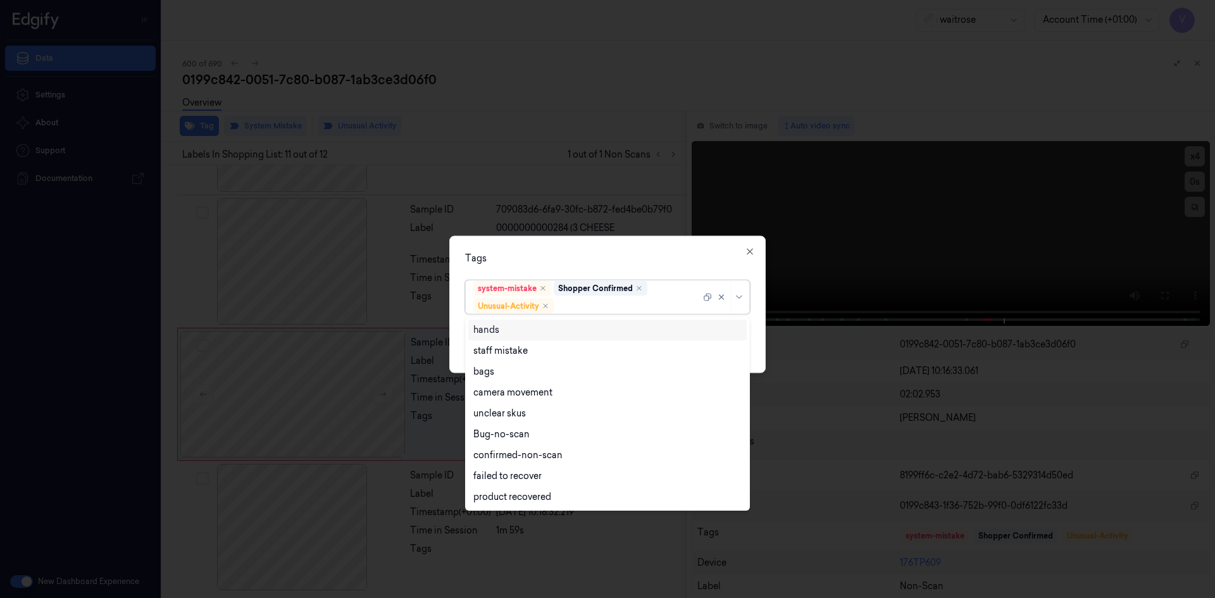
click at [581, 306] on div at bounding box center [628, 305] width 144 height 13
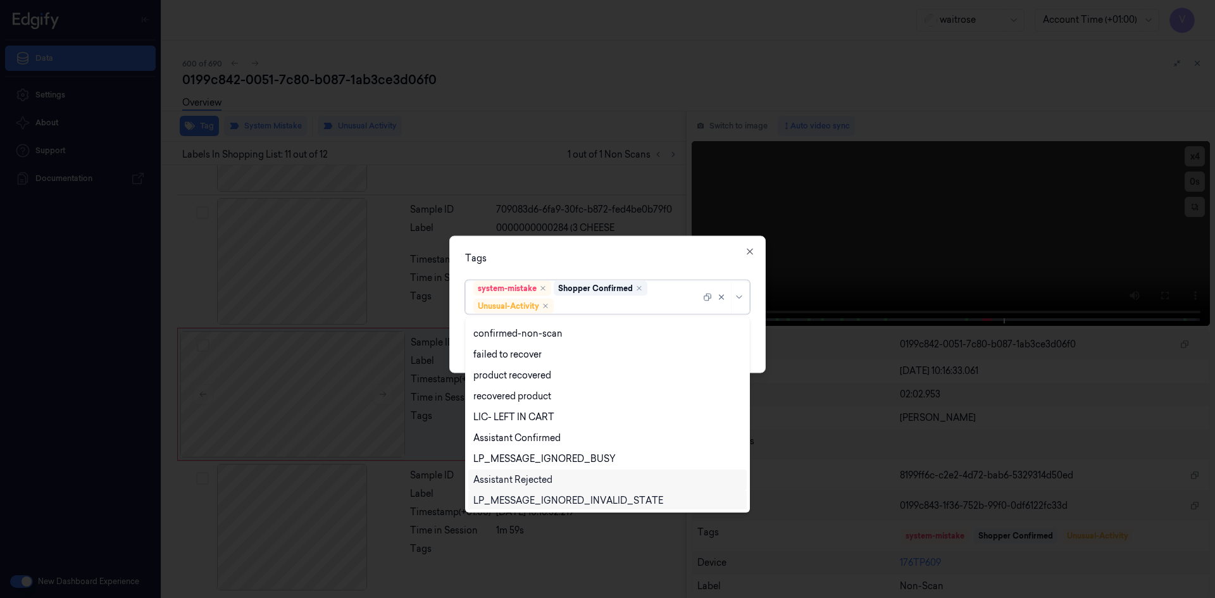
scroll to position [165, 0]
click at [520, 476] on div "Picklist item alert" at bounding box center [509, 477] width 73 height 13
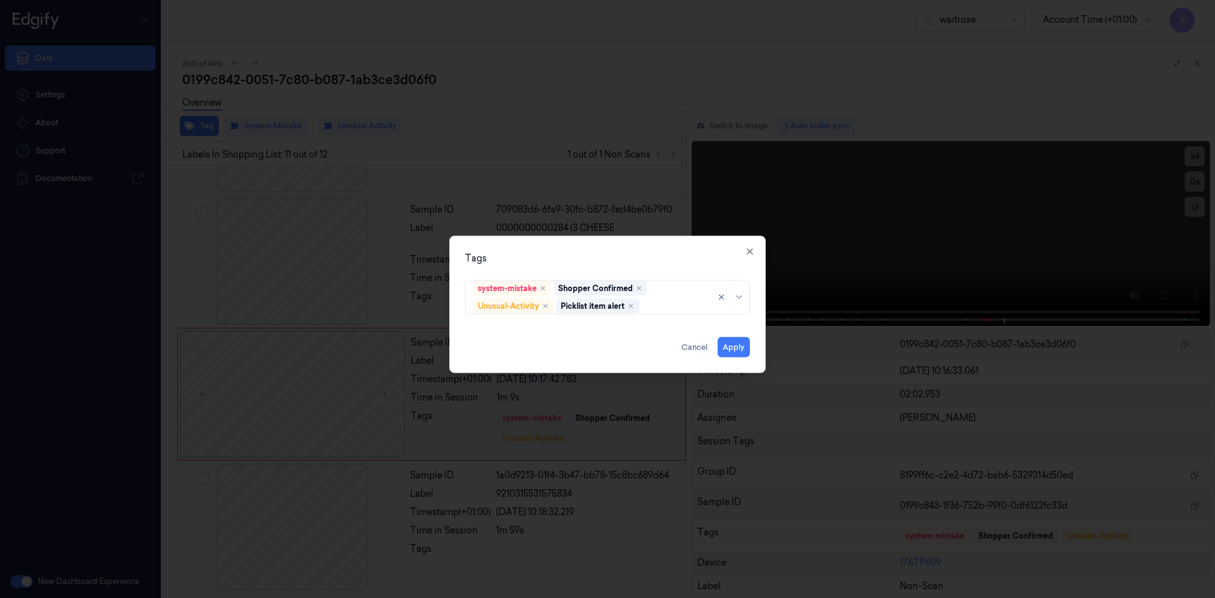
click at [635, 270] on div "Tags system-mistake Shopper Confirmed Unusual-Activity Picklist item alert Appl…" at bounding box center [607, 303] width 316 height 137
click at [730, 345] on button "Apply" at bounding box center [734, 347] width 32 height 20
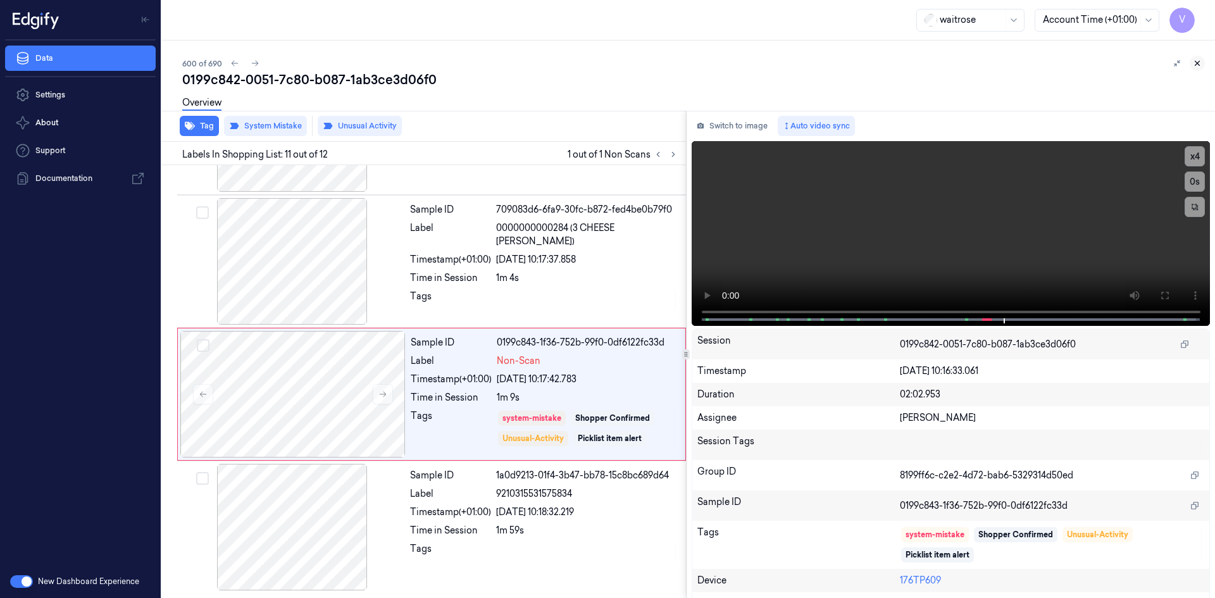
click at [1198, 63] on icon at bounding box center [1197, 63] width 4 height 4
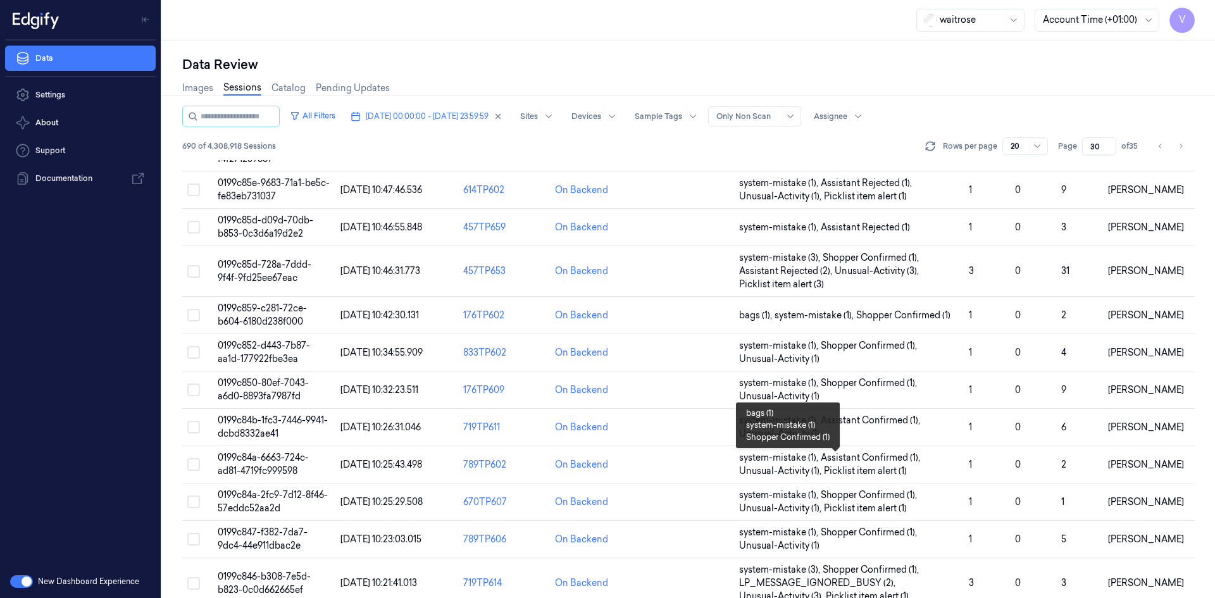
scroll to position [56, 0]
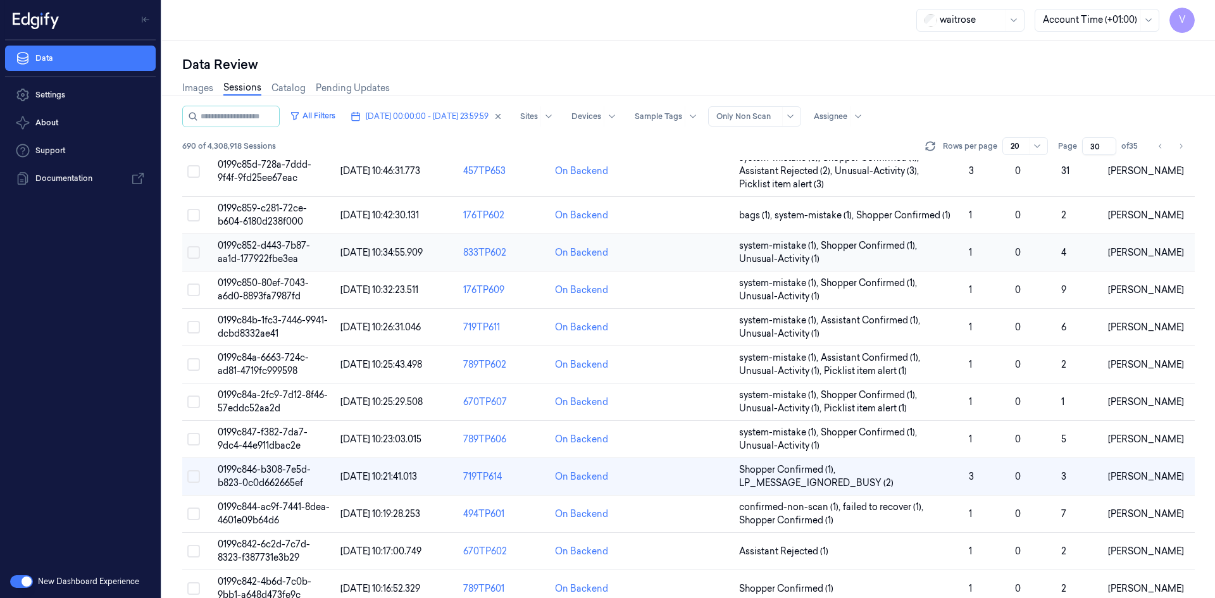
scroll to position [359, 0]
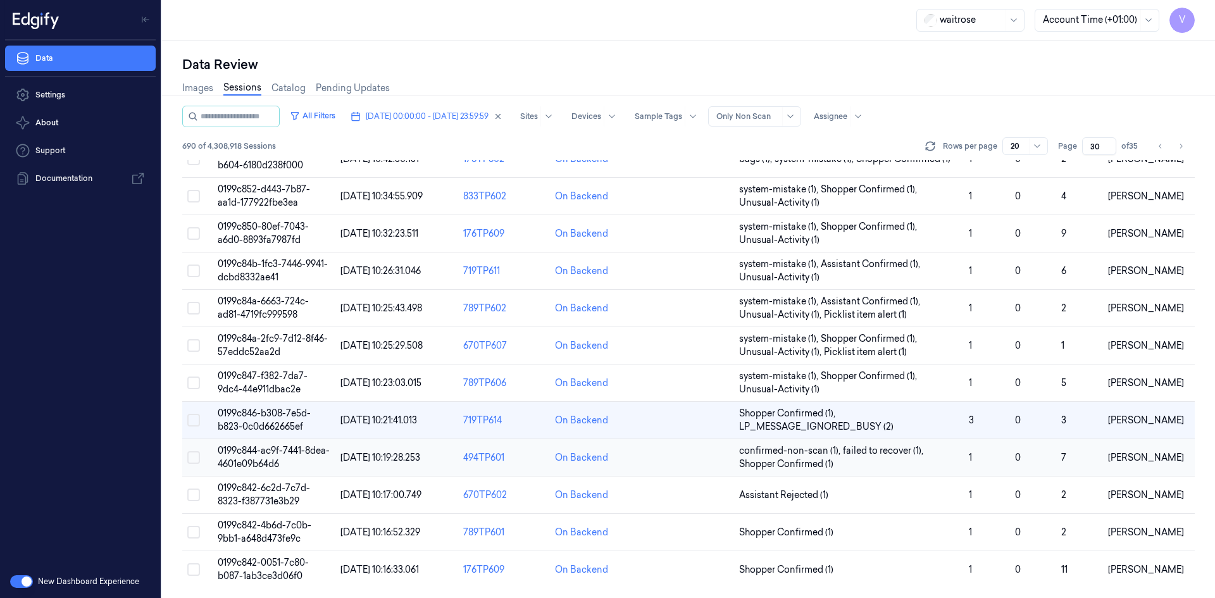
click at [280, 456] on span "0199c844-ac9f-7441-8dea-4601e09b64d6" at bounding box center [274, 457] width 112 height 25
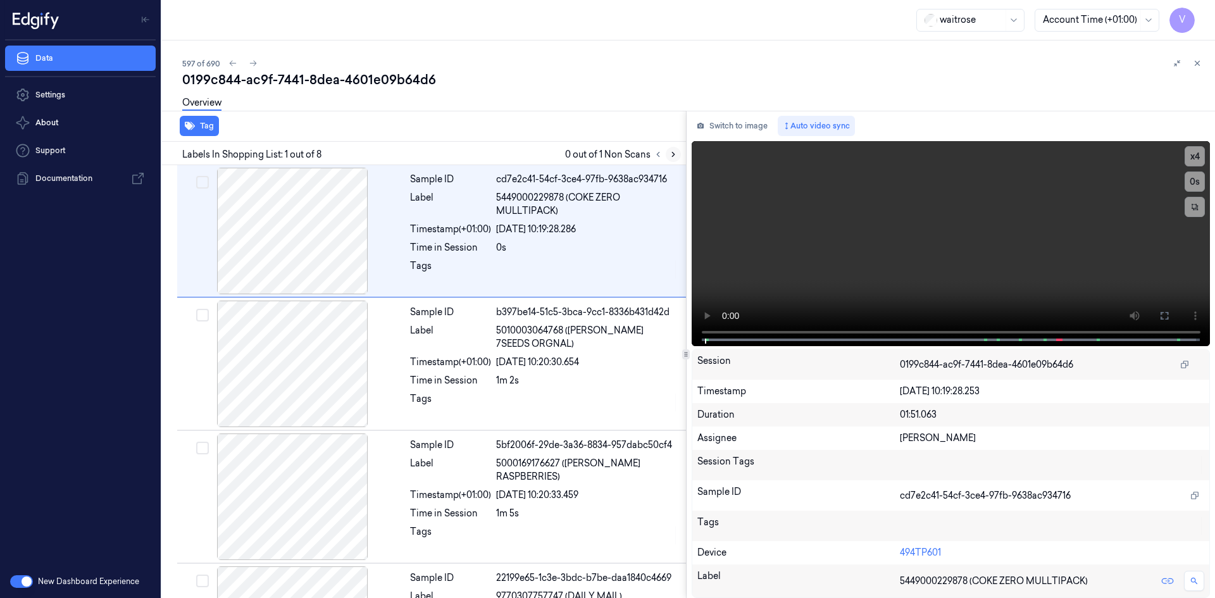
click at [673, 151] on icon at bounding box center [673, 154] width 9 height 9
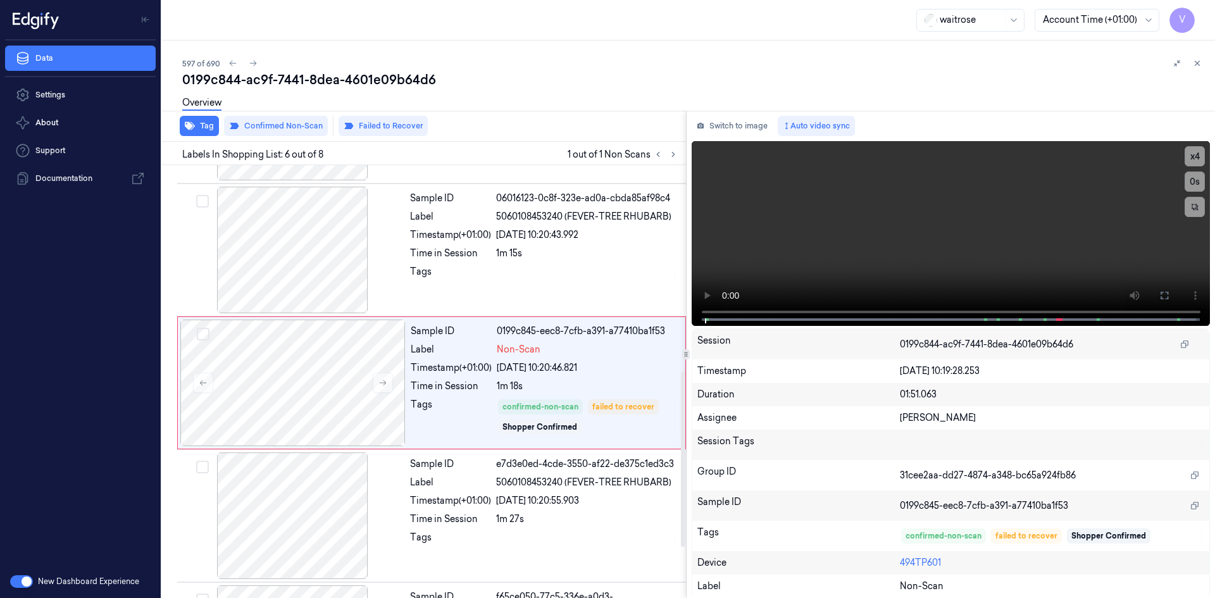
scroll to position [514, 0]
click at [1197, 66] on icon at bounding box center [1197, 63] width 9 height 9
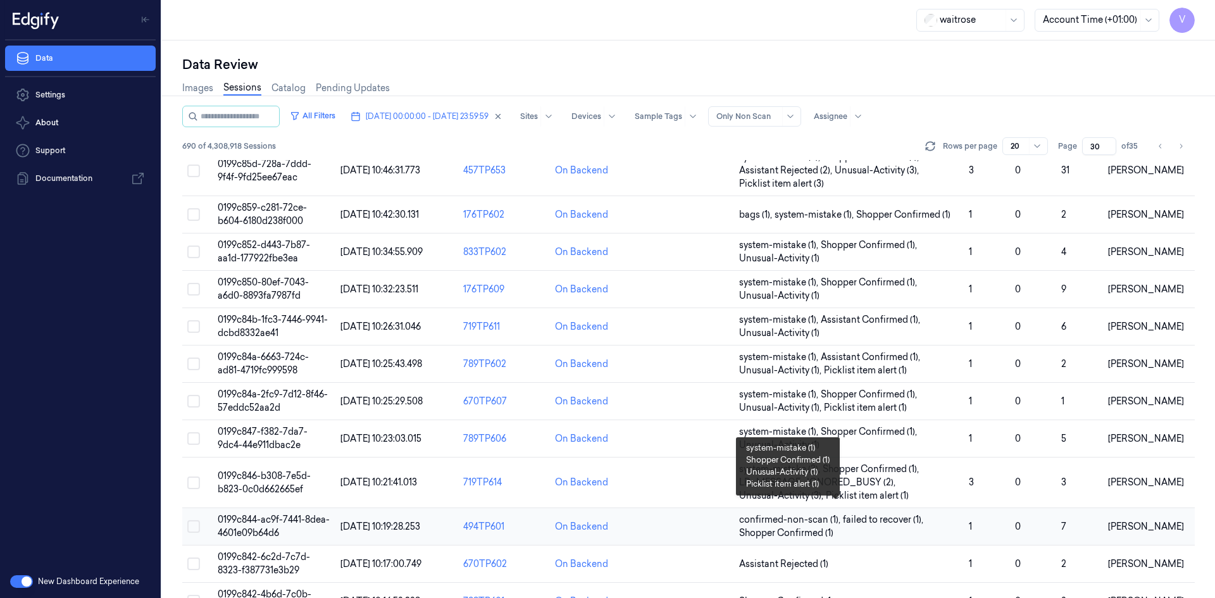
scroll to position [373, 0]
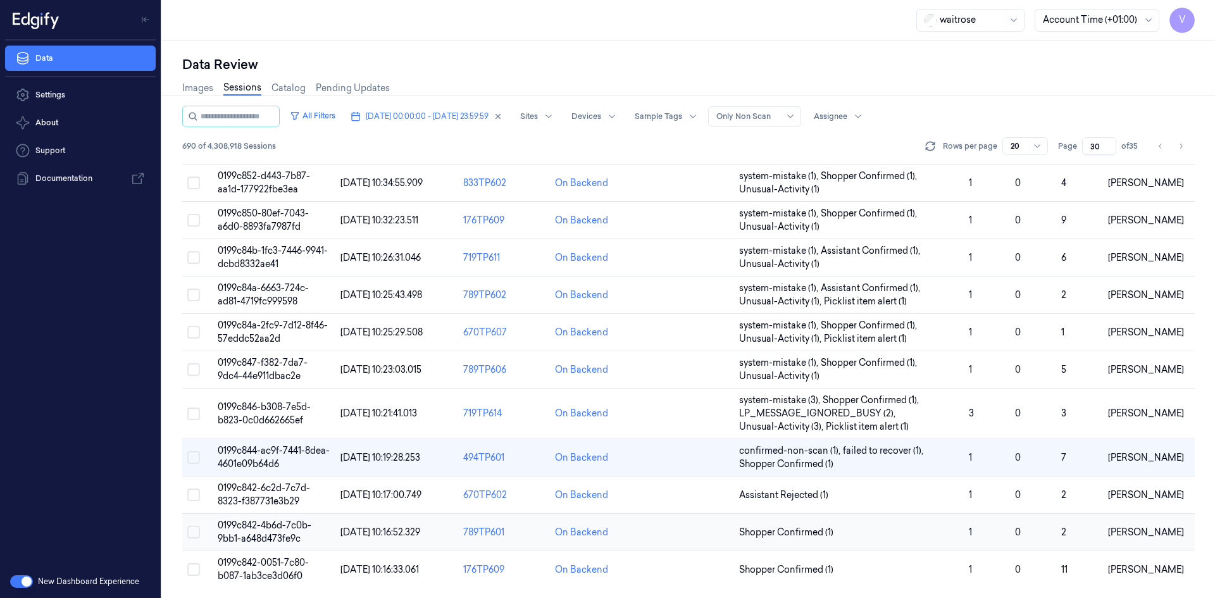
click at [288, 530] on span "0199c842-4b6d-7c0b-9bb1-a648d473fe9c" at bounding box center [265, 532] width 94 height 25
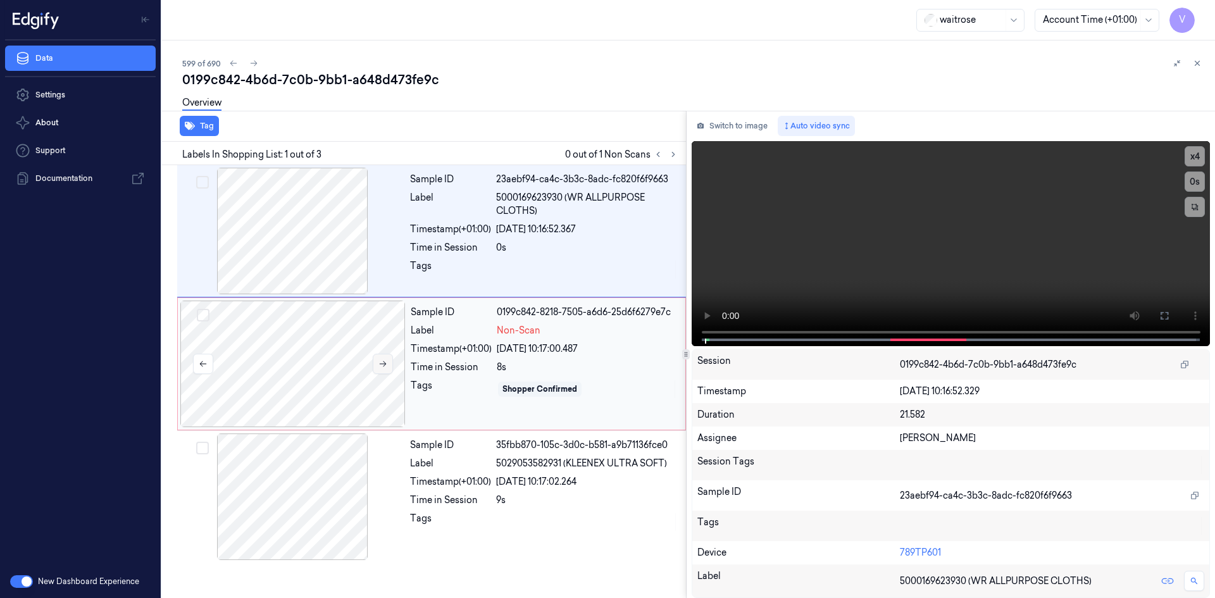
click at [380, 365] on icon at bounding box center [382, 363] width 9 height 9
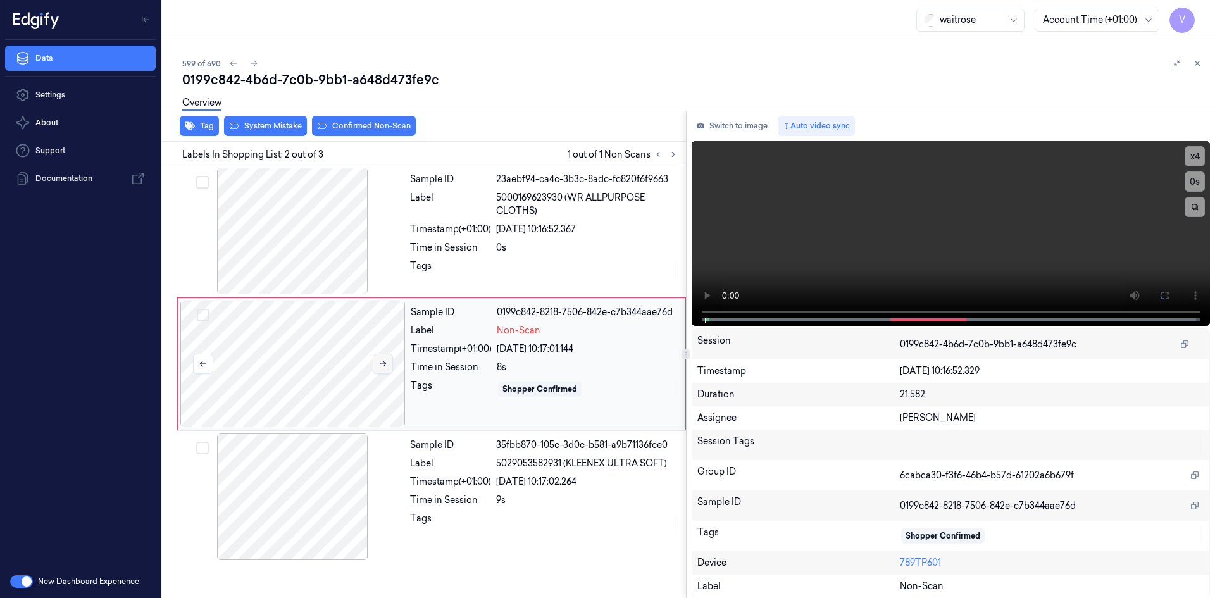
click at [380, 365] on icon at bounding box center [382, 363] width 9 height 9
click at [794, 245] on video at bounding box center [951, 233] width 519 height 185
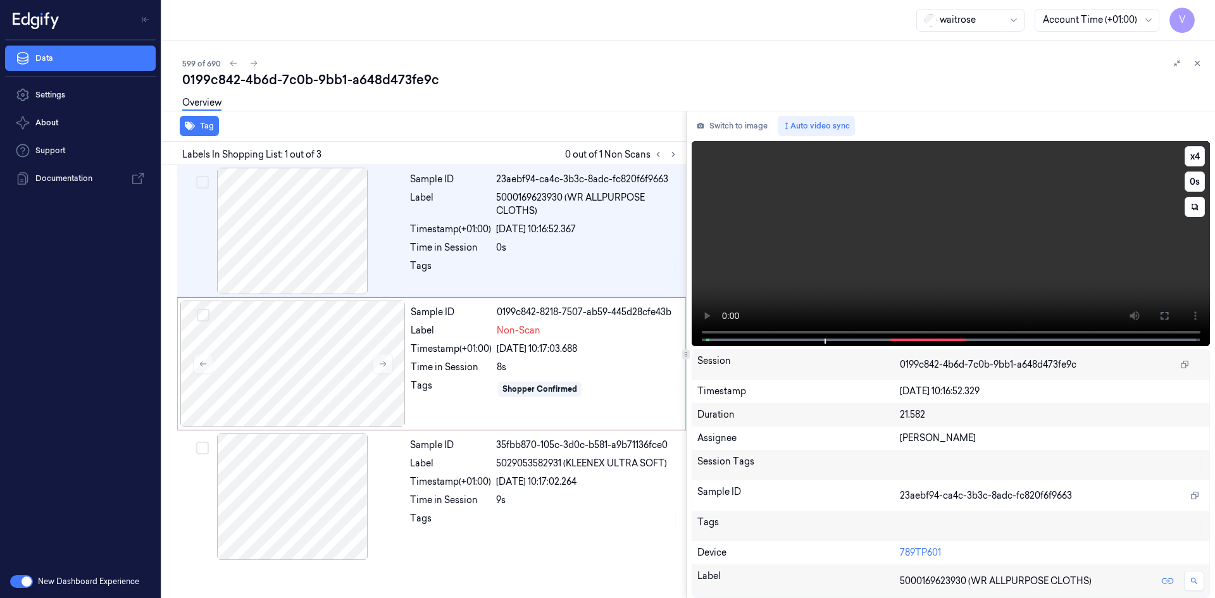
click at [773, 272] on video at bounding box center [951, 243] width 519 height 205
click at [989, 204] on video at bounding box center [951, 243] width 519 height 205
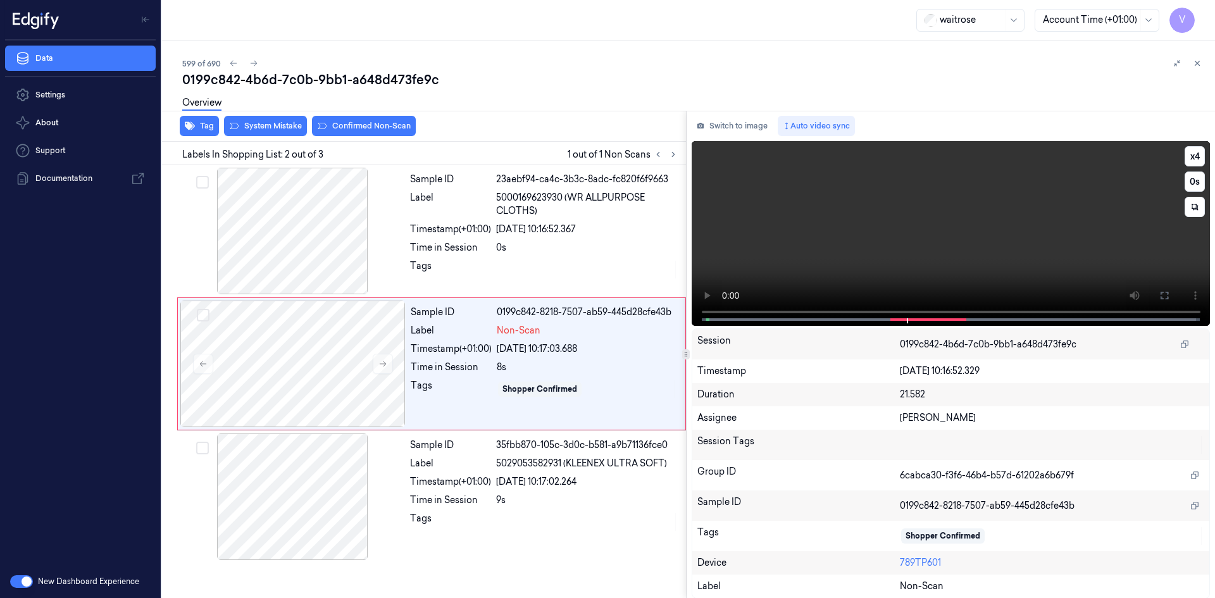
click at [1027, 200] on video at bounding box center [951, 233] width 519 height 185
click at [1011, 199] on video at bounding box center [951, 233] width 519 height 185
click at [973, 232] on video at bounding box center [951, 233] width 519 height 185
drag, startPoint x: 303, startPoint y: 351, endPoint x: 318, endPoint y: 289, distance: 63.1
click at [304, 350] on div at bounding box center [292, 364] width 225 height 127
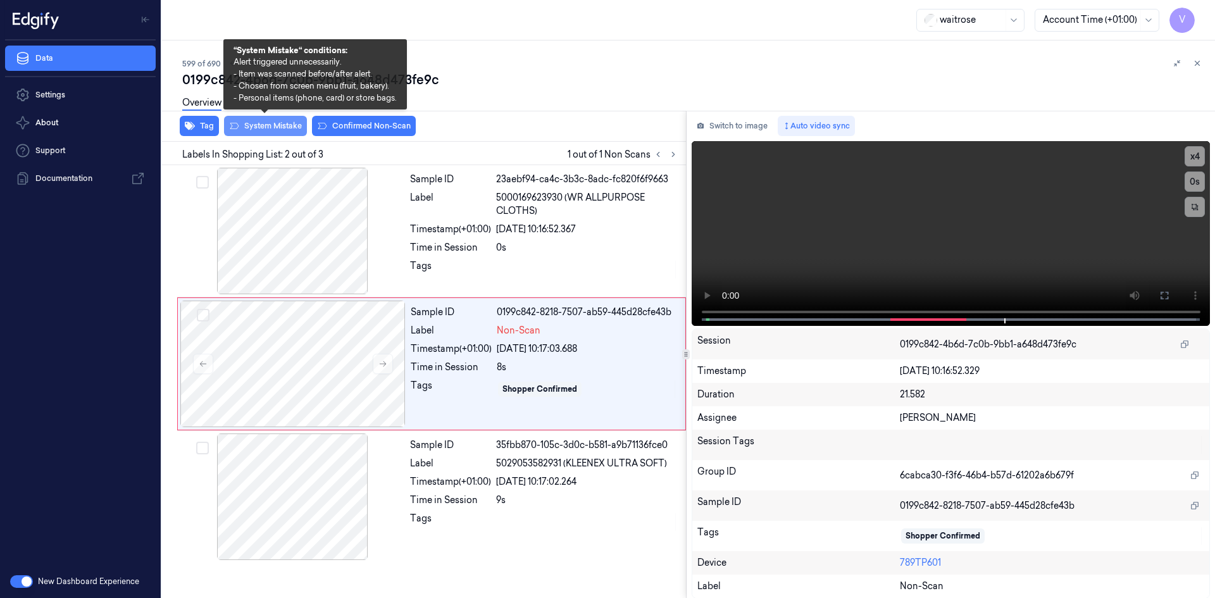
click at [270, 123] on button "System Mistake" at bounding box center [265, 126] width 83 height 20
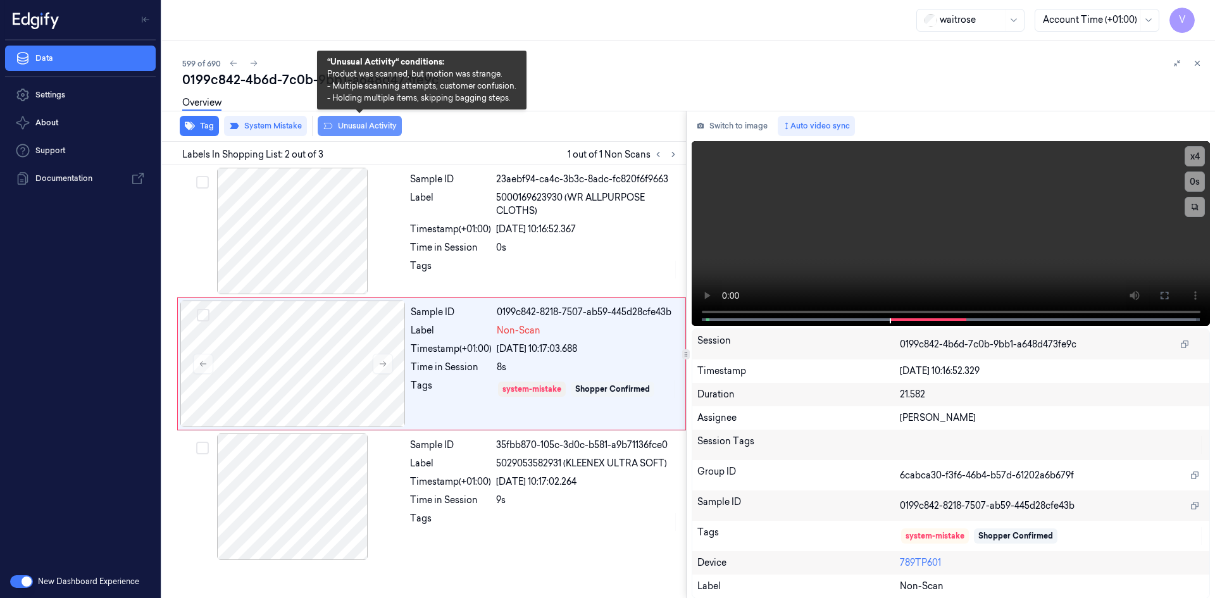
click at [374, 127] on button "Unusual Activity" at bounding box center [360, 126] width 84 height 20
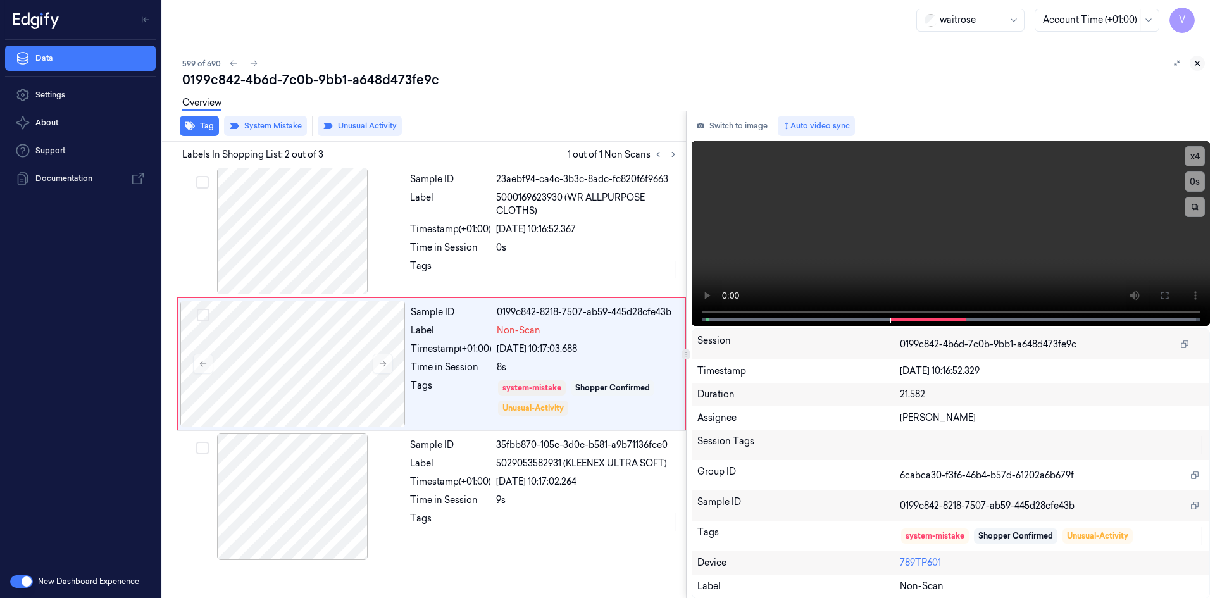
click at [1197, 64] on icon at bounding box center [1197, 63] width 9 height 9
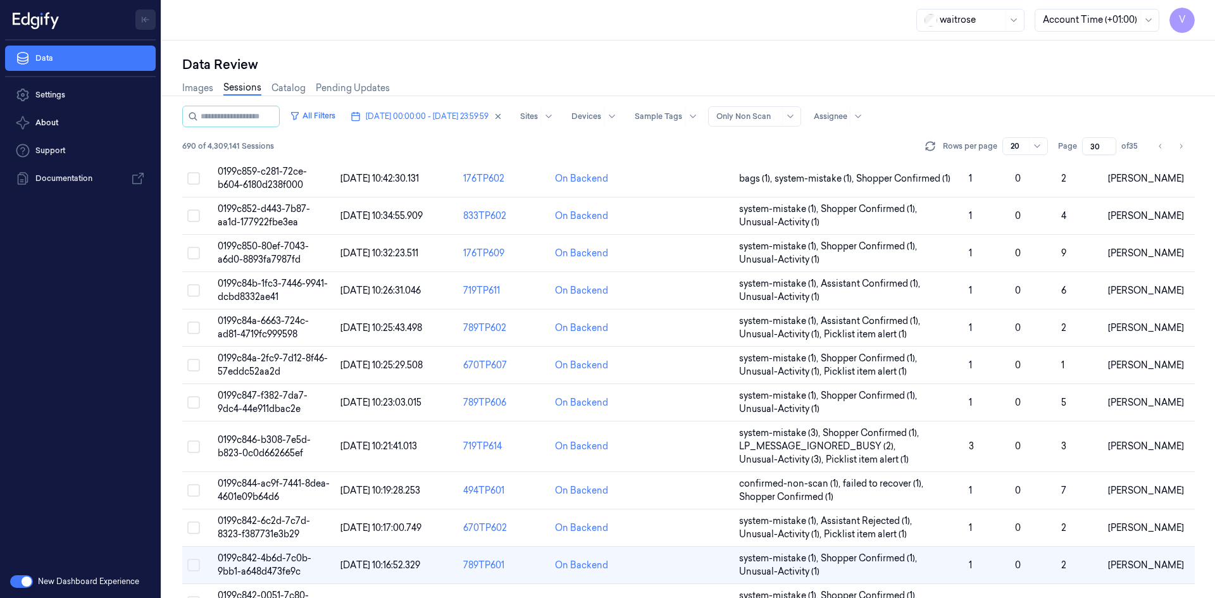
scroll to position [373, 0]
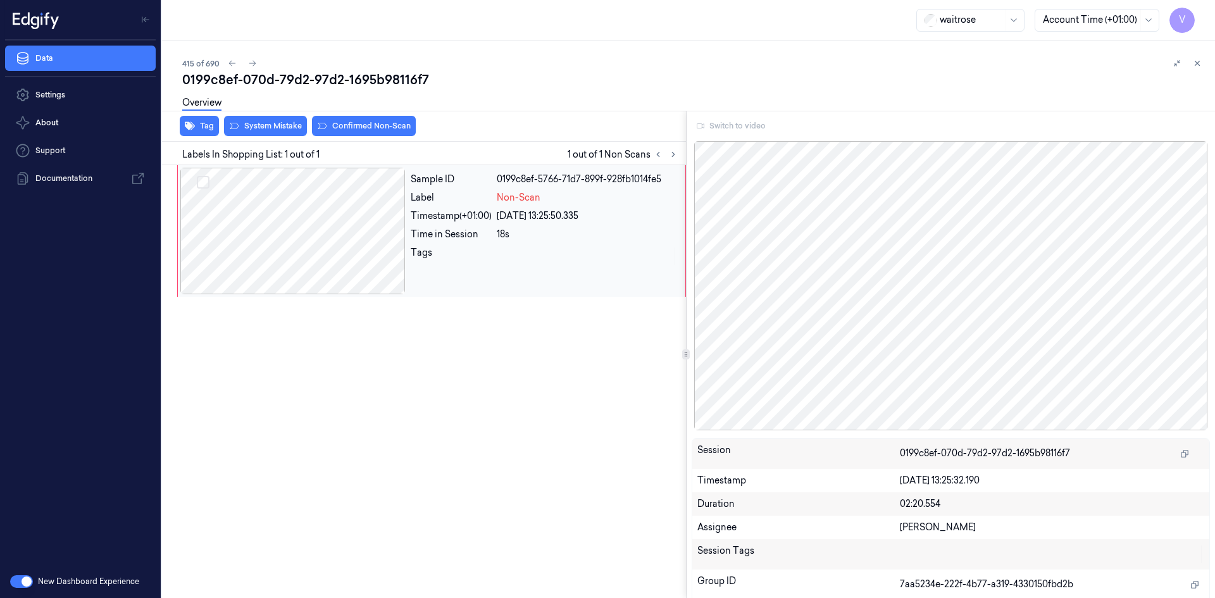
click at [391, 226] on div at bounding box center [292, 231] width 225 height 127
click at [862, 311] on div at bounding box center [951, 287] width 519 height 292
